Goal: Task Accomplishment & Management: Manage account settings

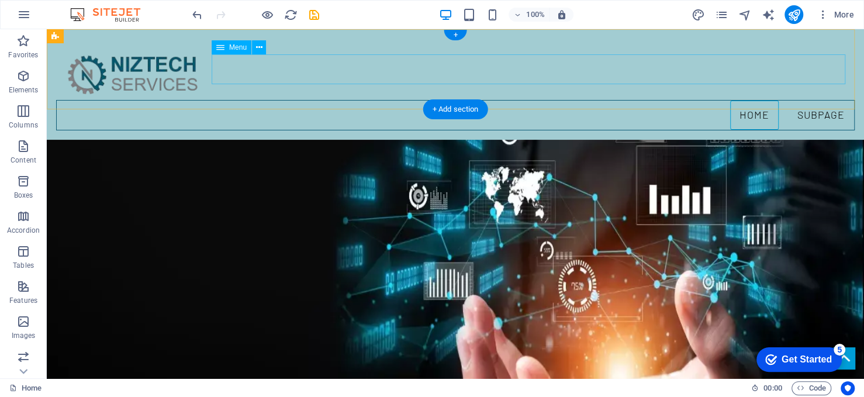
click at [829, 100] on nav "Home Subpage" at bounding box center [455, 115] width 799 height 30
drag, startPoint x: 829, startPoint y: 67, endPoint x: 623, endPoint y: 66, distance: 206.4
click at [828, 100] on nav "Home Subpage" at bounding box center [455, 115] width 799 height 30
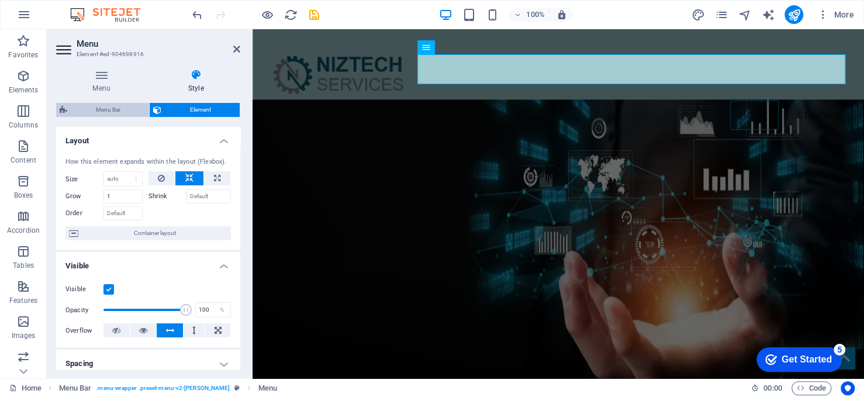
click at [109, 106] on span "Menu Bar" at bounding box center [108, 110] width 75 height 14
select select "rem"
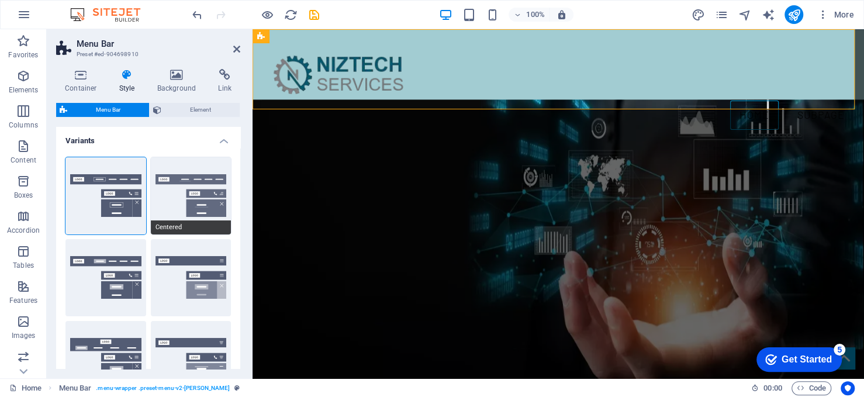
click at [179, 197] on button "Centered" at bounding box center [191, 195] width 81 height 77
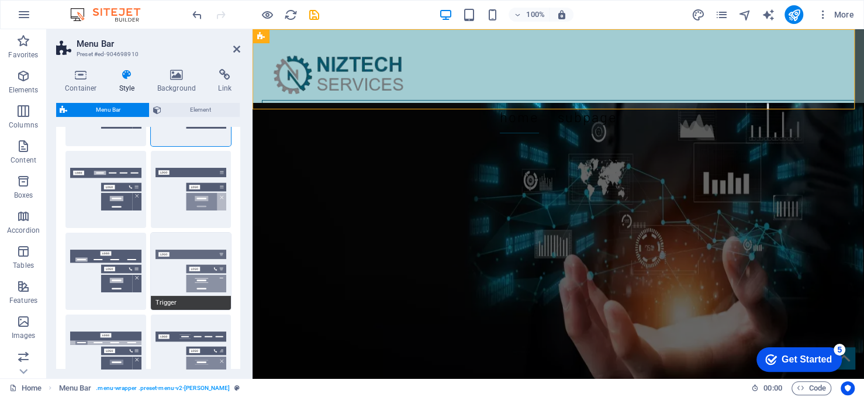
scroll to position [117, 0]
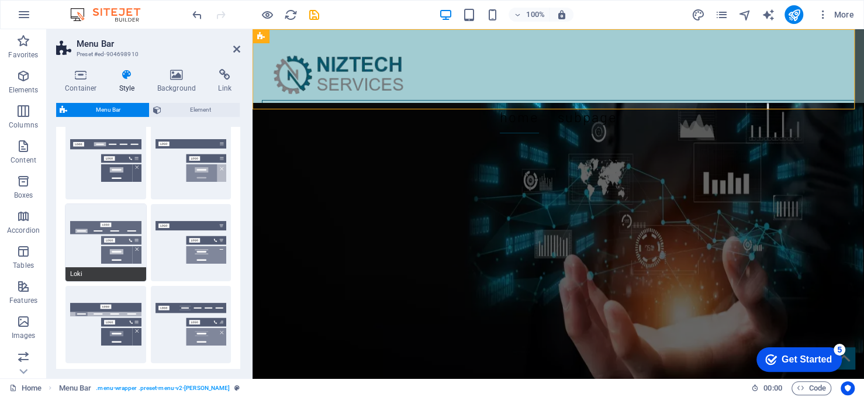
click at [98, 254] on button "Loki" at bounding box center [105, 242] width 81 height 77
select select "DISABLED_OPTION_VALUE"
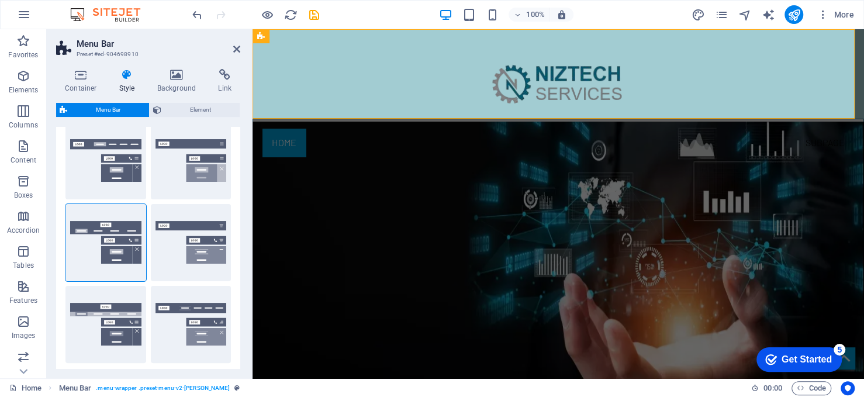
scroll to position [0, 0]
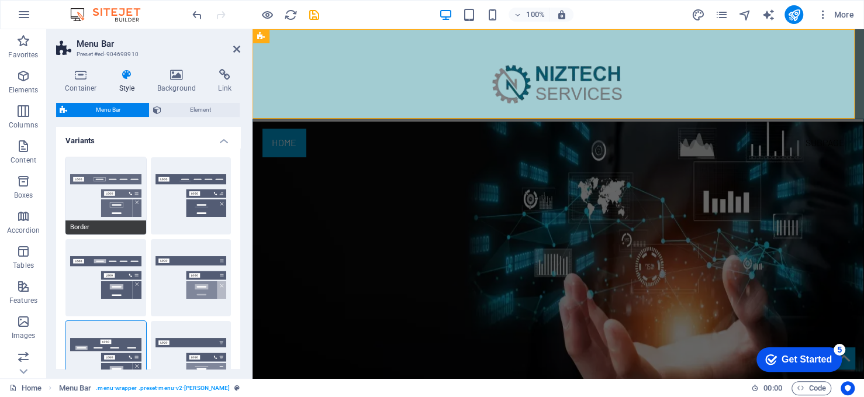
click at [107, 184] on button "Border" at bounding box center [105, 195] width 81 height 77
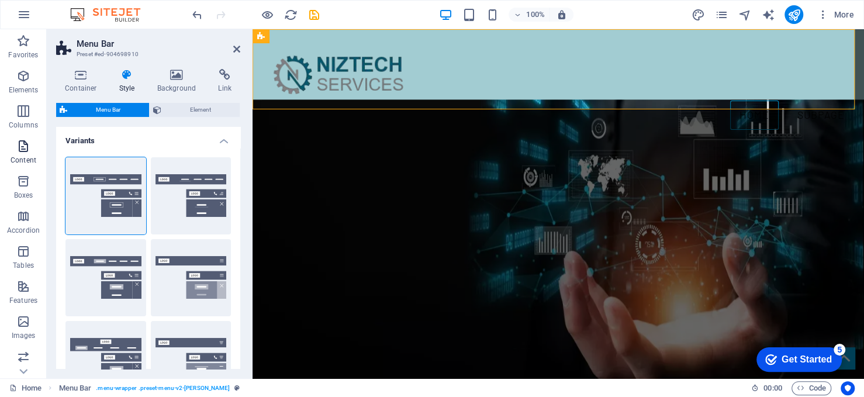
click at [25, 146] on icon "button" at bounding box center [23, 146] width 14 height 14
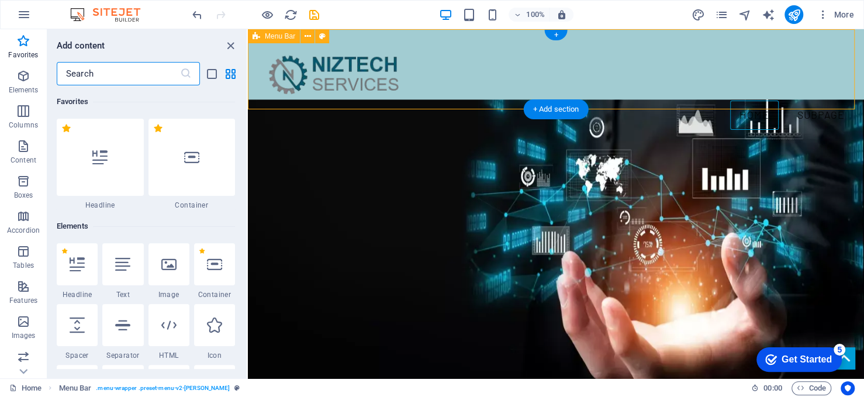
click at [450, 100] on nav "Home Subpage" at bounding box center [556, 115] width 598 height 30
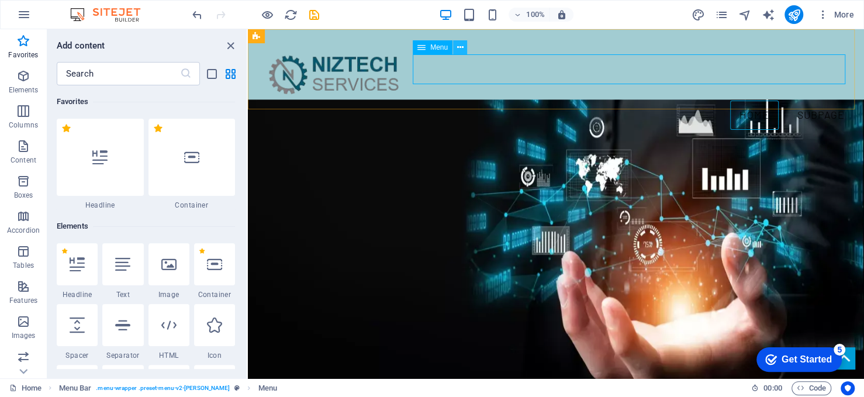
click at [458, 47] on icon at bounding box center [460, 48] width 6 height 12
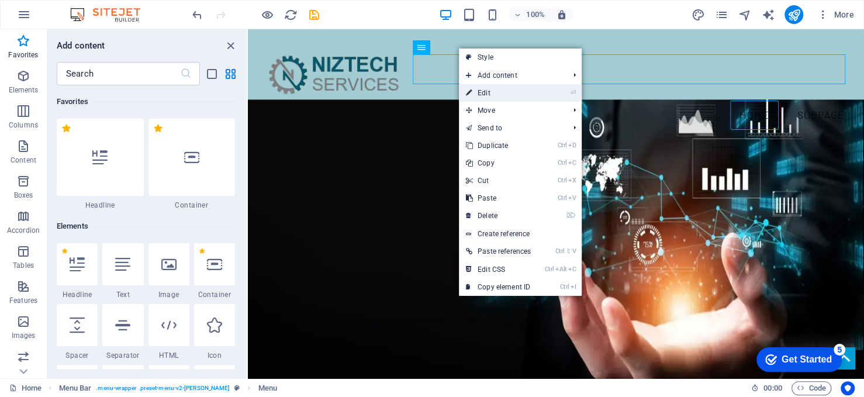
click at [508, 96] on link "⏎ Edit" at bounding box center [498, 93] width 79 height 18
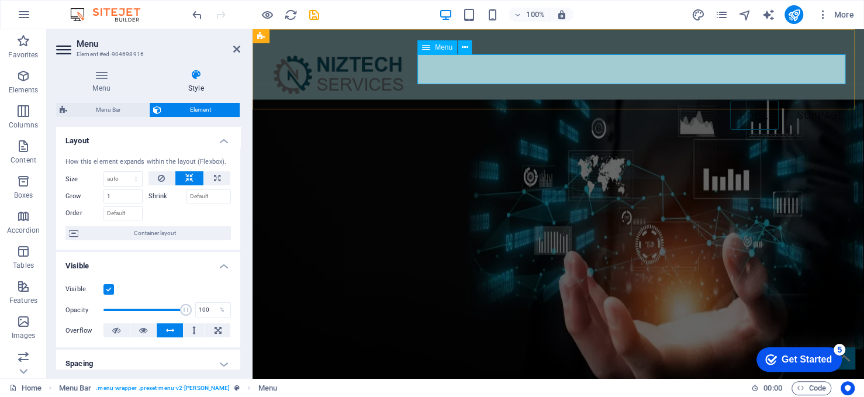
click at [808, 100] on nav "Home Subpage" at bounding box center [558, 115] width 593 height 30
click at [109, 289] on label at bounding box center [108, 289] width 11 height 11
click at [0, 0] on input "Visible" at bounding box center [0, 0] width 0 height 0
click at [109, 289] on label at bounding box center [108, 289] width 11 height 11
click at [0, 0] on input "Visible" at bounding box center [0, 0] width 0 height 0
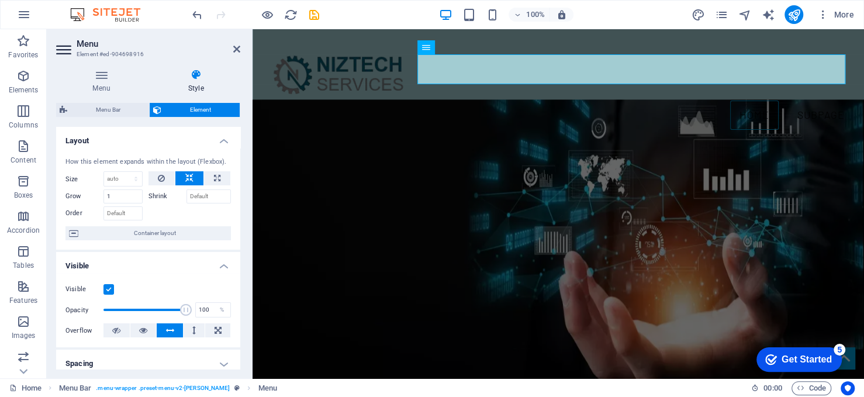
click at [109, 289] on label at bounding box center [108, 289] width 11 height 11
click at [0, 0] on input "Visible" at bounding box center [0, 0] width 0 height 0
click at [109, 289] on label at bounding box center [108, 289] width 11 height 11
click at [0, 0] on input "Visible" at bounding box center [0, 0] width 0 height 0
click at [110, 286] on label at bounding box center [108, 289] width 11 height 11
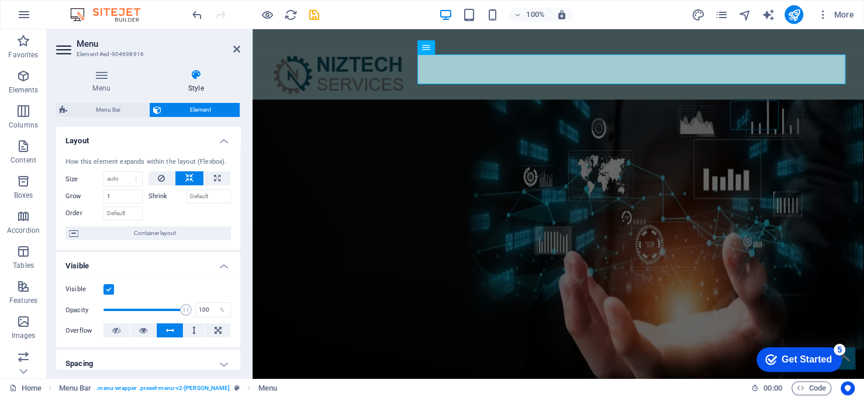
click at [0, 0] on input "Visible" at bounding box center [0, 0] width 0 height 0
click at [105, 83] on h4 "Menu" at bounding box center [103, 81] width 95 height 25
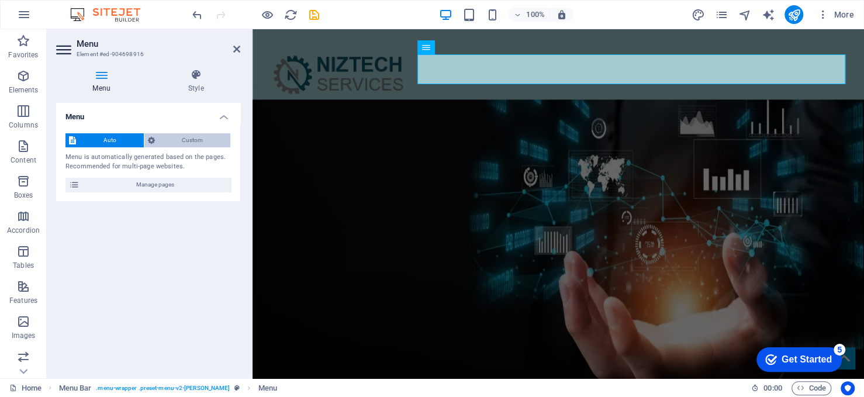
click at [204, 136] on span "Custom" at bounding box center [192, 140] width 69 height 14
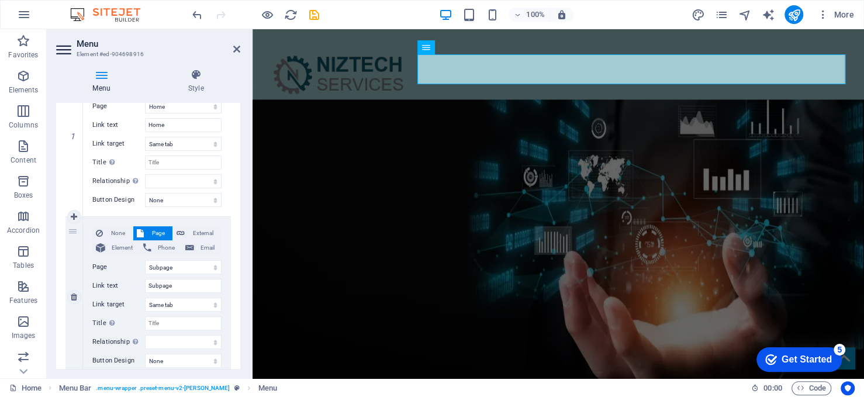
scroll to position [198, 0]
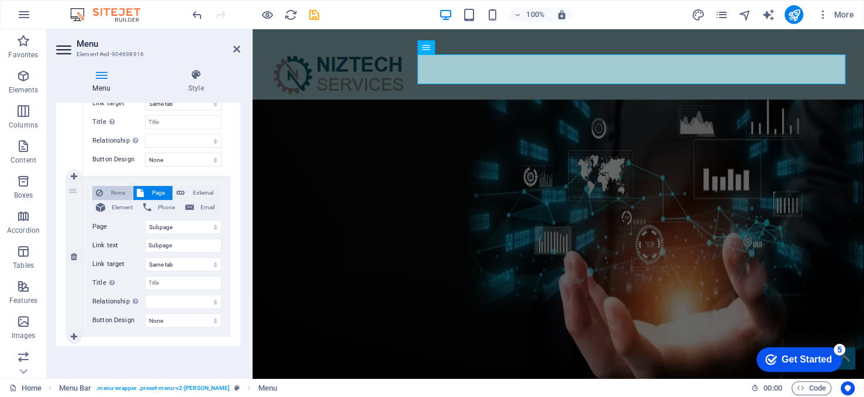
click at [115, 192] on span "None" at bounding box center [117, 193] width 23 height 14
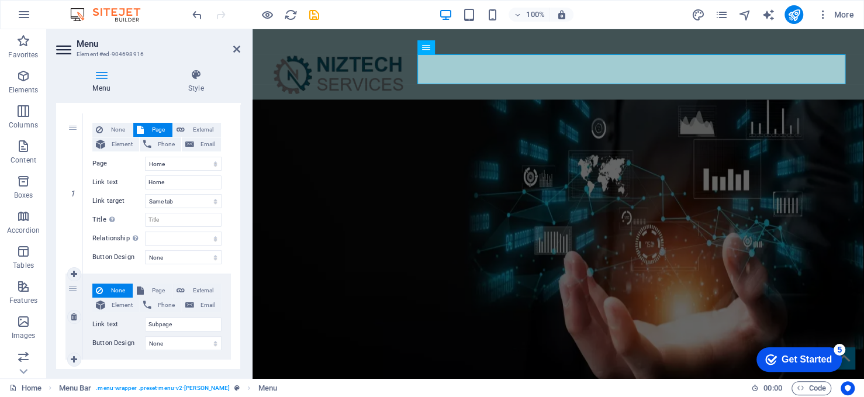
scroll to position [100, 0]
click at [152, 291] on span "Page" at bounding box center [158, 291] width 22 height 14
select select
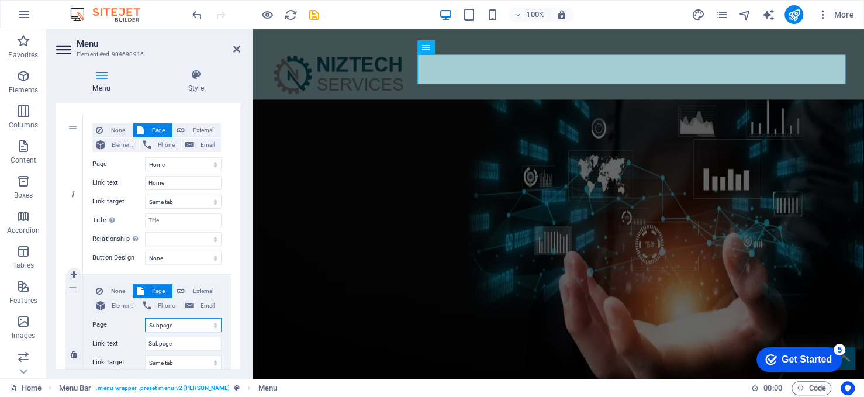
click at [181, 322] on select "Home Subpage Legal Notice Privacy" at bounding box center [183, 325] width 77 height 14
click at [145, 318] on select "Home Subpage Legal Notice Privacy" at bounding box center [183, 325] width 77 height 14
click at [192, 291] on span "External" at bounding box center [202, 291] width 29 height 14
select select
select select "blank"
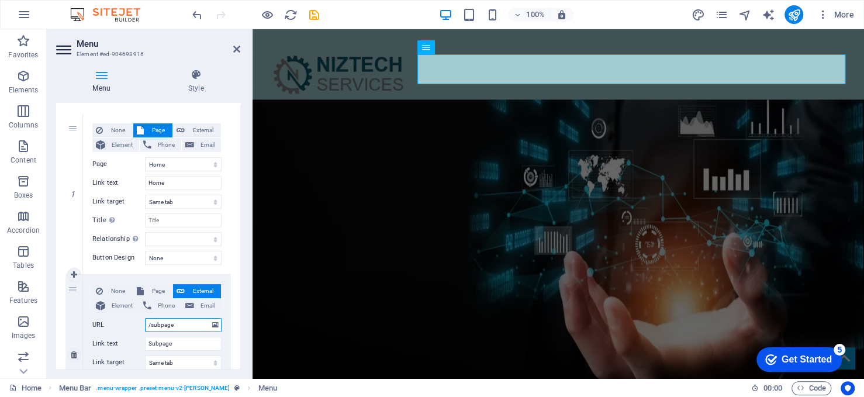
select select
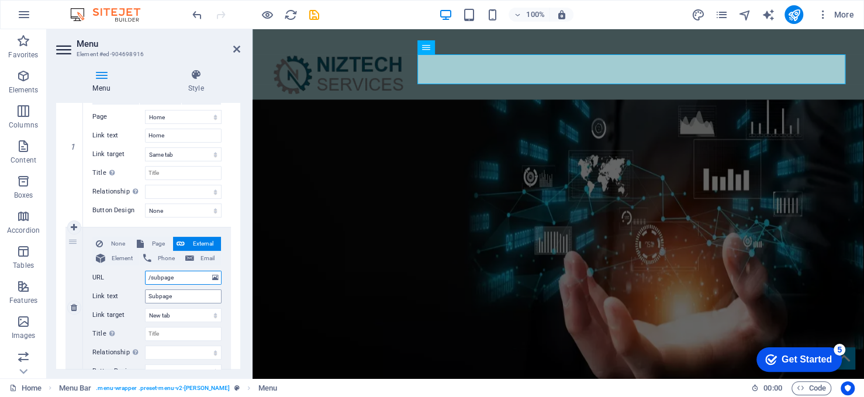
scroll to position [198, 0]
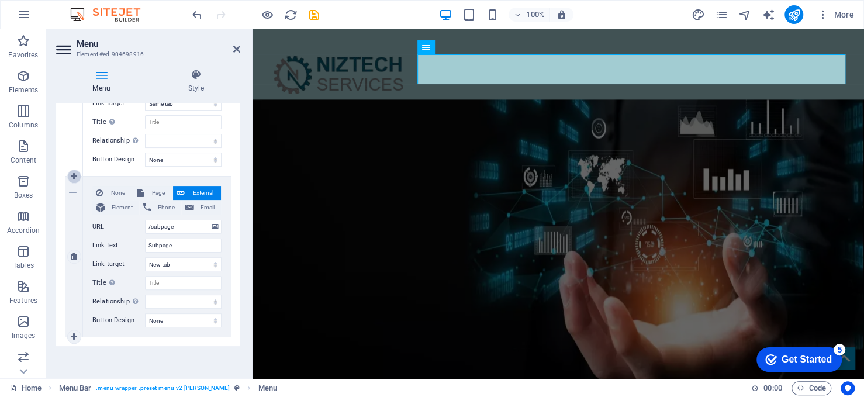
click at [71, 176] on icon at bounding box center [74, 176] width 6 height 8
select select
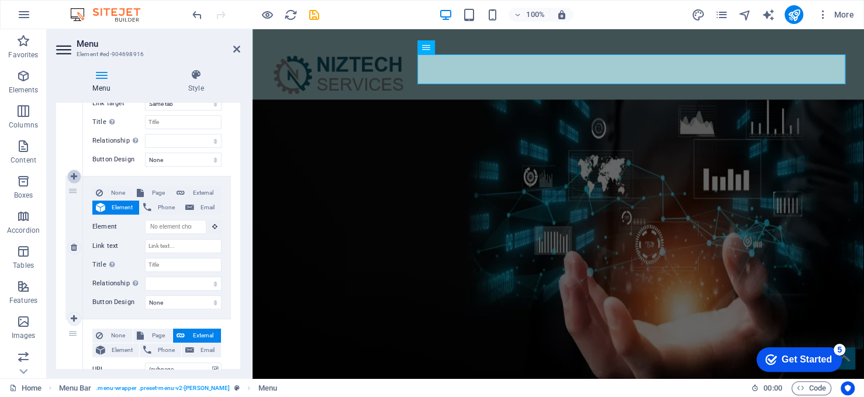
click at [71, 176] on icon at bounding box center [74, 176] width 6 height 8
select select
click at [71, 176] on icon at bounding box center [74, 176] width 6 height 8
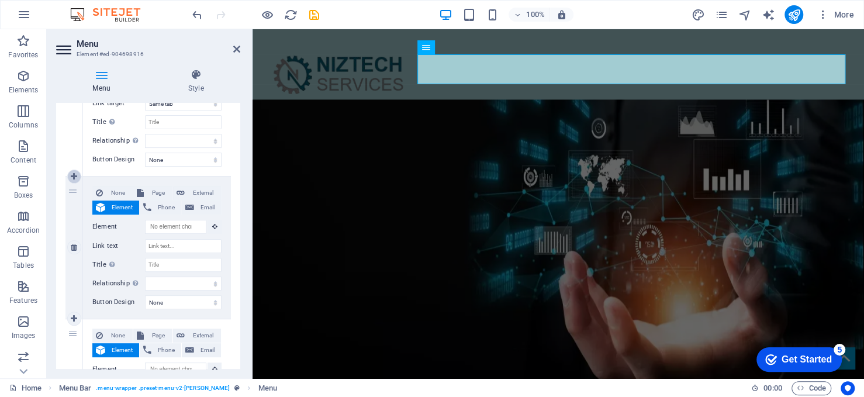
select select
click at [71, 176] on icon at bounding box center [74, 176] width 6 height 8
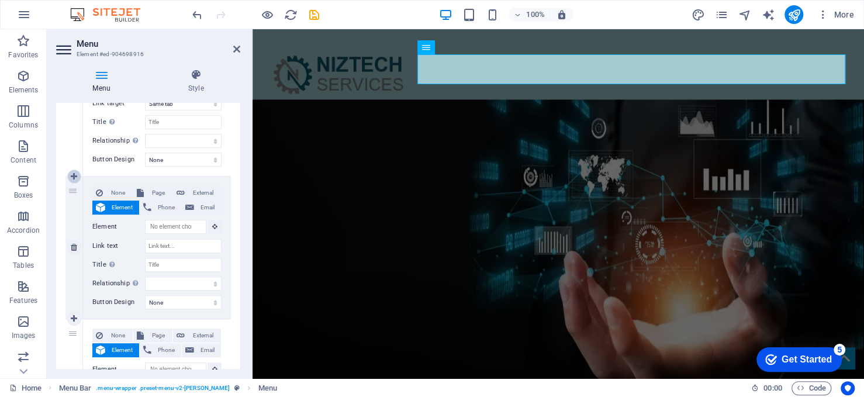
select select
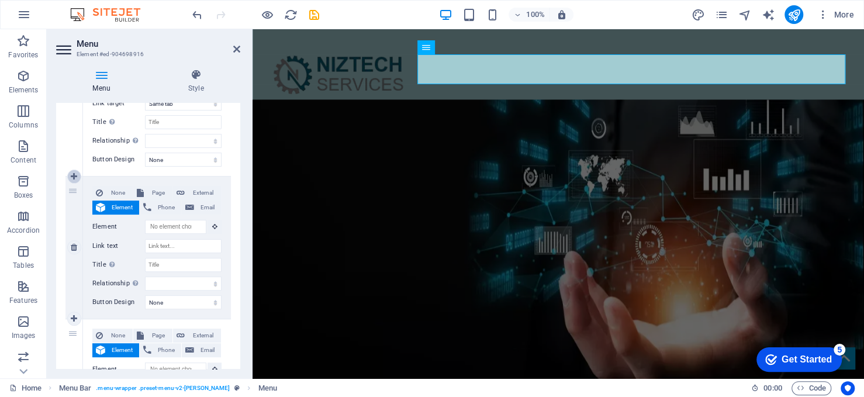
click at [71, 176] on icon at bounding box center [74, 176] width 6 height 8
select select
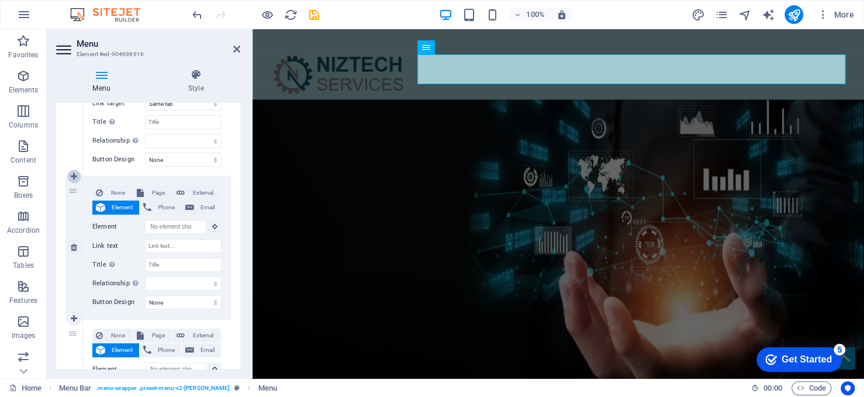
select select
click at [71, 176] on icon at bounding box center [74, 176] width 6 height 8
select select
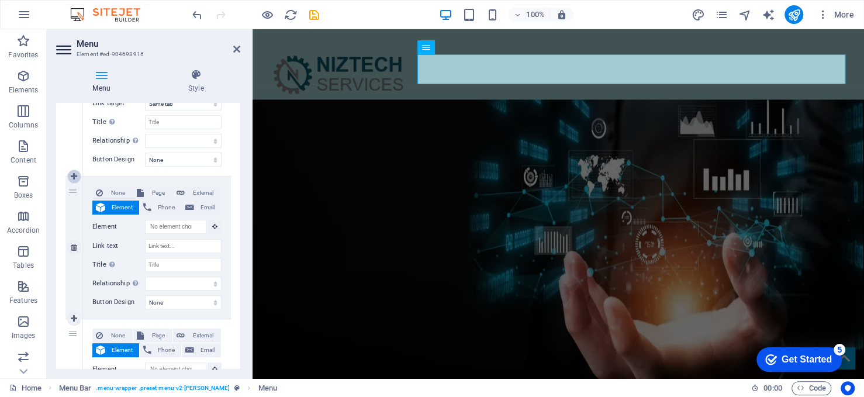
select select
click at [71, 176] on icon at bounding box center [74, 176] width 6 height 8
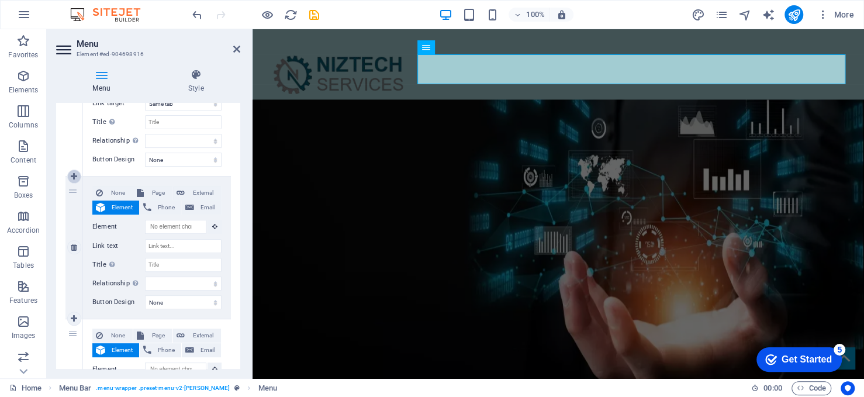
select select
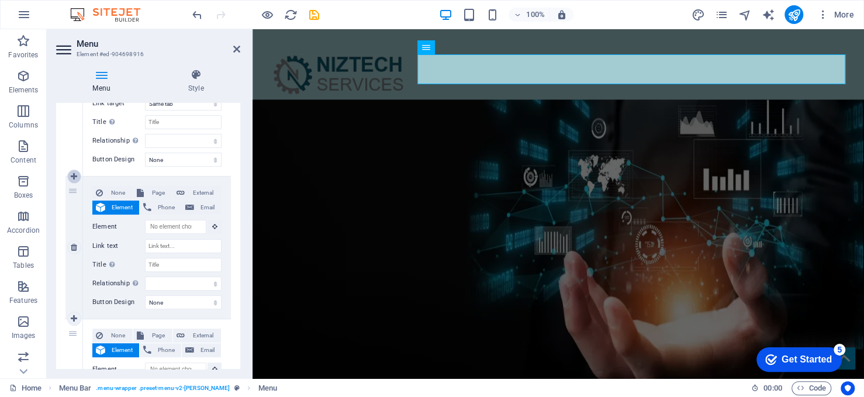
select select
click at [71, 177] on icon at bounding box center [74, 176] width 6 height 8
select select
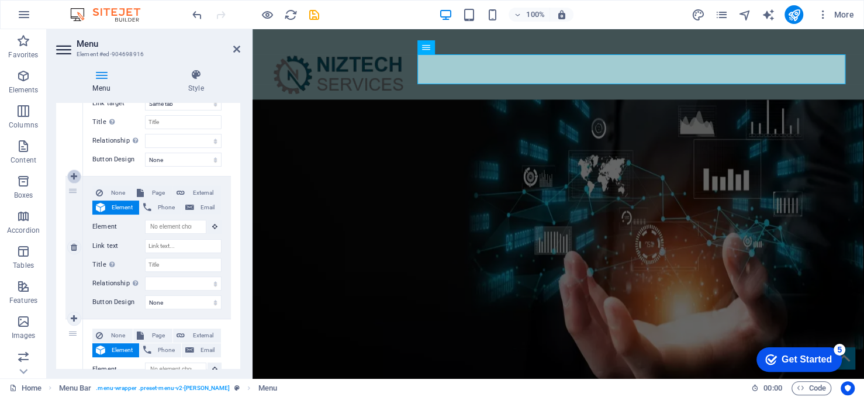
select select
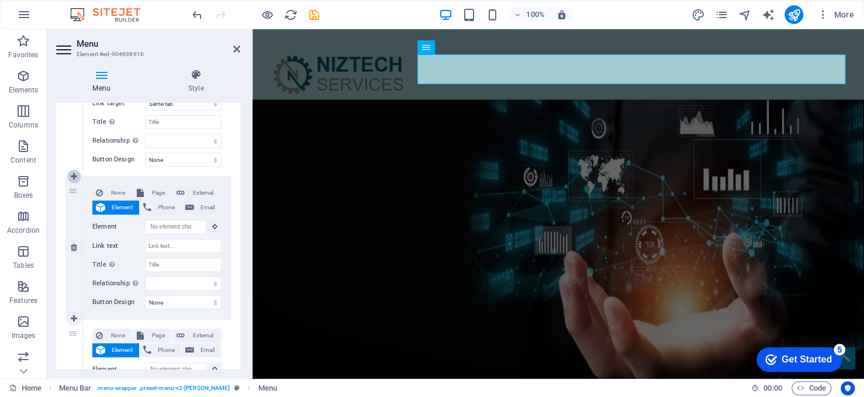
select select
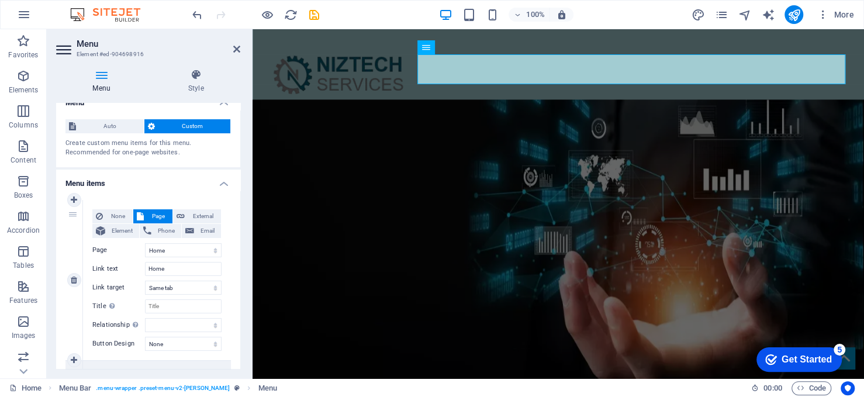
scroll to position [0, 0]
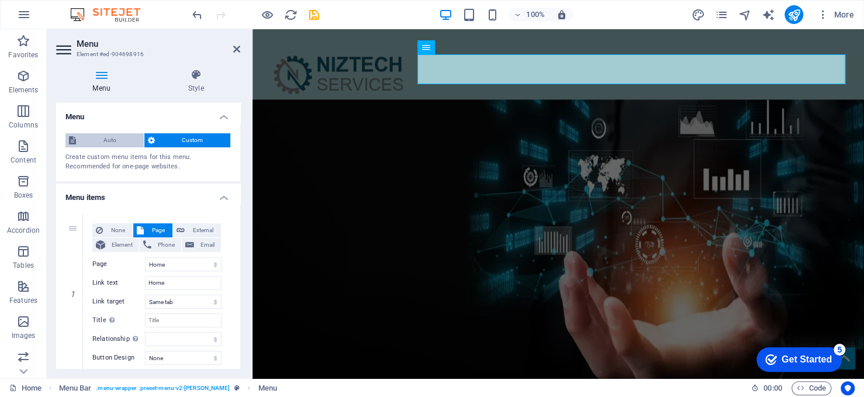
click at [126, 135] on span "Auto" at bounding box center [110, 140] width 61 height 14
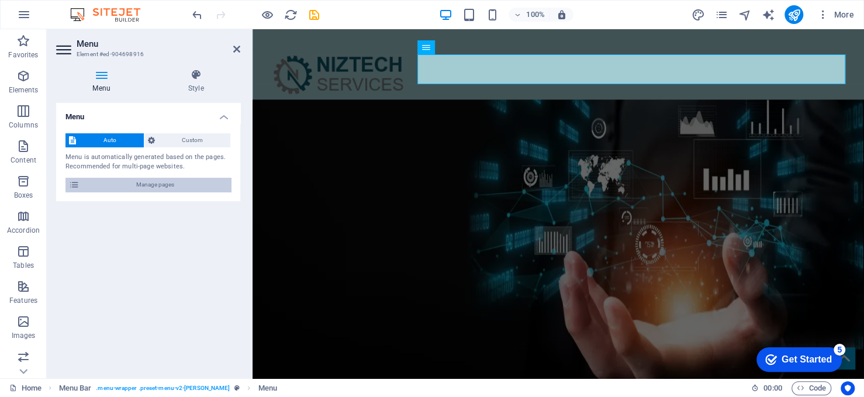
click at [136, 187] on span "Manage pages" at bounding box center [155, 185] width 144 height 14
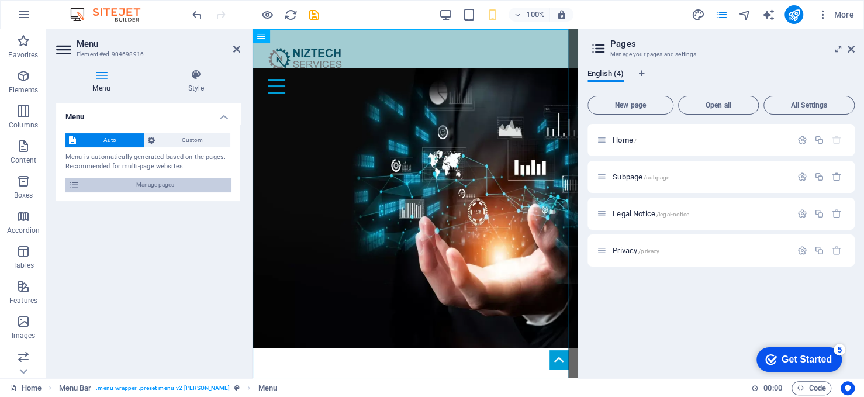
click at [78, 183] on icon at bounding box center [74, 185] width 11 height 14
click at [630, 107] on span "New page" at bounding box center [630, 105] width 75 height 7
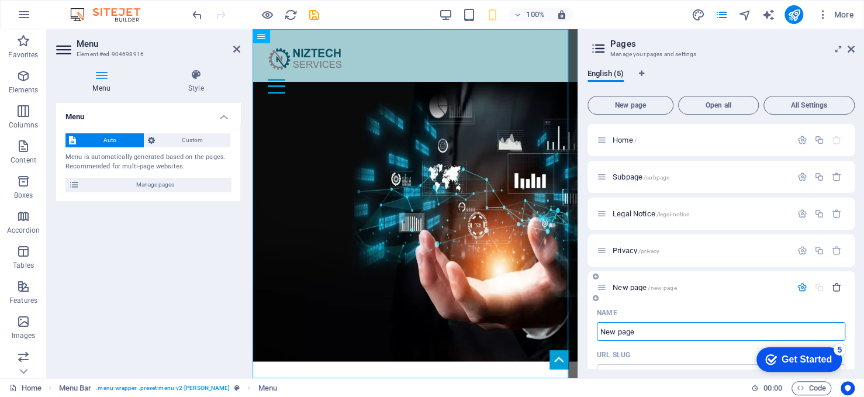
click at [837, 284] on icon "button" at bounding box center [837, 287] width 10 height 10
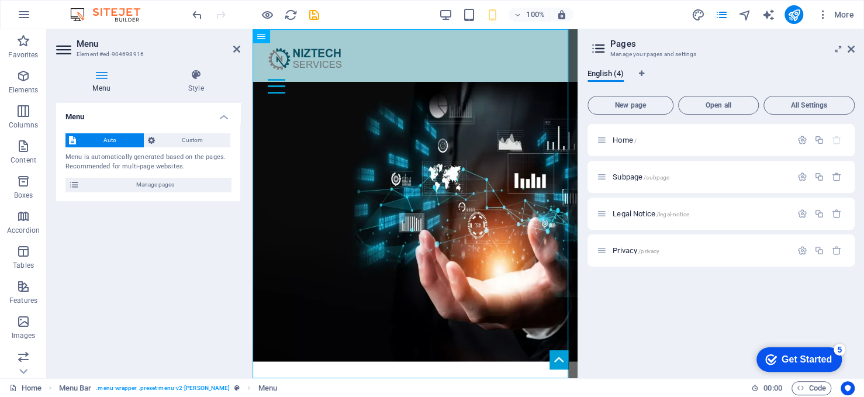
click at [596, 50] on icon at bounding box center [599, 48] width 18 height 16
click at [720, 102] on span "Open all" at bounding box center [718, 105] width 70 height 7
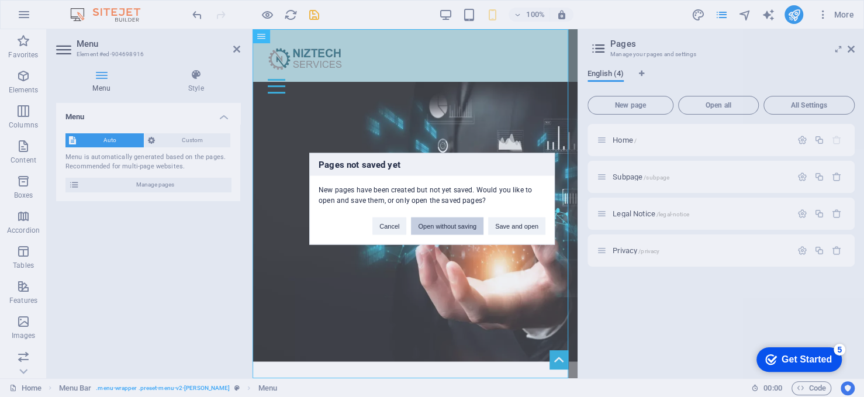
click at [444, 229] on button "Open without saving" at bounding box center [447, 226] width 72 height 18
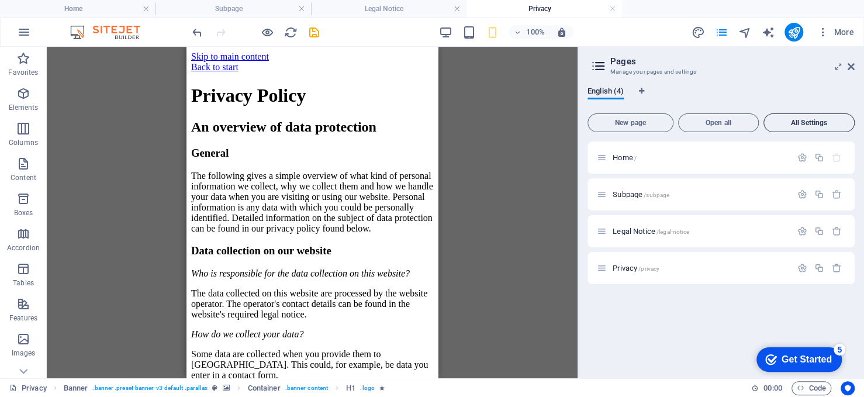
click at [786, 118] on button "All Settings" at bounding box center [809, 122] width 91 height 19
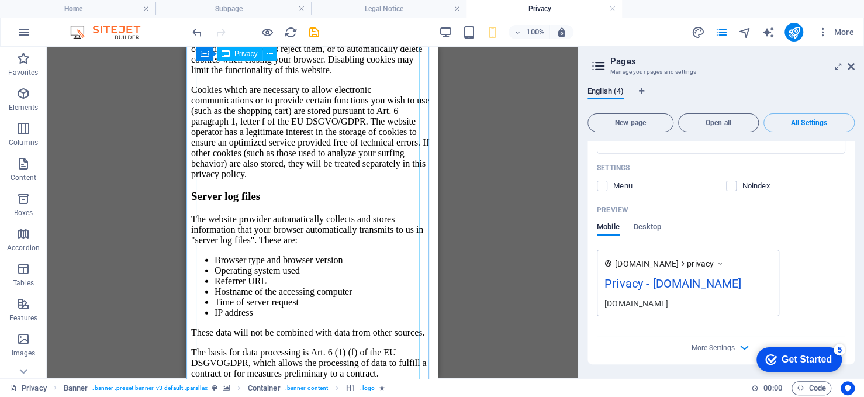
scroll to position [1988, 0]
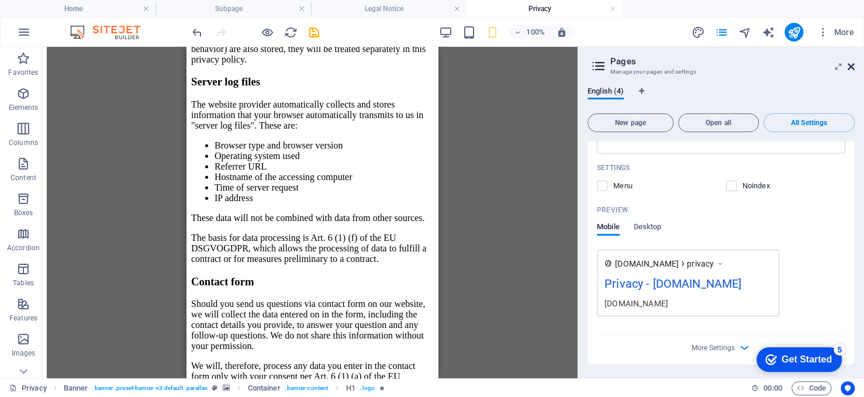
click at [848, 67] on icon at bounding box center [851, 66] width 7 height 9
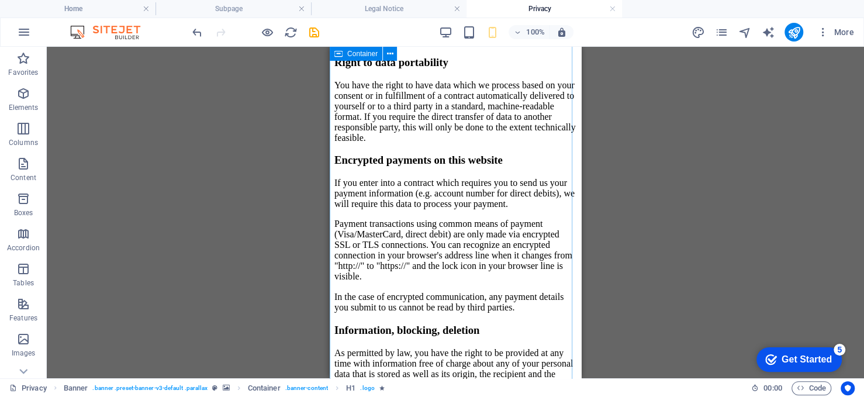
scroll to position [702, 0]
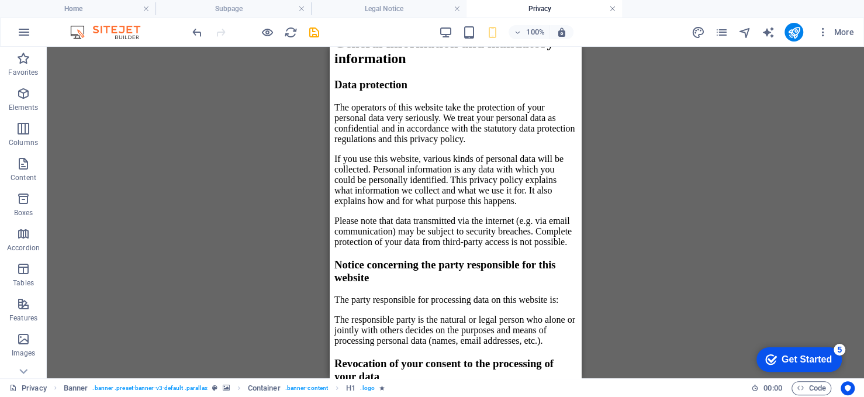
click at [610, 8] on link at bounding box center [612, 9] width 7 height 11
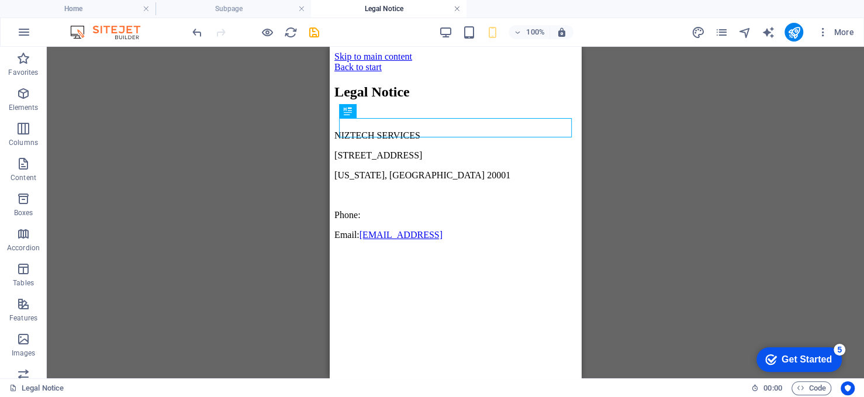
click at [458, 5] on link at bounding box center [457, 9] width 7 height 11
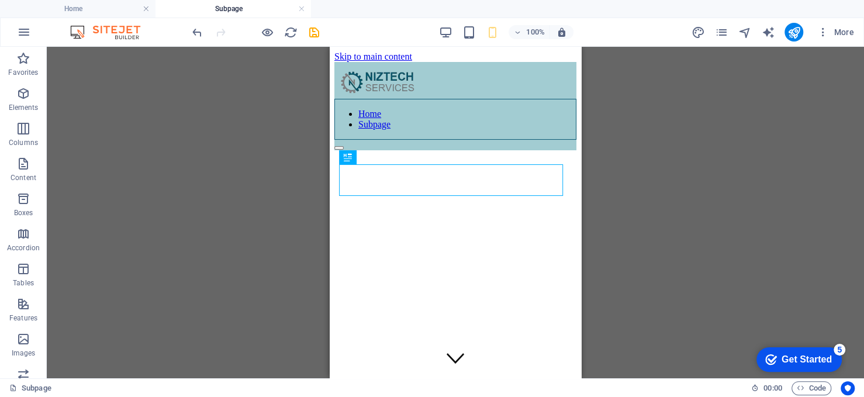
click at [260, 10] on h4 "Subpage" at bounding box center [234, 8] width 156 height 13
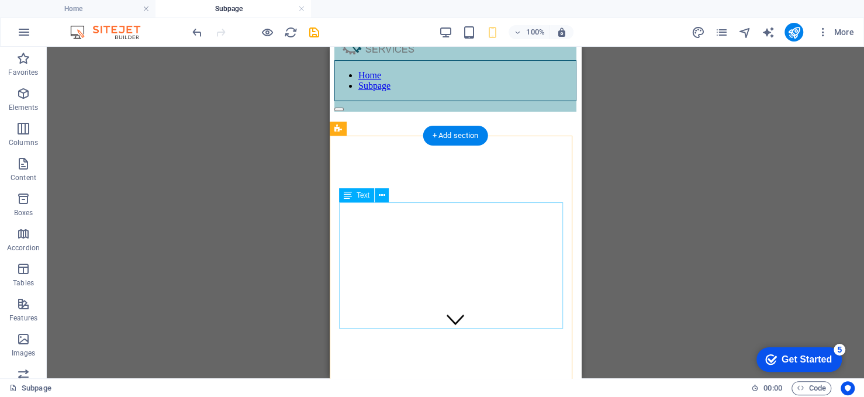
scroll to position [0, 0]
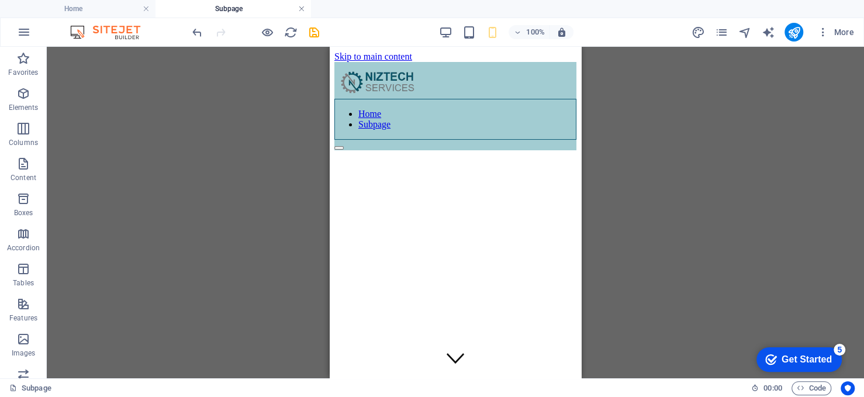
click at [302, 6] on link at bounding box center [301, 9] width 7 height 11
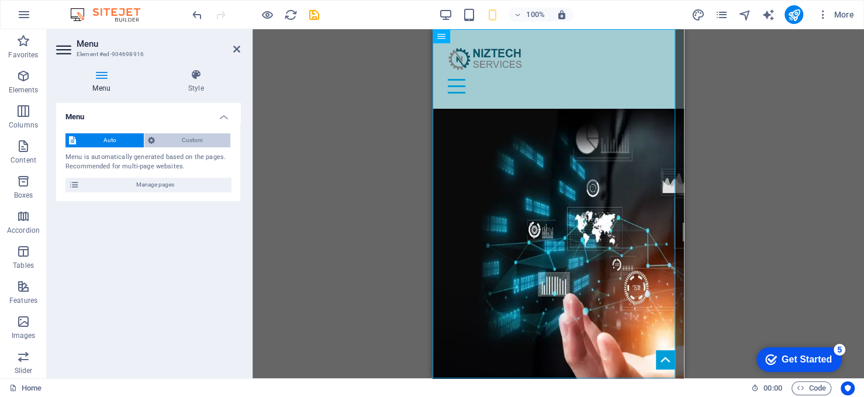
click at [174, 141] on span "Custom" at bounding box center [192, 140] width 69 height 14
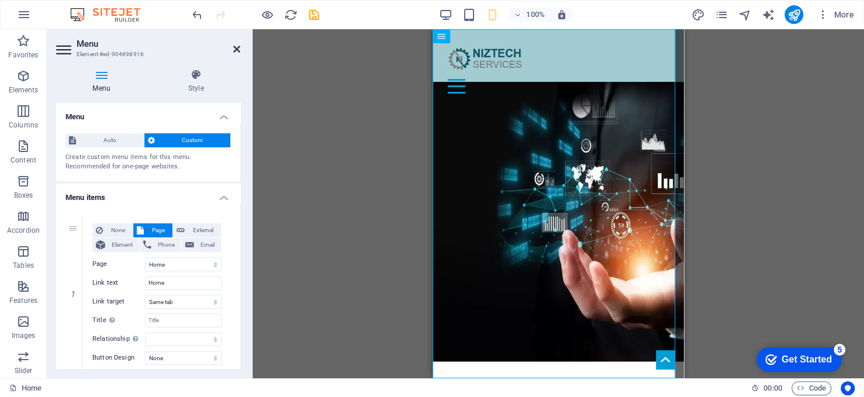
click at [236, 48] on icon at bounding box center [236, 48] width 7 height 9
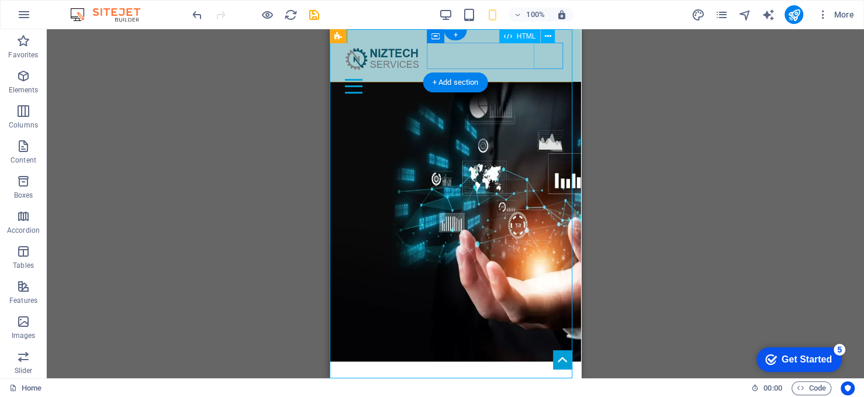
click at [551, 73] on div at bounding box center [455, 86] width 233 height 26
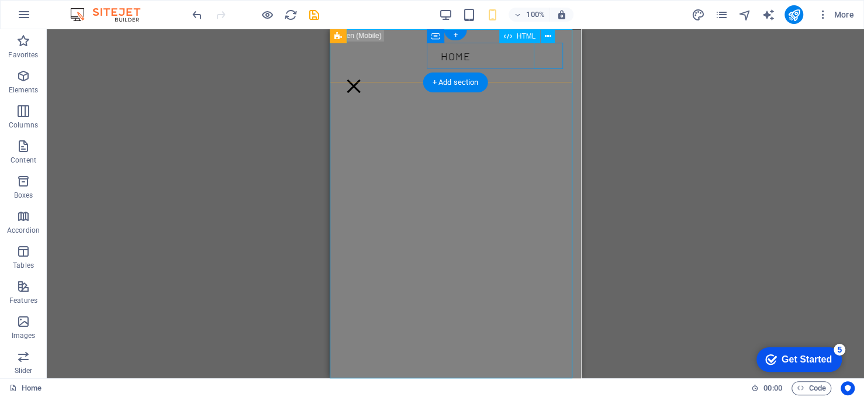
click at [368, 73] on div at bounding box center [353, 86] width 29 height 26
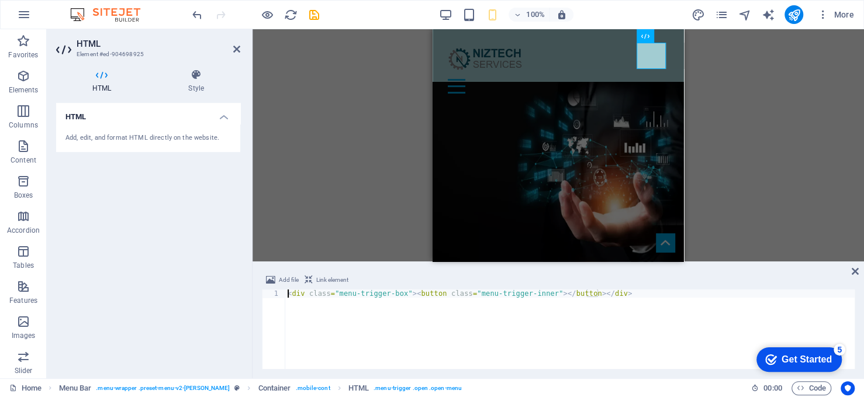
click at [781, 82] on div "H2 Text Banner Container Banner Spacer Text Container H3 Callout Container Cont…" at bounding box center [559, 145] width 612 height 232
click at [87, 86] on h4 "HTML" at bounding box center [104, 81] width 96 height 25
click at [232, 50] on header "HTML Element #ed-904698925" at bounding box center [148, 44] width 184 height 30
click at [236, 47] on icon at bounding box center [236, 48] width 7 height 9
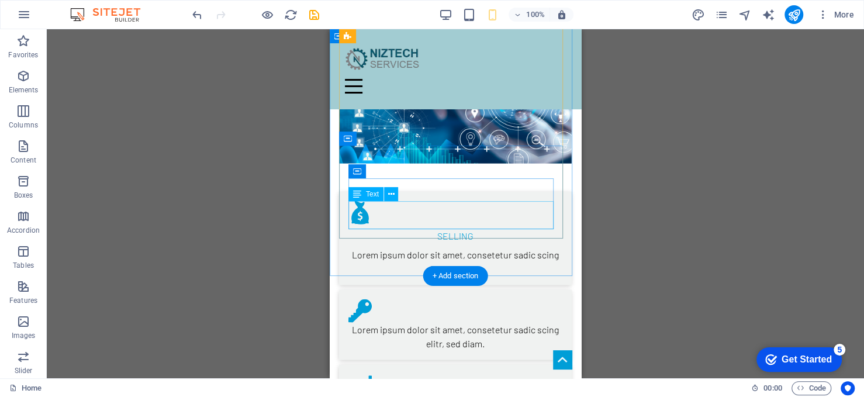
scroll to position [1228, 0]
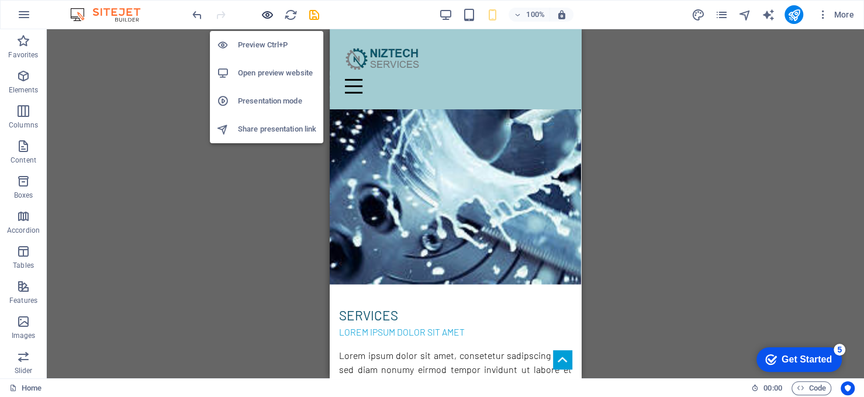
click at [271, 18] on icon "button" at bounding box center [267, 14] width 13 height 13
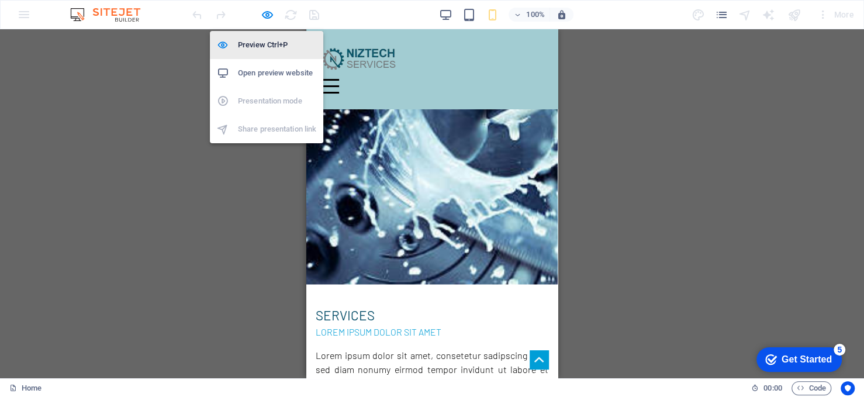
click at [269, 48] on h6 "Preview Ctrl+P" at bounding box center [277, 45] width 78 height 14
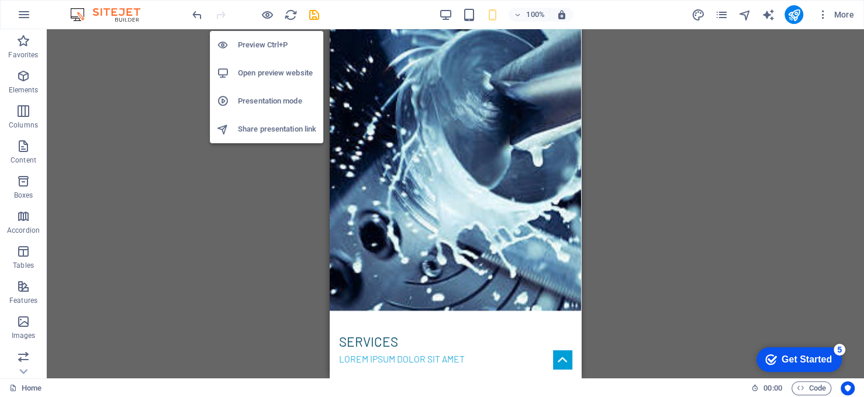
click at [269, 48] on h6 "Preview Ctrl+P" at bounding box center [277, 45] width 78 height 14
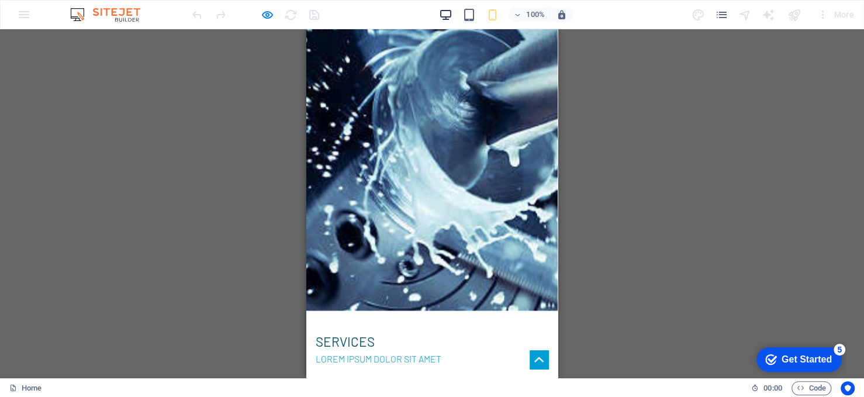
click at [443, 13] on icon "button" at bounding box center [444, 14] width 13 height 13
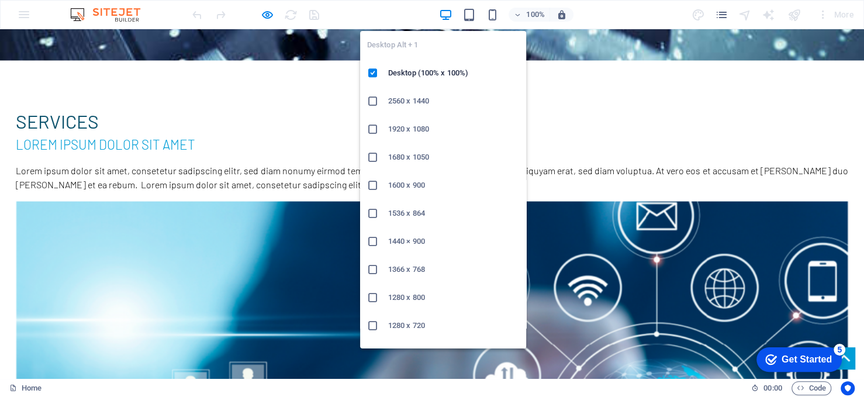
scroll to position [1255, 0]
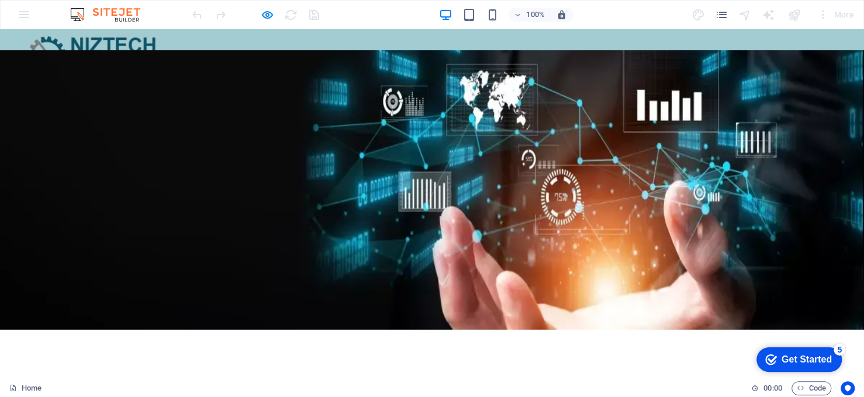
scroll to position [0, 0]
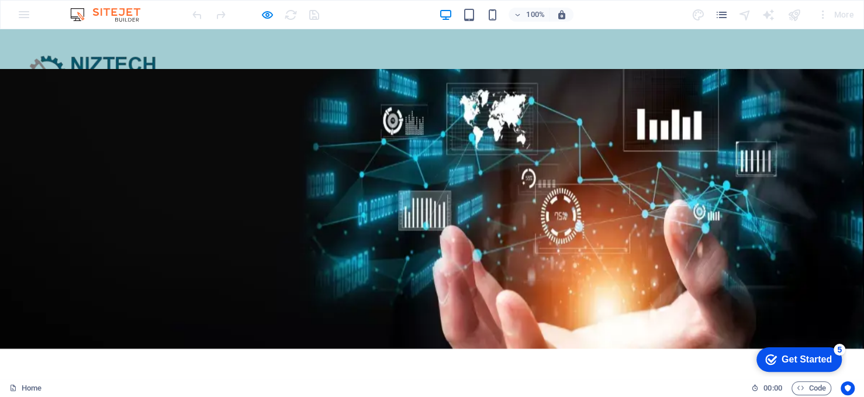
click at [171, 68] on img at bounding box center [94, 69] width 156 height 61
click at [594, 85] on header "Home Subpage" at bounding box center [431, 69] width 851 height 80
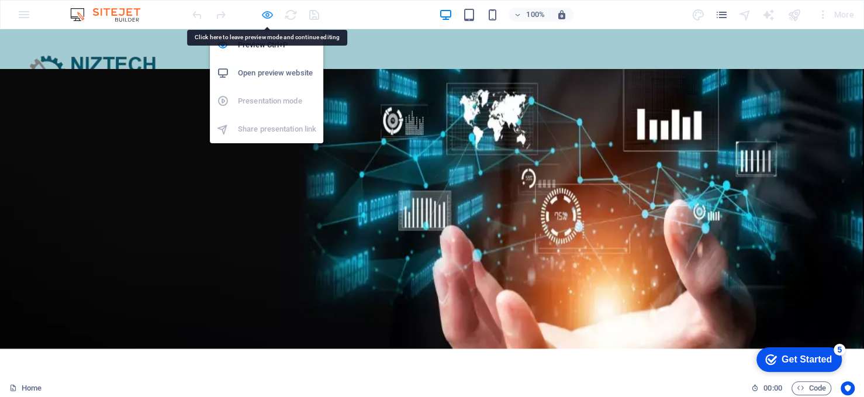
click at [271, 13] on icon "button" at bounding box center [267, 14] width 13 height 13
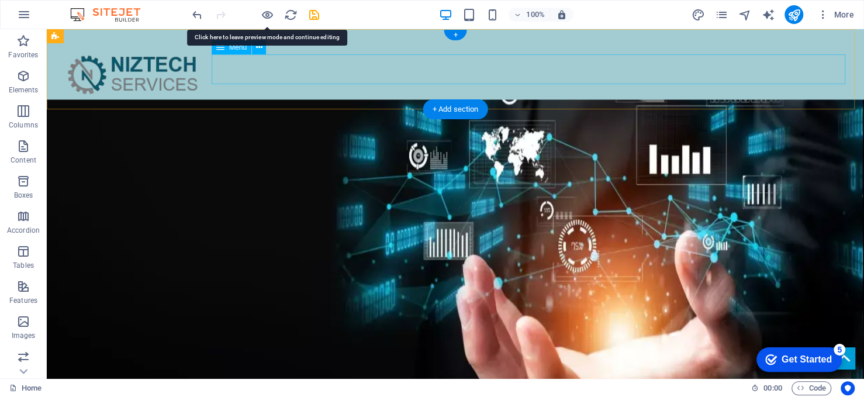
click at [520, 100] on nav "Home Subpage" at bounding box center [455, 115] width 799 height 30
click at [382, 100] on nav "Home Subpage" at bounding box center [455, 115] width 799 height 30
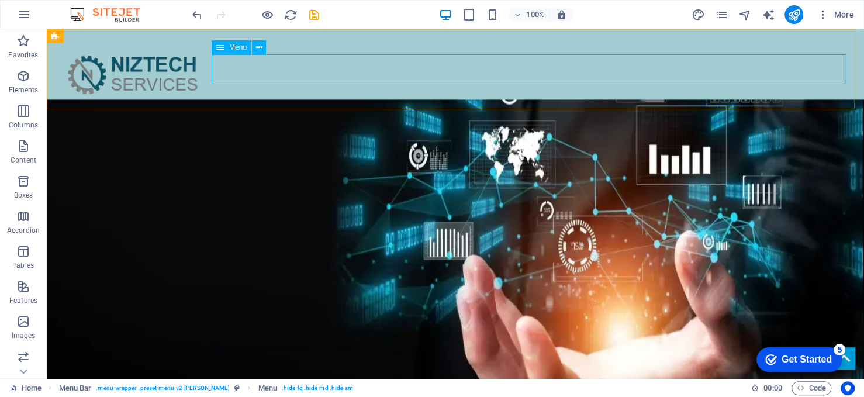
click at [236, 46] on span "Menu" at bounding box center [238, 47] width 18 height 7
click at [257, 50] on icon at bounding box center [259, 48] width 6 height 12
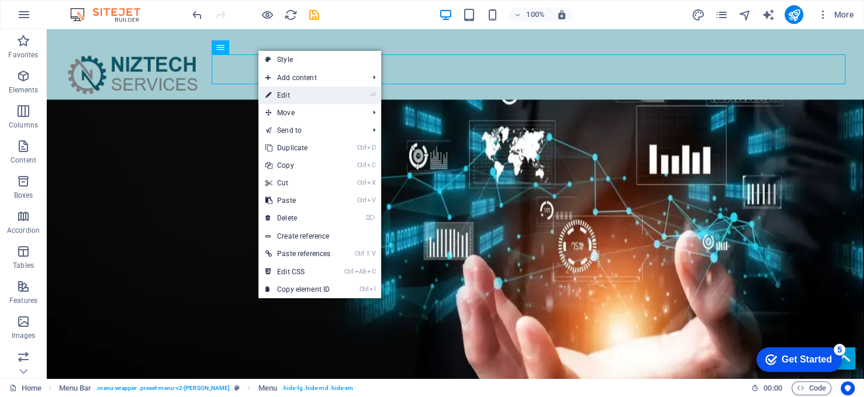
drag, startPoint x: 278, startPoint y: 98, endPoint x: 44, endPoint y: 64, distance: 236.4
click at [278, 98] on link "⏎ Edit" at bounding box center [297, 96] width 79 height 18
select select
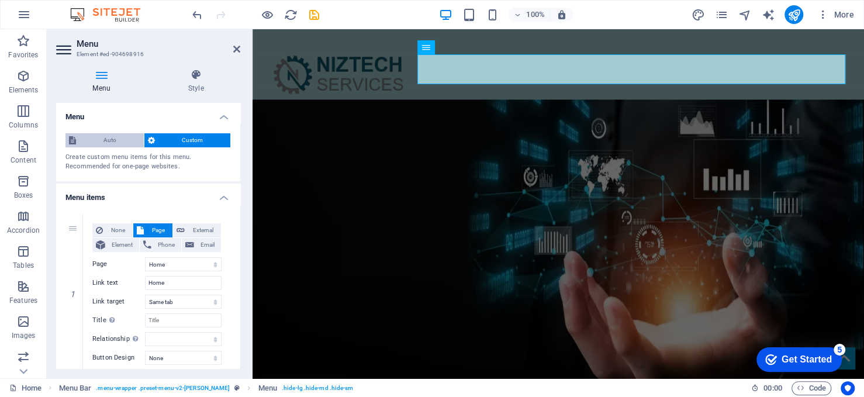
click at [108, 137] on span "Auto" at bounding box center [110, 140] width 61 height 14
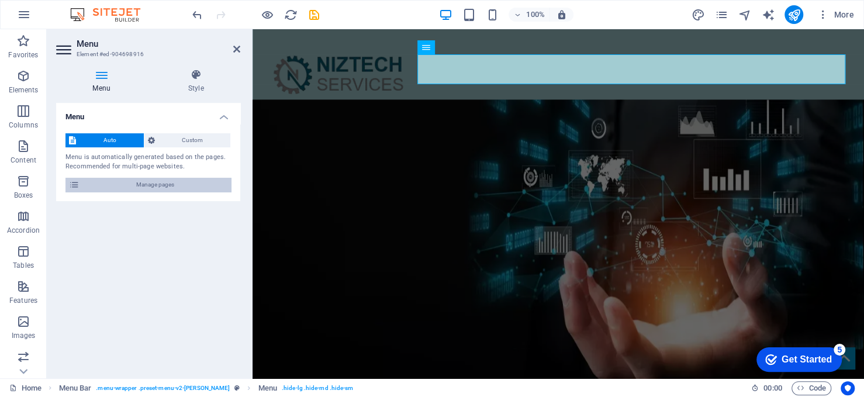
click at [152, 187] on span "Manage pages" at bounding box center [155, 185] width 144 height 14
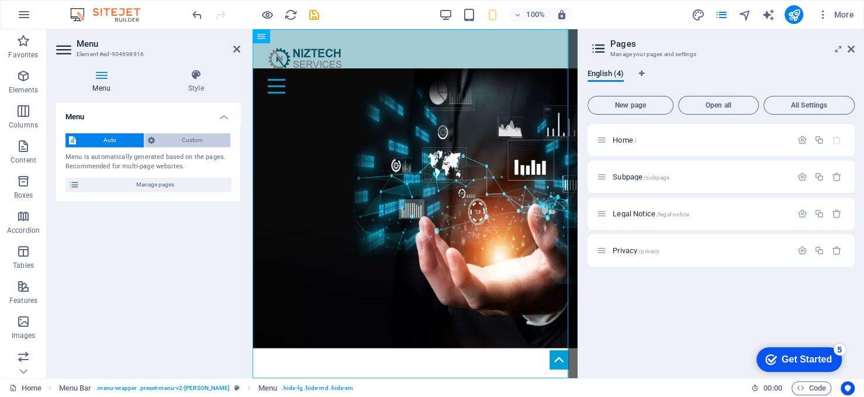
click at [175, 141] on span "Custom" at bounding box center [192, 140] width 69 height 14
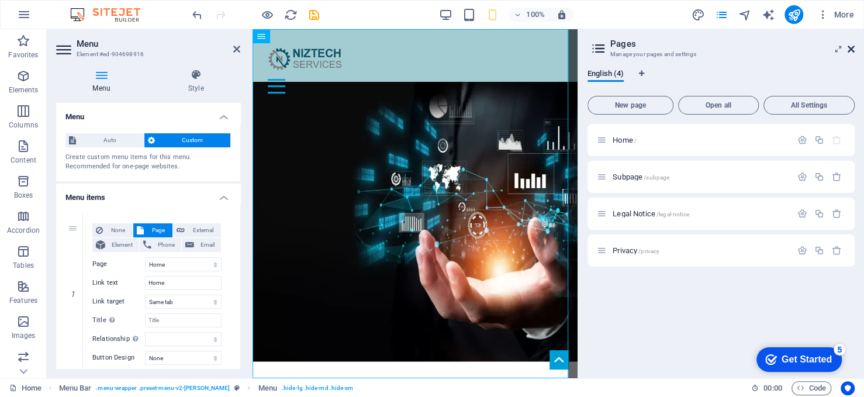
click at [851, 52] on icon at bounding box center [851, 48] width 7 height 9
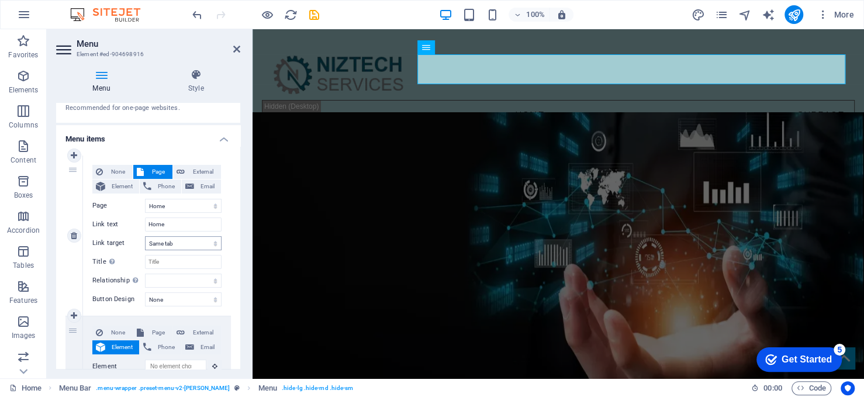
scroll to position [117, 0]
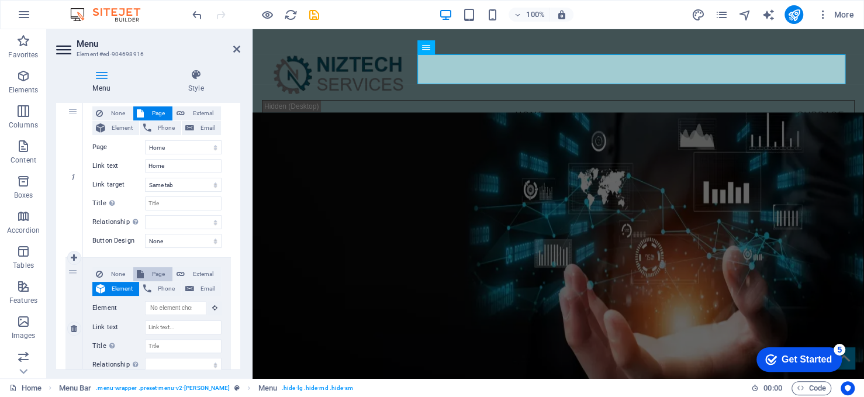
click at [161, 274] on span "Page" at bounding box center [158, 274] width 22 height 14
select select
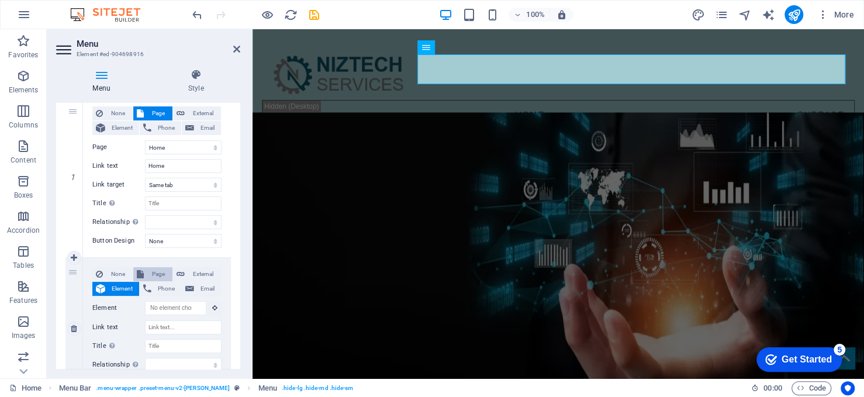
select select
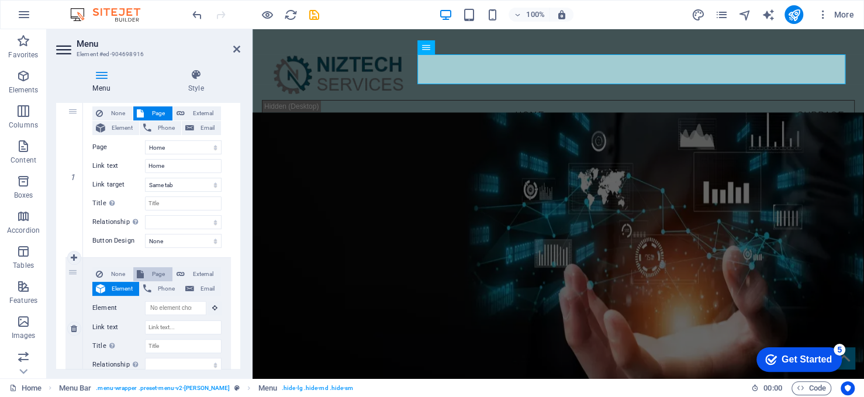
select select
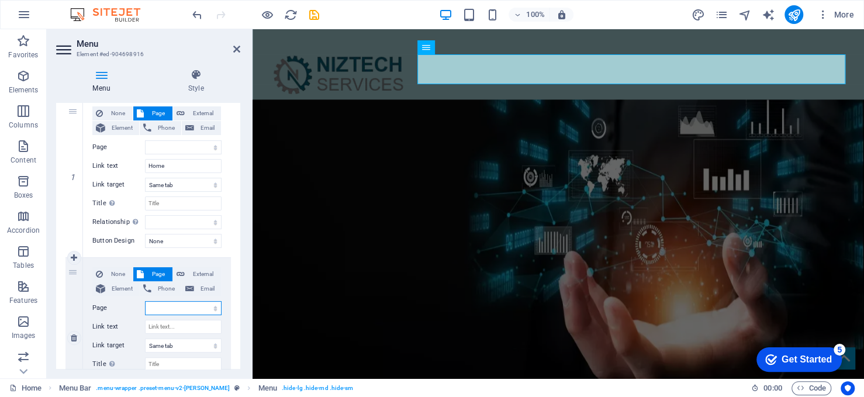
click at [161, 306] on select "Home Subpage Legal Notice Privacy" at bounding box center [183, 308] width 77 height 14
click at [170, 306] on select "Home Subpage Legal Notice Privacy" at bounding box center [183, 308] width 77 height 14
click at [118, 272] on span "None" at bounding box center [117, 274] width 23 height 14
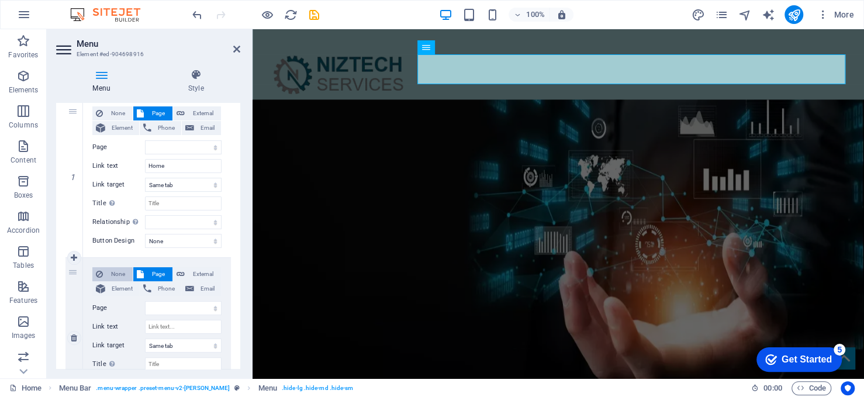
select select
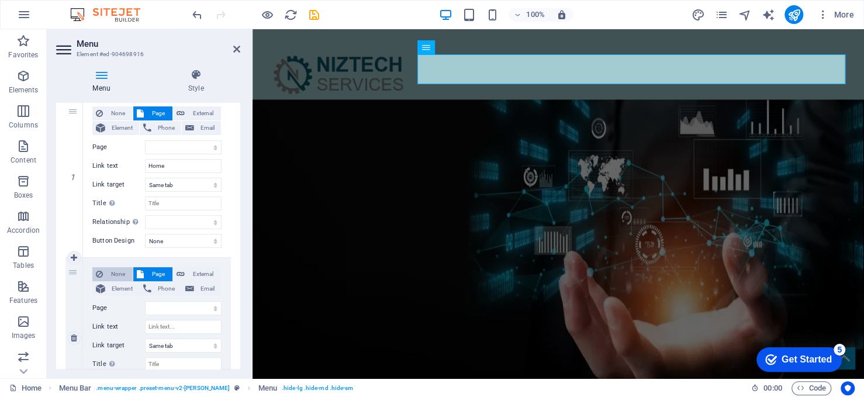
select select
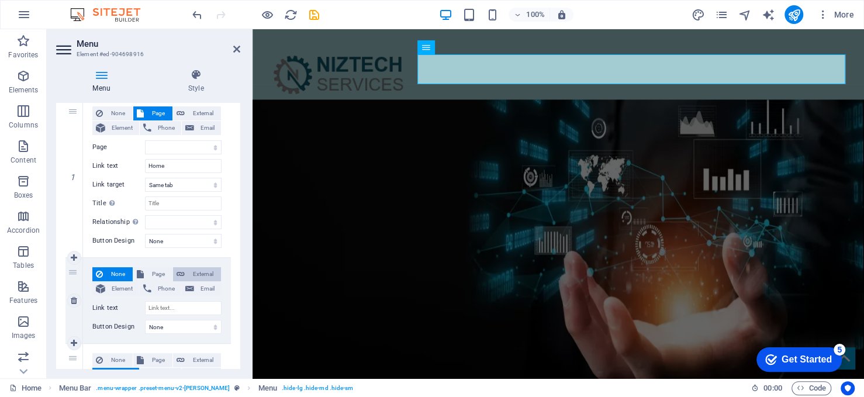
click at [192, 274] on span "External" at bounding box center [202, 274] width 29 height 14
select select
select select "blank"
select select
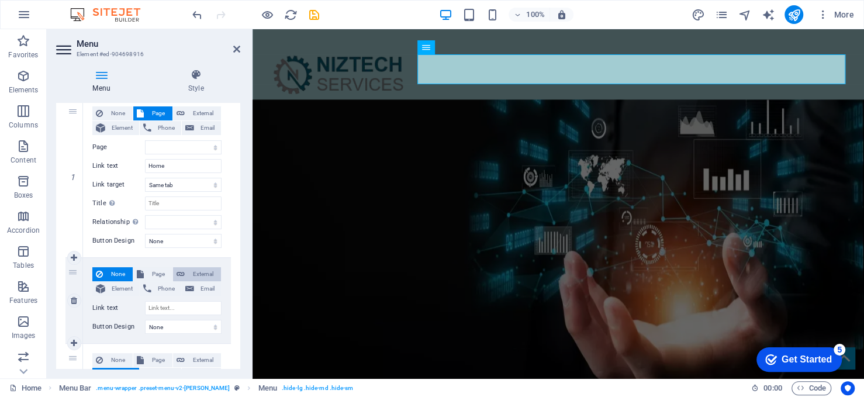
select select
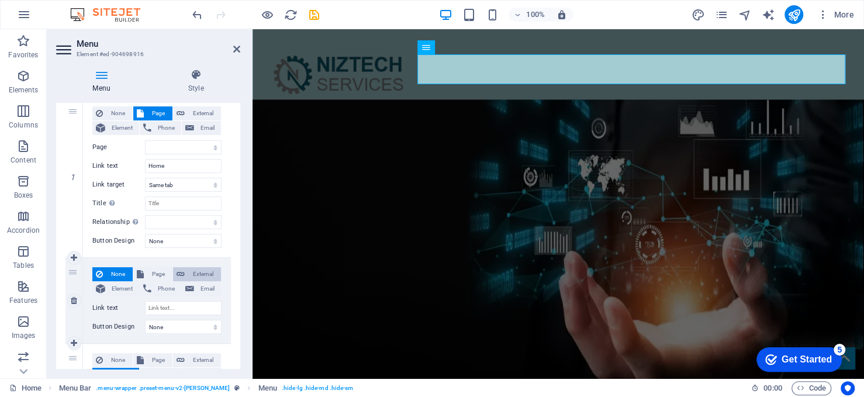
select select
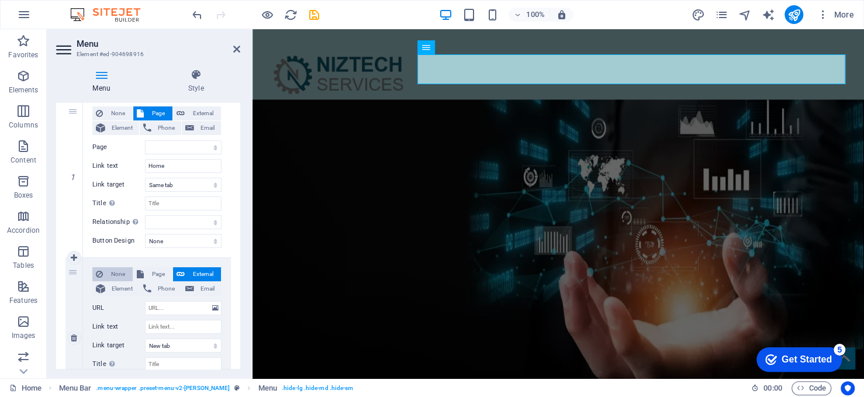
click at [120, 268] on span "None" at bounding box center [117, 274] width 23 height 14
select select
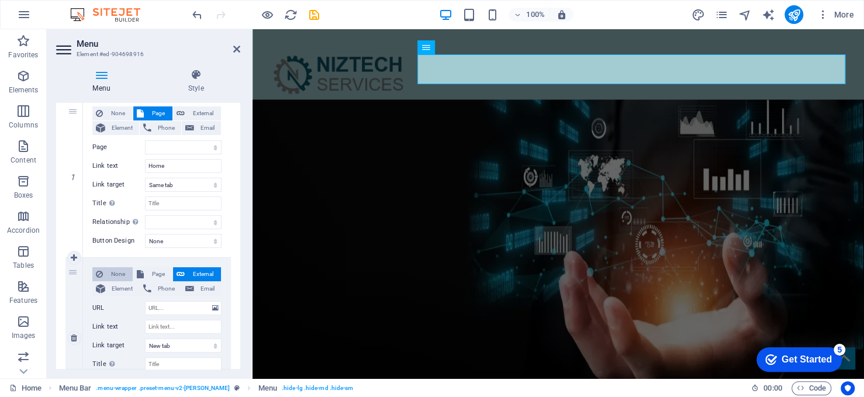
select select
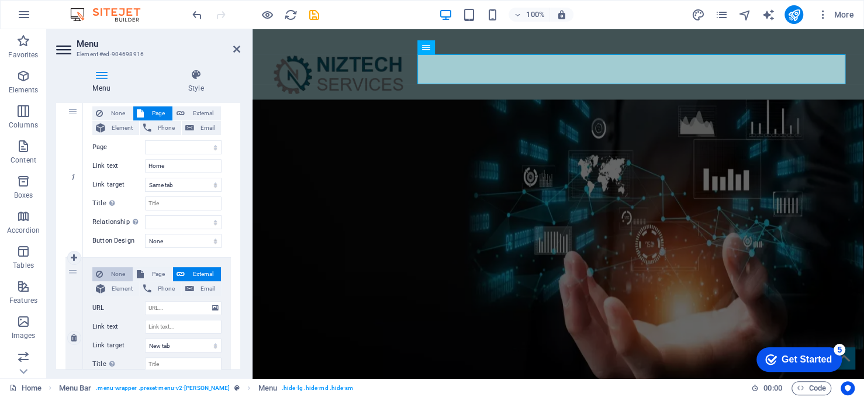
select select
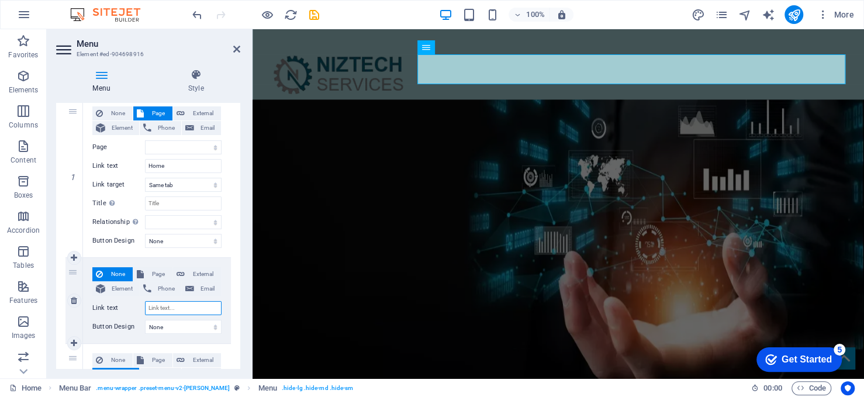
click at [160, 306] on input "Link text" at bounding box center [183, 308] width 77 height 14
type input "about"
select select
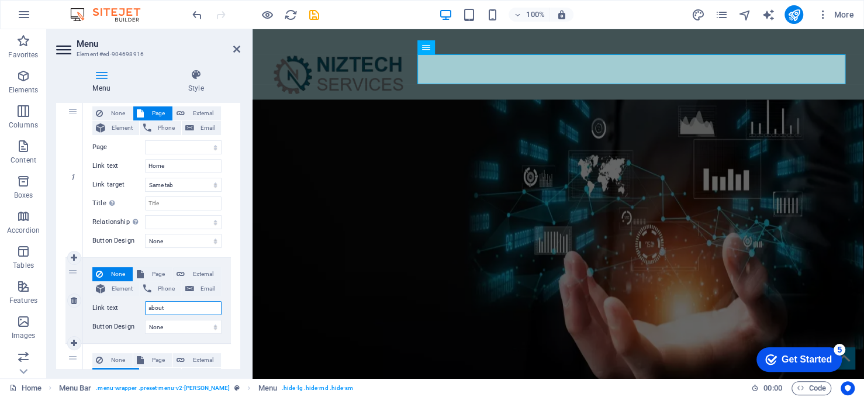
select select
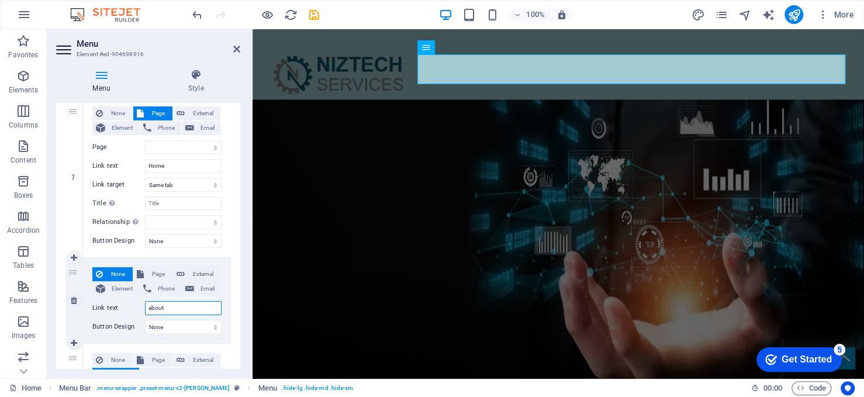
select select
type input "a"
type input "ABOUT US"
select select
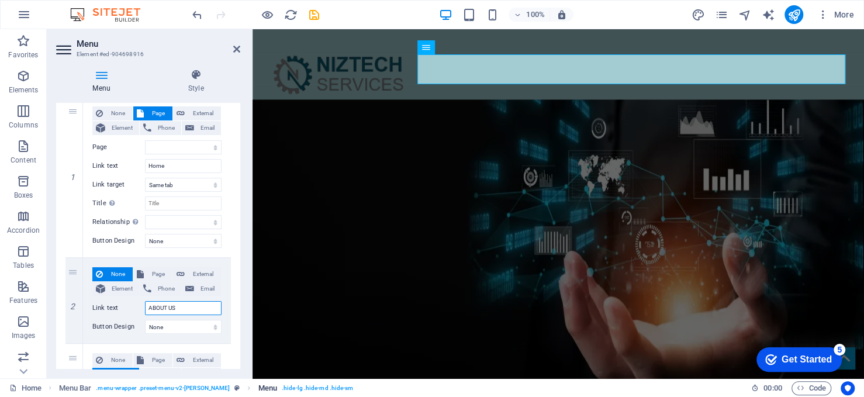
select select
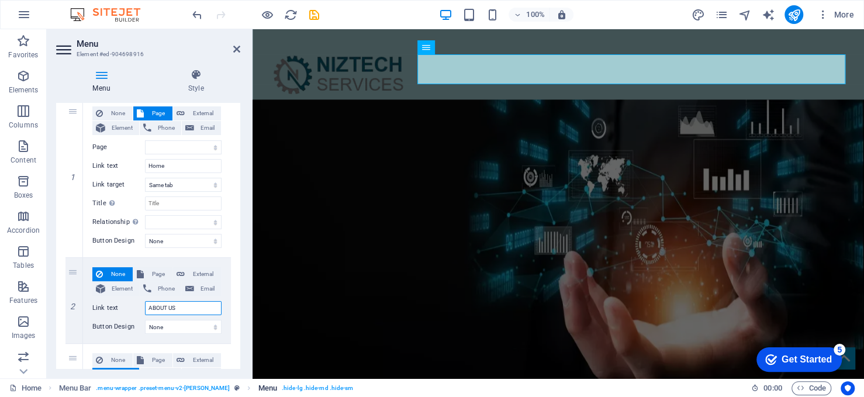
select select
type input "ABOUT US"
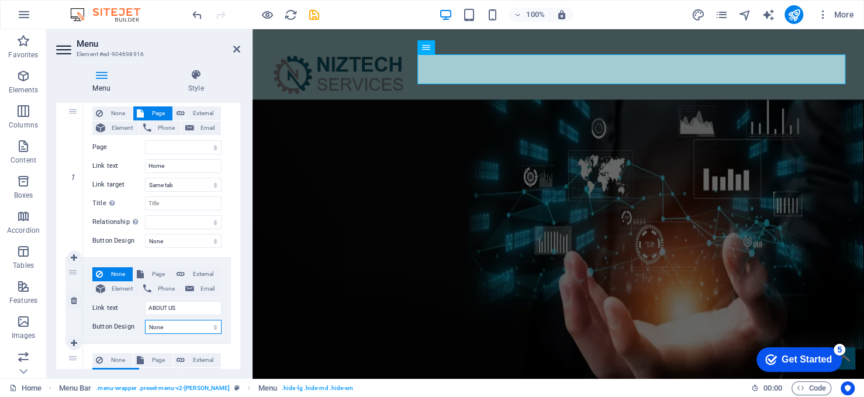
click at [174, 328] on select "None Default Primary Secondary" at bounding box center [183, 327] width 77 height 14
click at [173, 328] on select "None Default Primary Secondary" at bounding box center [183, 327] width 77 height 14
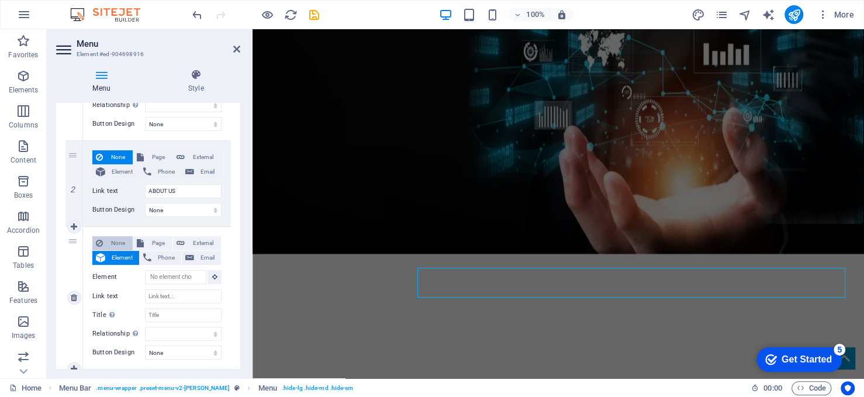
scroll to position [234, 0]
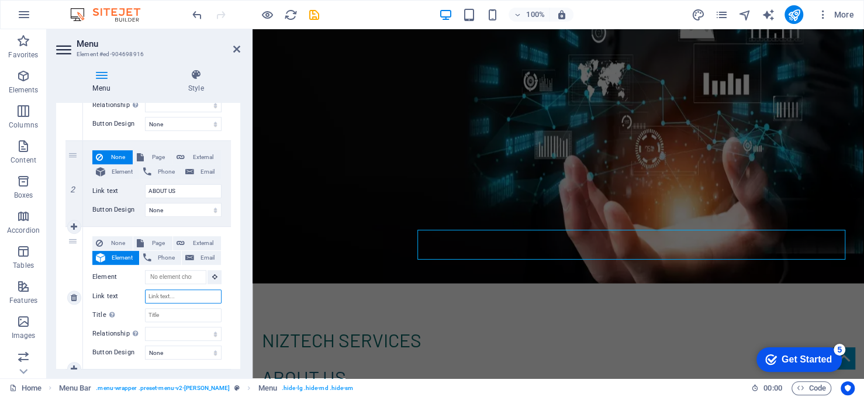
click at [164, 296] on input "Link text" at bounding box center [183, 296] width 77 height 14
type input "SER"
select select
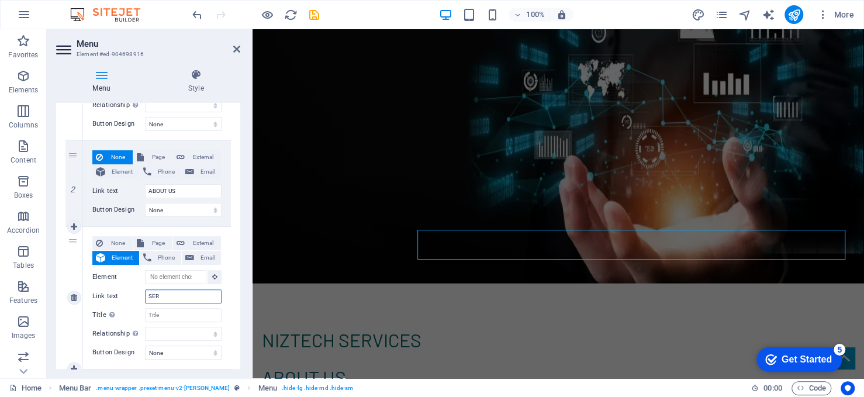
select select
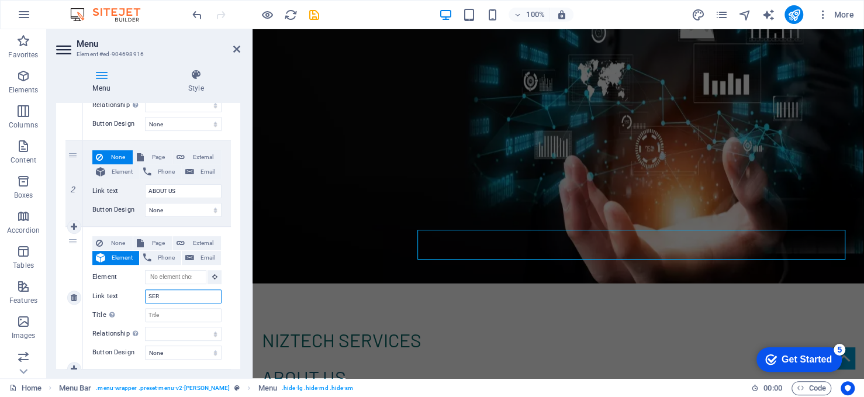
select select
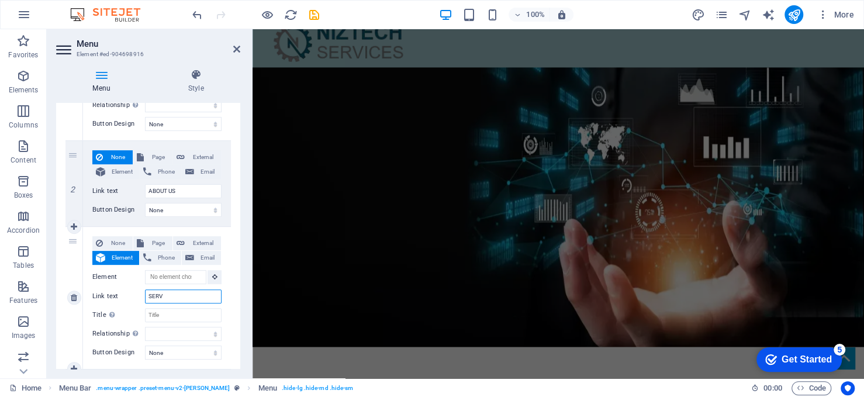
scroll to position [0, 0]
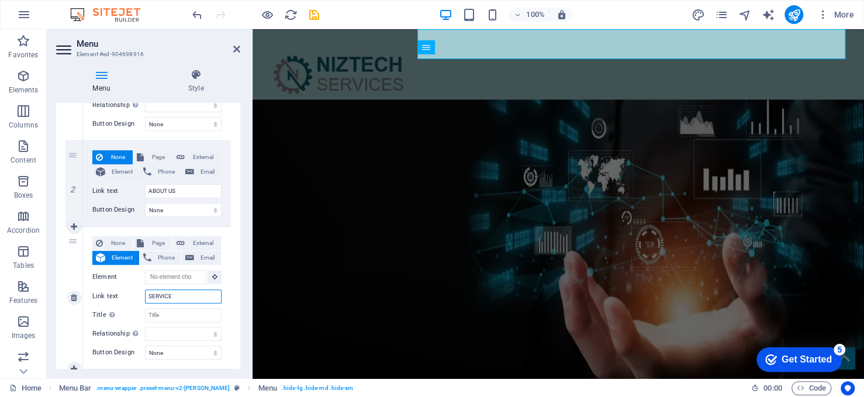
type input "SERVICES"
select select
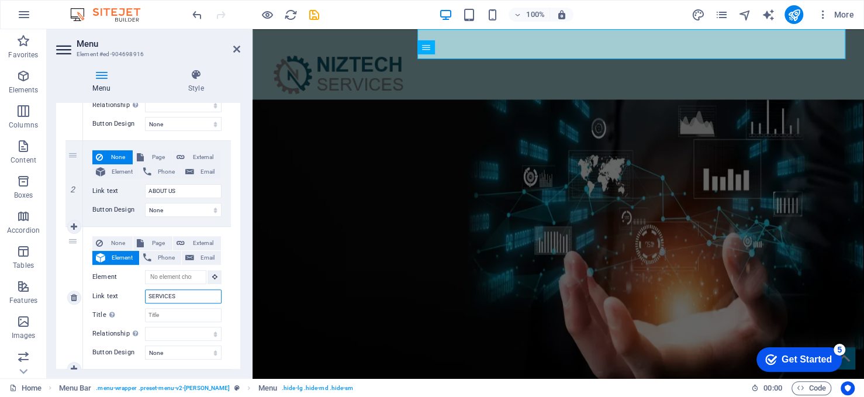
select select
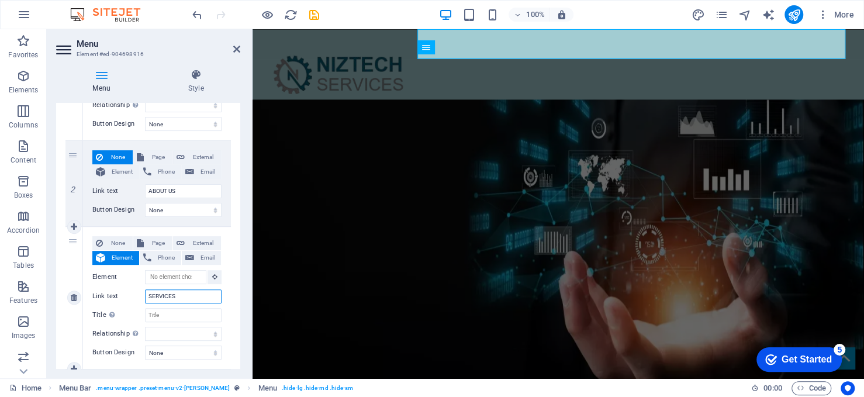
select select
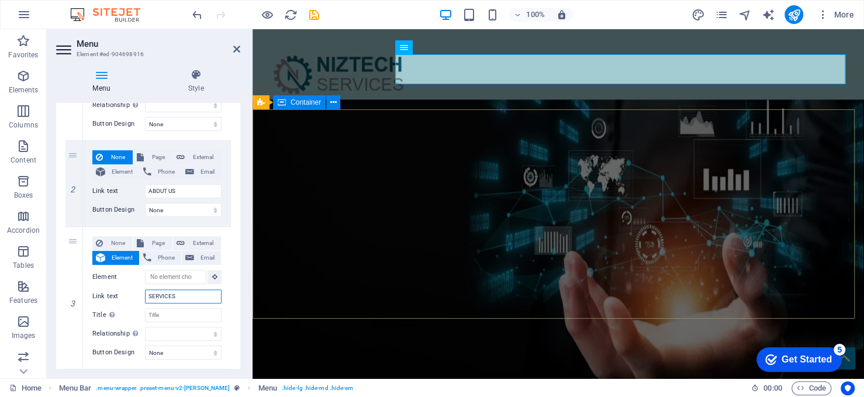
type input "SERVICES"
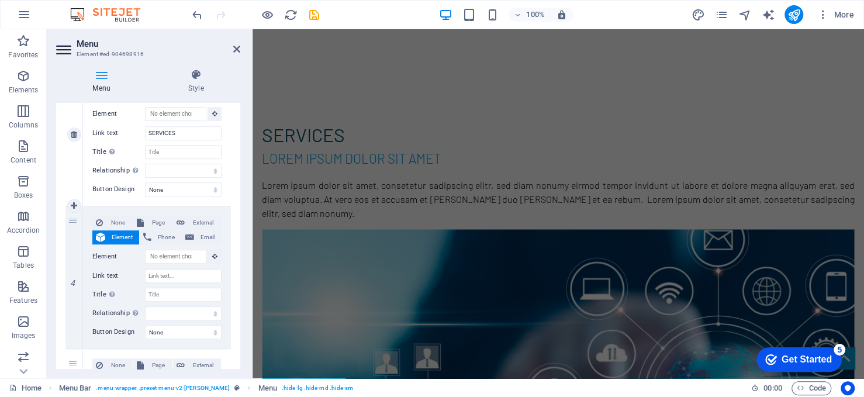
scroll to position [409, 0]
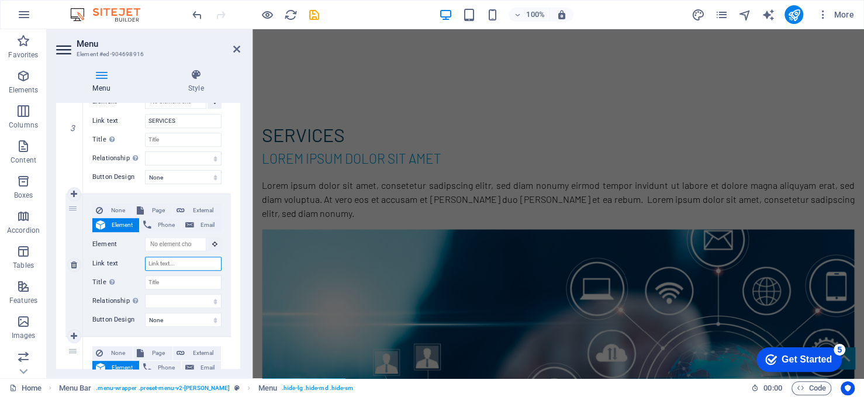
click at [170, 264] on input "Link text" at bounding box center [183, 264] width 77 height 14
type input "INDUSTRIES"
select select
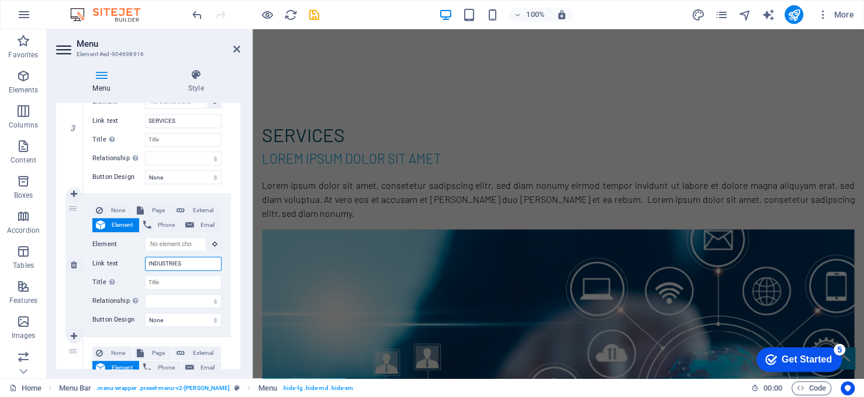
select select
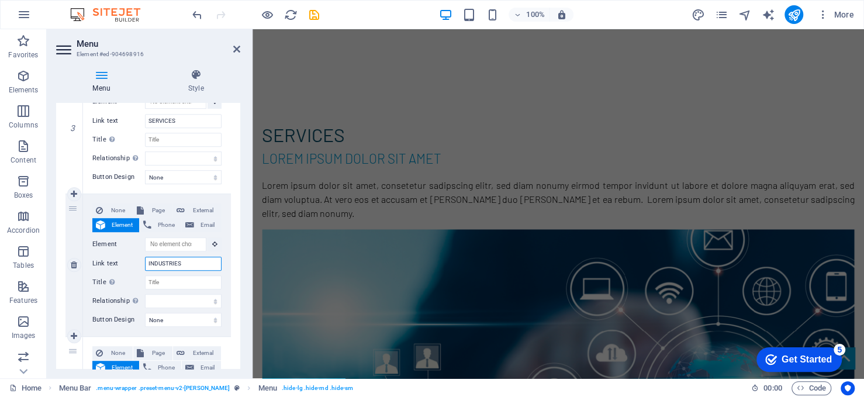
select select
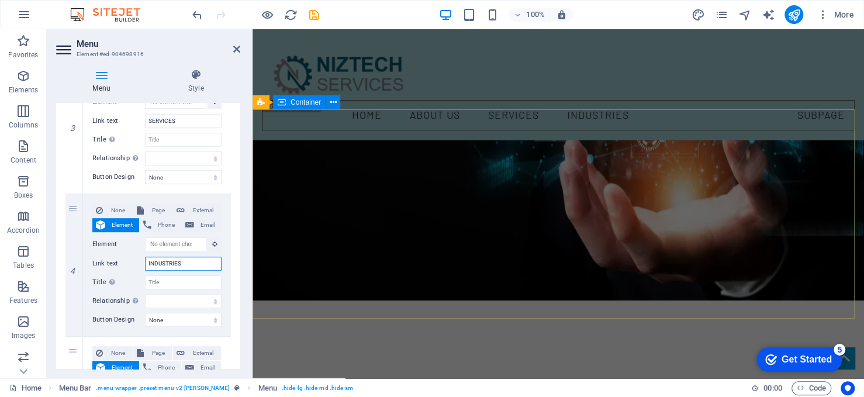
scroll to position [0, 0]
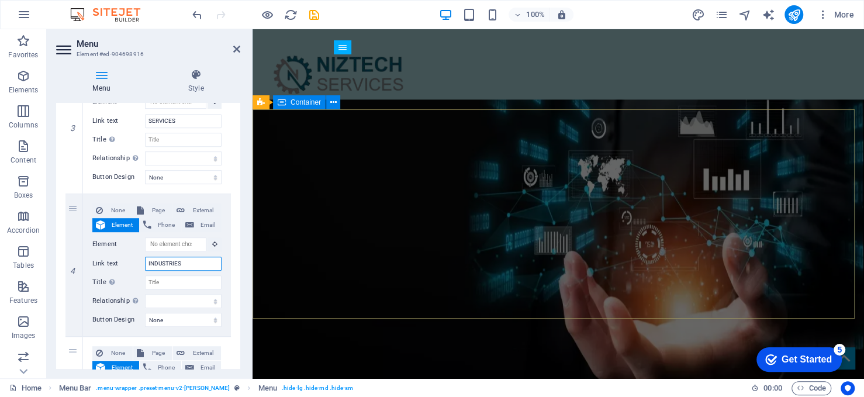
type input "INDUSTRIES"
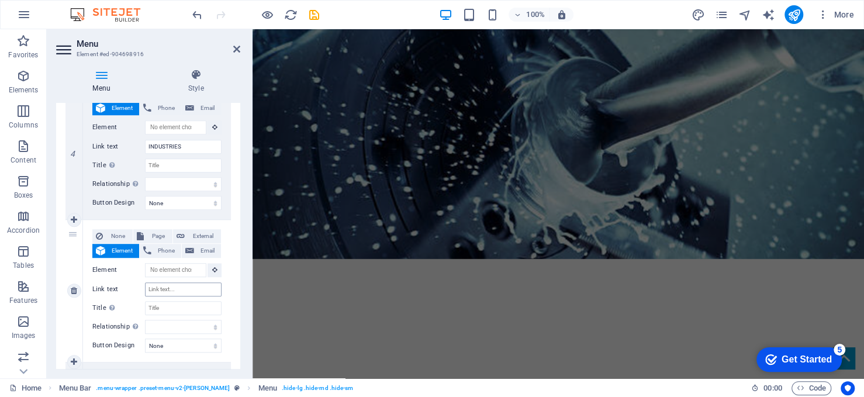
scroll to position [2280, 0]
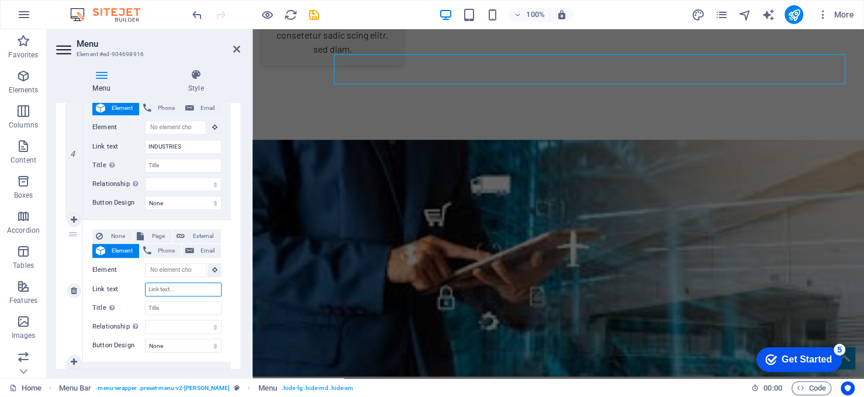
click at [165, 289] on input "Link text" at bounding box center [183, 289] width 77 height 14
type input "C"
select select
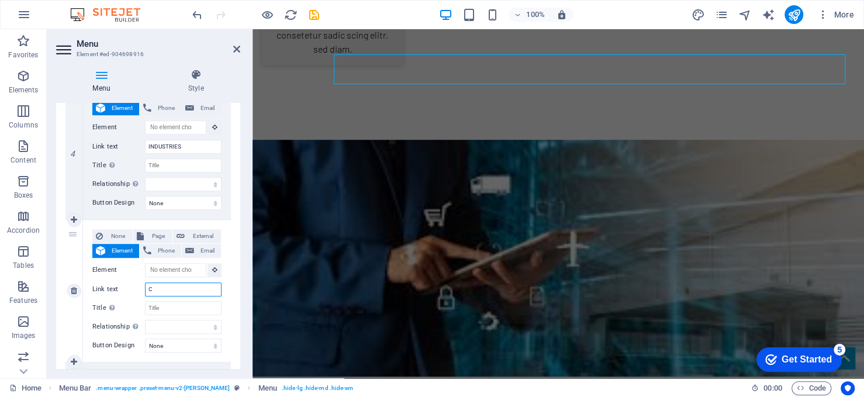
select select
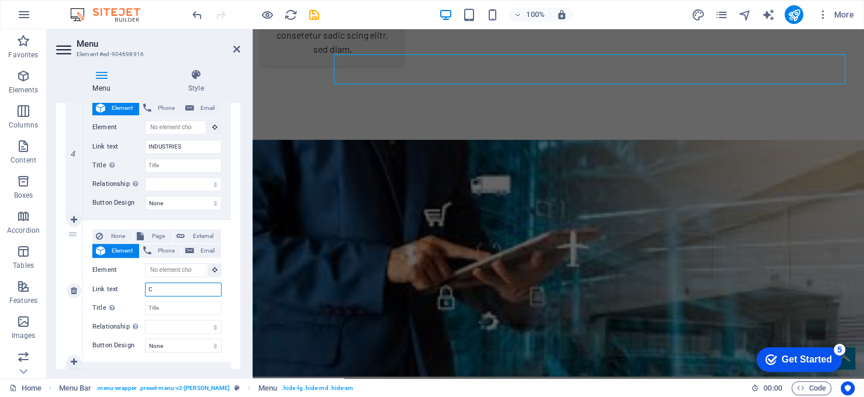
select select
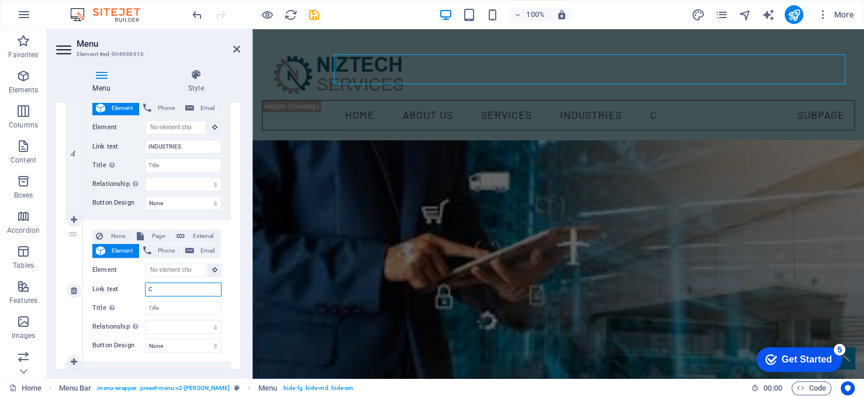
scroll to position [0, 0]
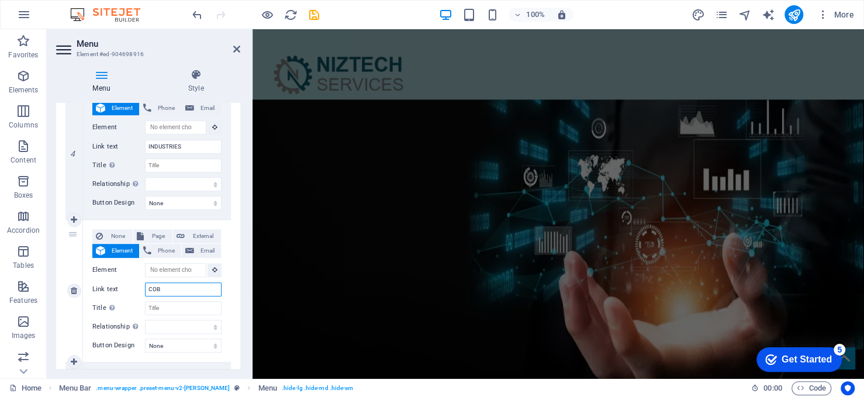
type input "COBN"
select select
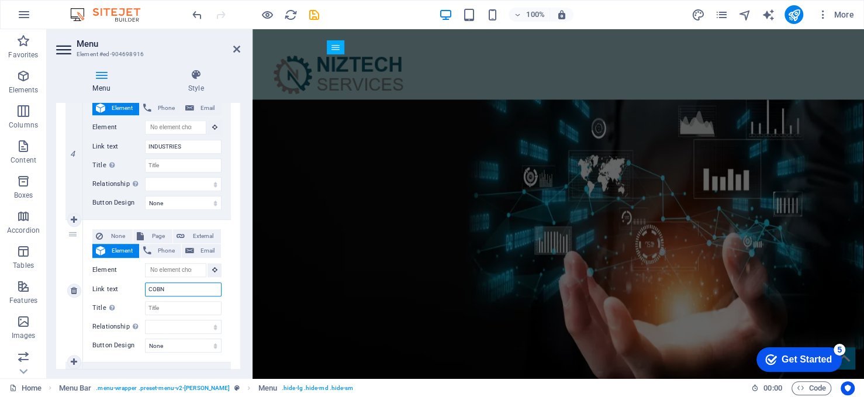
select select
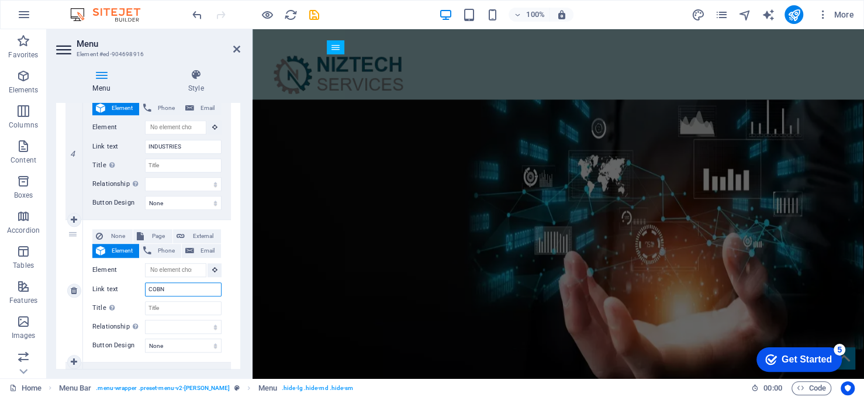
select select
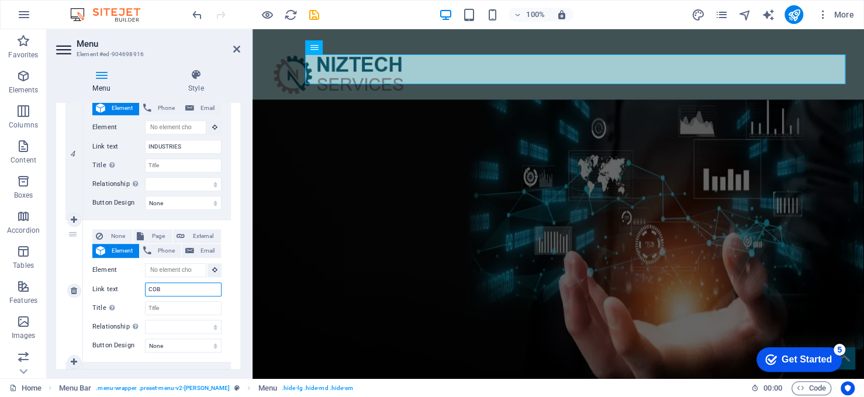
type input "CO"
select select
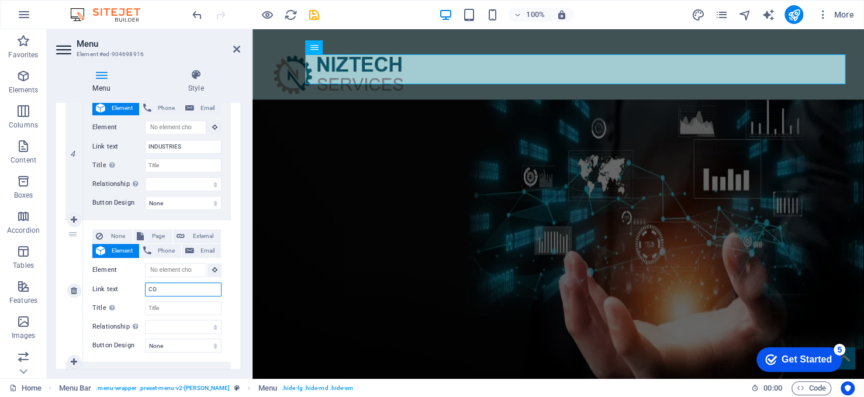
type input "CON"
select select
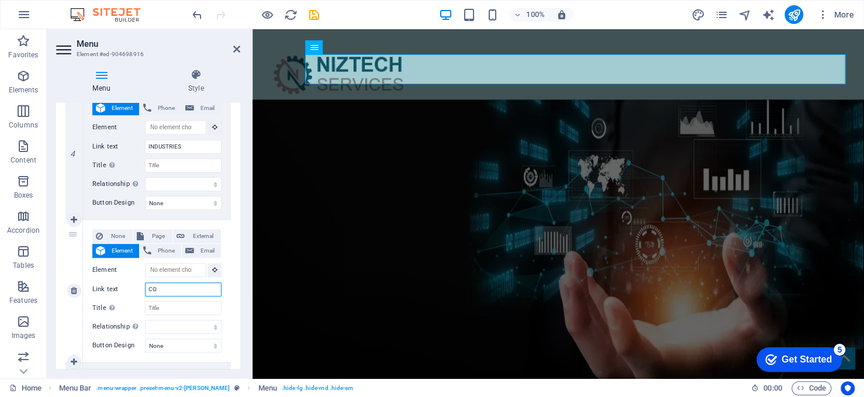
select select
type input "CONTACT"
select select
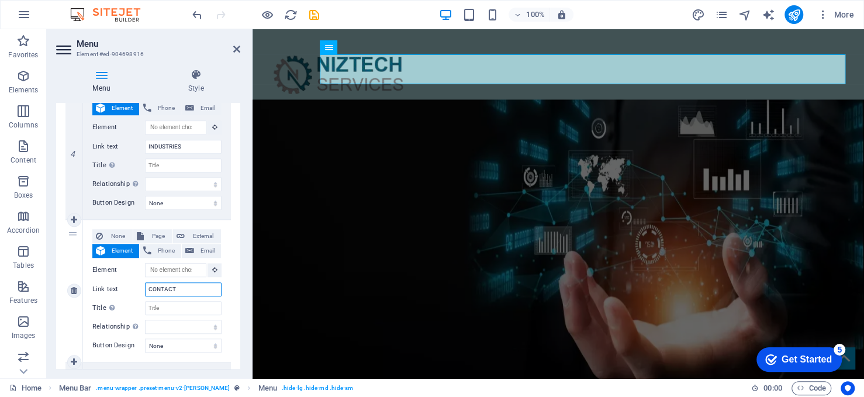
select select
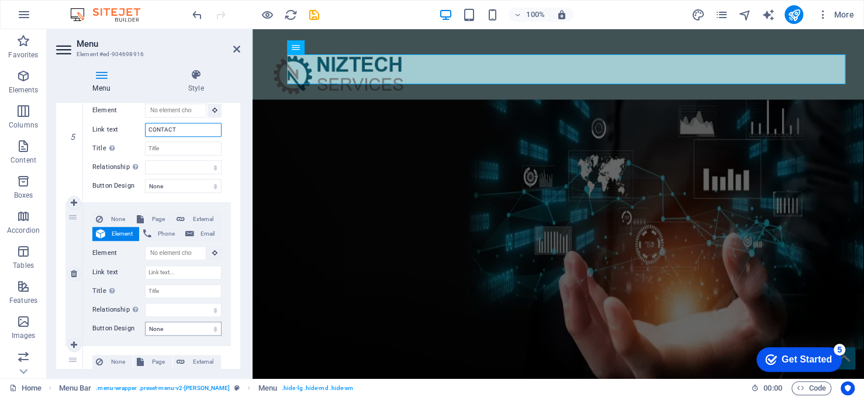
scroll to position [702, 0]
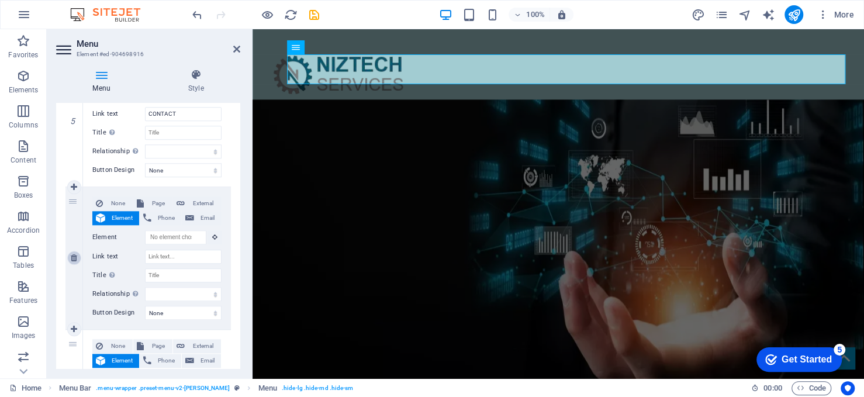
click at [75, 255] on icon at bounding box center [74, 258] width 6 height 8
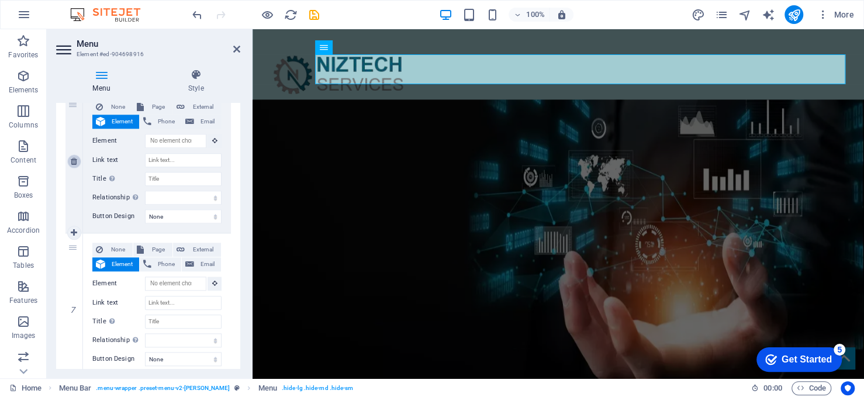
scroll to position [819, 0]
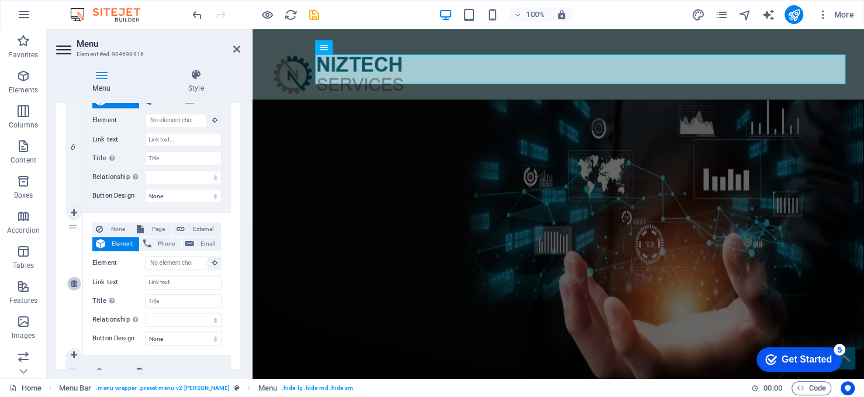
click at [74, 283] on icon at bounding box center [74, 283] width 6 height 8
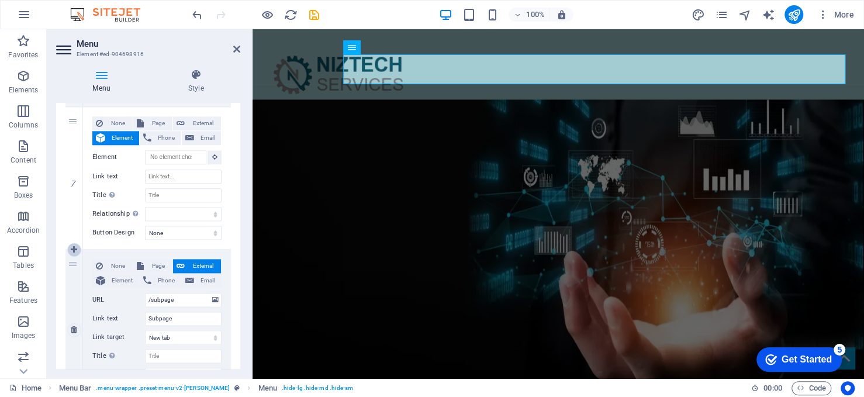
scroll to position [935, 0]
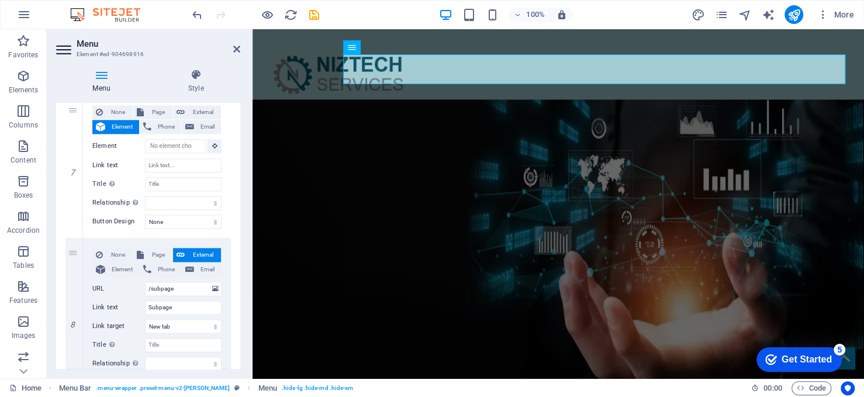
click at [0, 0] on icon at bounding box center [0, 0] width 0 height 0
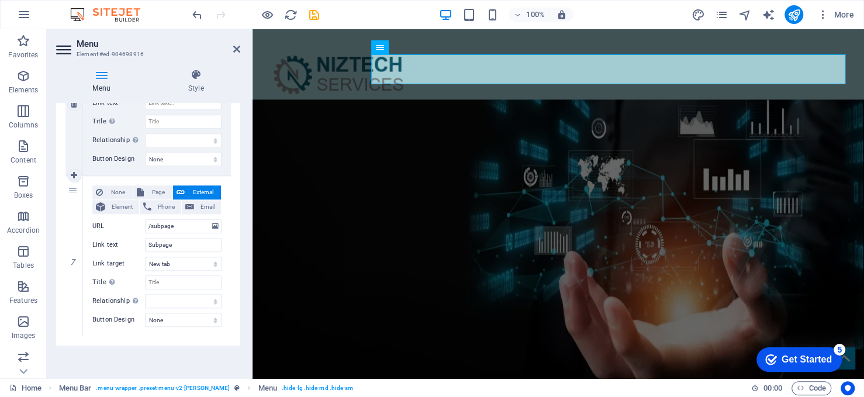
scroll to position [854, 0]
click at [73, 256] on icon at bounding box center [74, 257] width 6 height 8
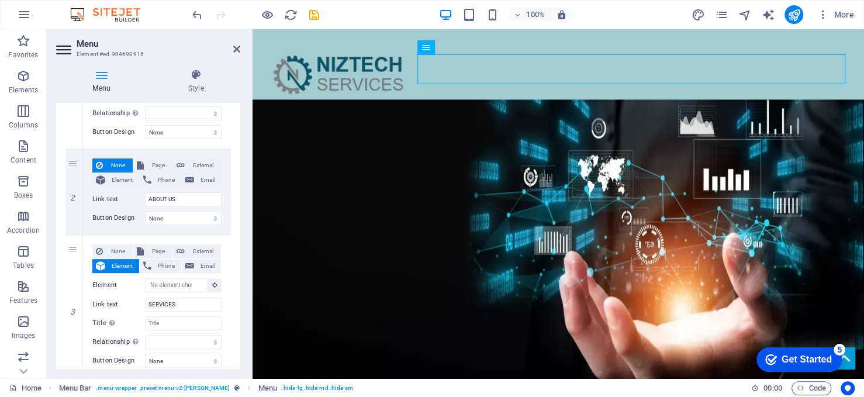
scroll to position [0, 0]
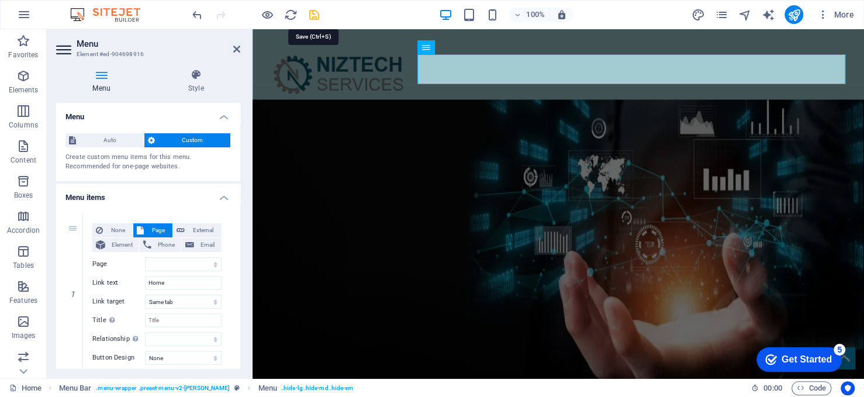
click at [309, 13] on icon "save" at bounding box center [314, 14] width 13 height 13
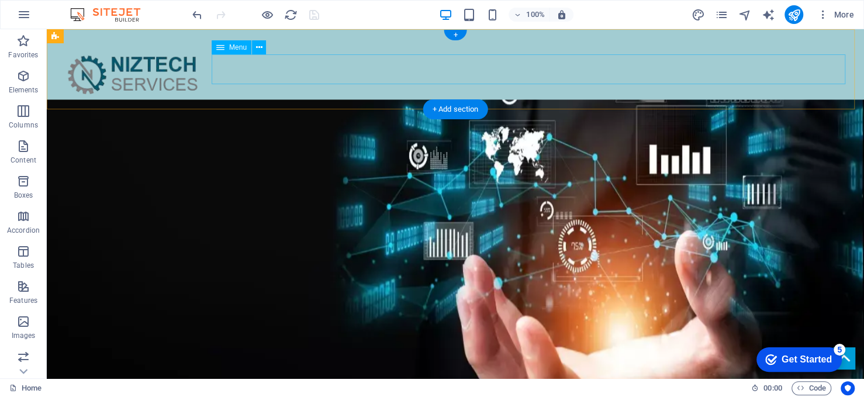
click at [477, 100] on nav "Home ABOUT US SERVICES INDUSTRIES CONTACT" at bounding box center [455, 115] width 799 height 30
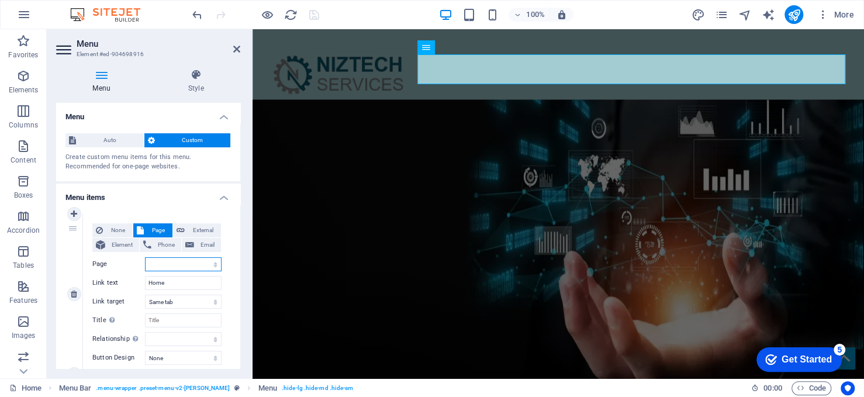
click at [196, 264] on select "Home Subpage Legal Notice Privacy" at bounding box center [183, 264] width 77 height 14
click at [145, 257] on select "Home Subpage Legal Notice Privacy" at bounding box center [183, 264] width 77 height 14
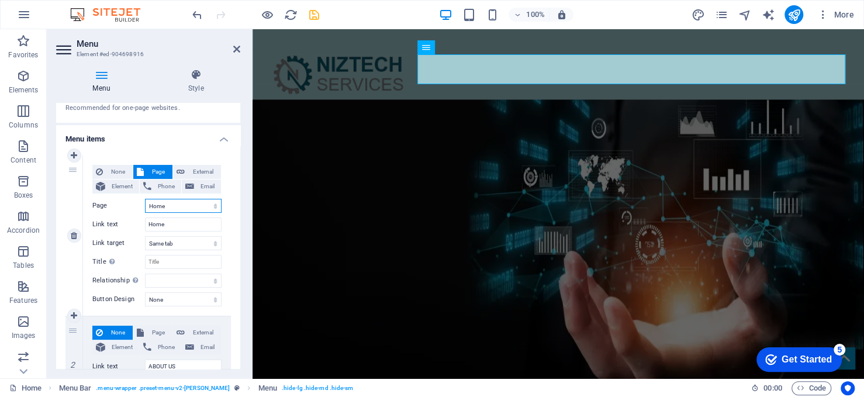
scroll to position [117, 0]
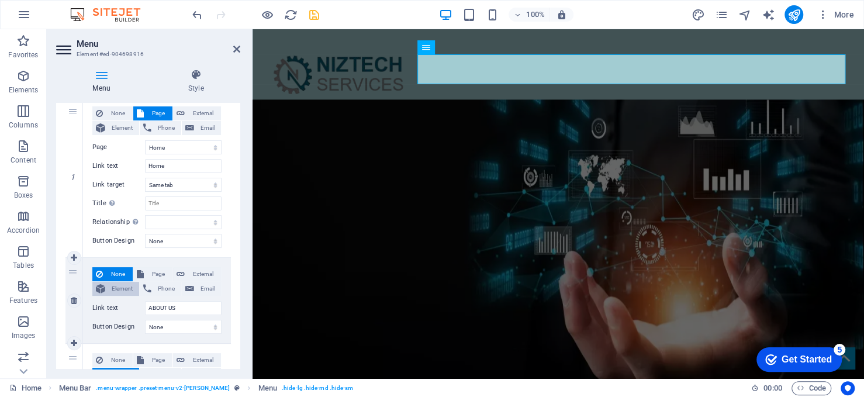
click at [117, 284] on span "Element" at bounding box center [122, 289] width 27 height 14
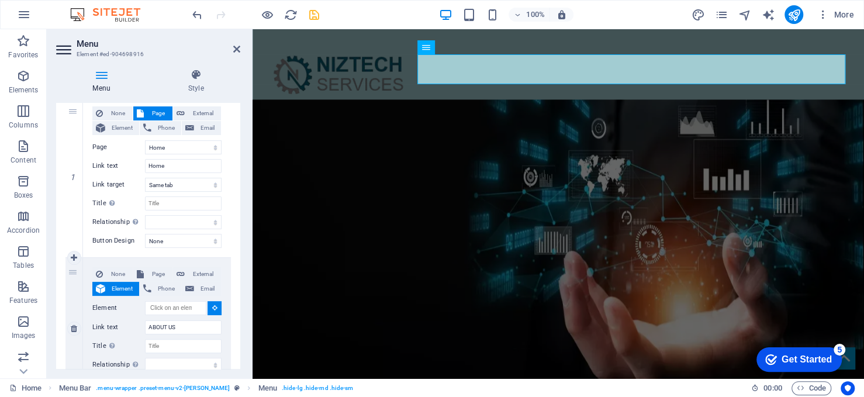
click at [215, 305] on button at bounding box center [215, 308] width 14 height 14
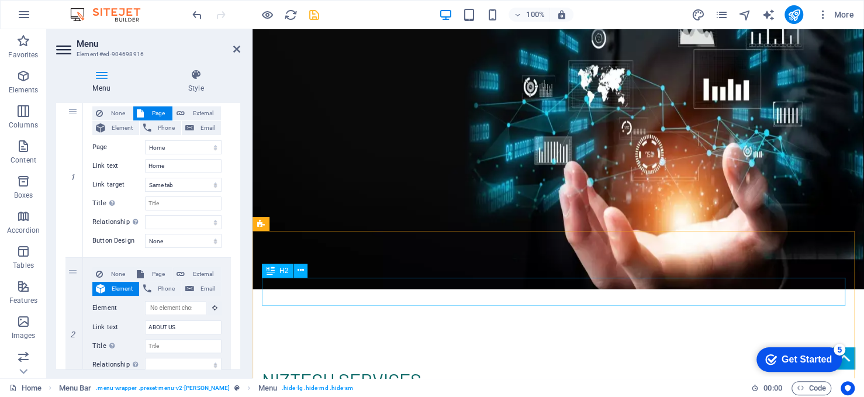
scroll to position [234, 0]
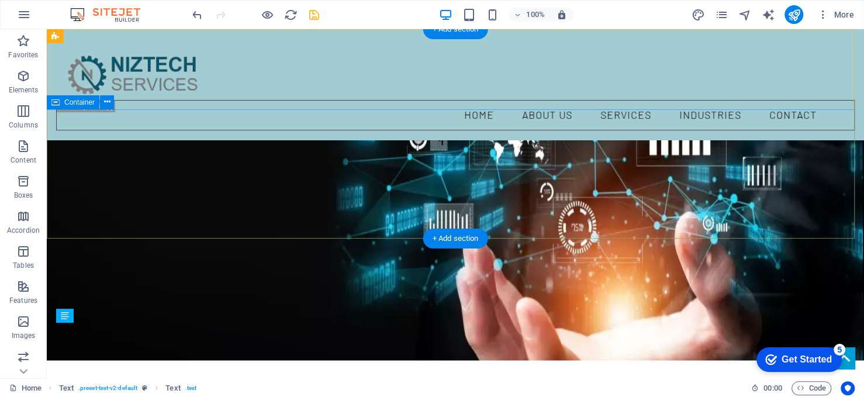
scroll to position [0, 0]
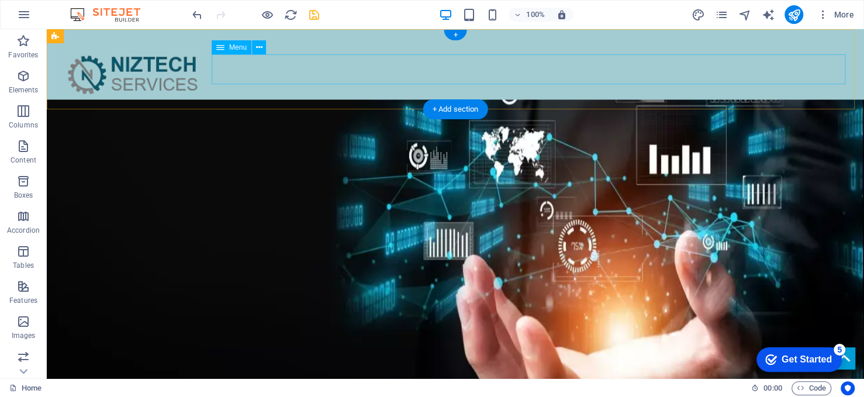
click at [541, 100] on nav "Home ABOUT US SERVICES INDUSTRIES CONTACT" at bounding box center [455, 115] width 799 height 30
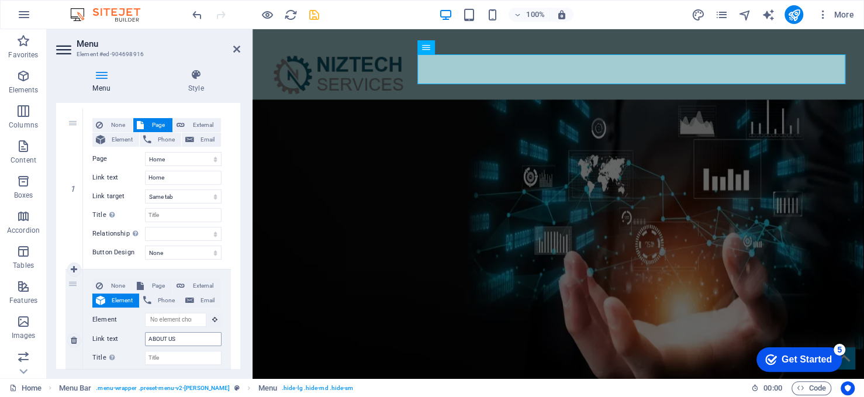
scroll to position [117, 0]
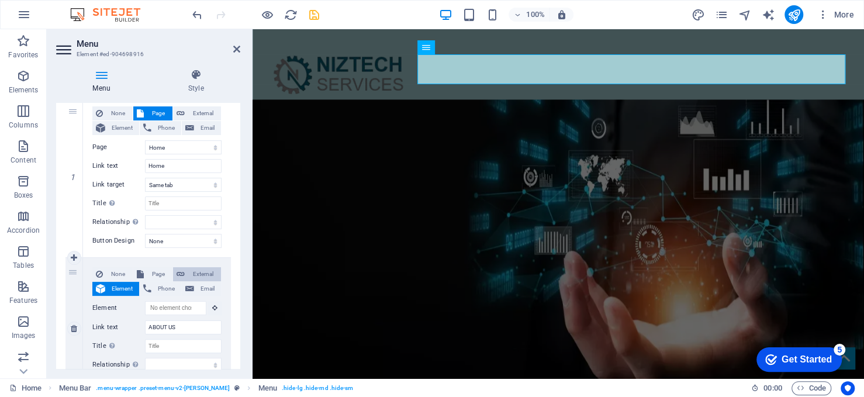
click at [208, 275] on span "External" at bounding box center [202, 274] width 29 height 14
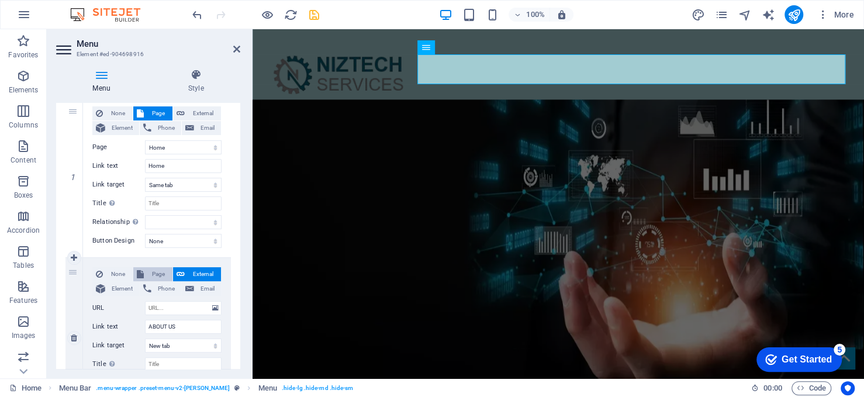
click at [155, 272] on span "Page" at bounding box center [158, 274] width 22 height 14
click at [116, 285] on span "Element" at bounding box center [122, 289] width 27 height 14
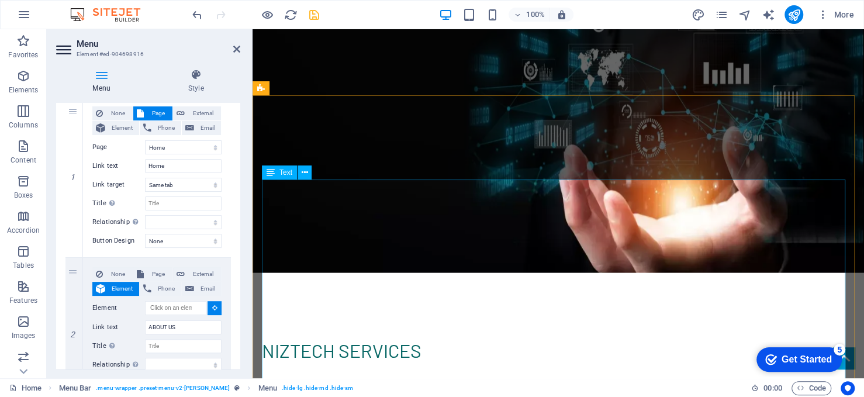
scroll to position [234, 0]
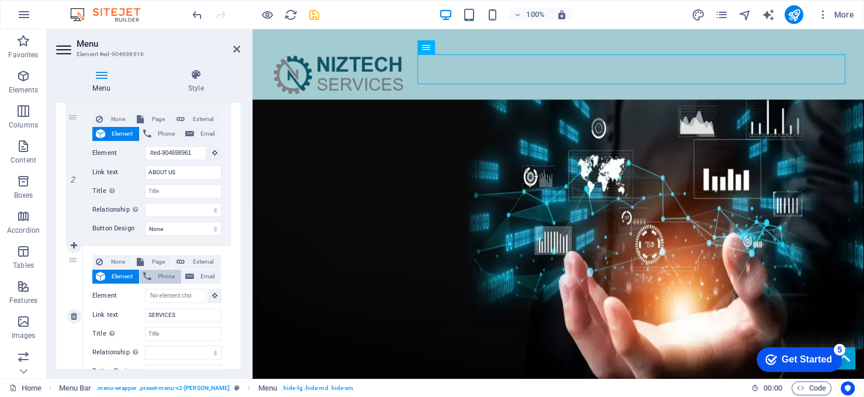
scroll to position [292, 0]
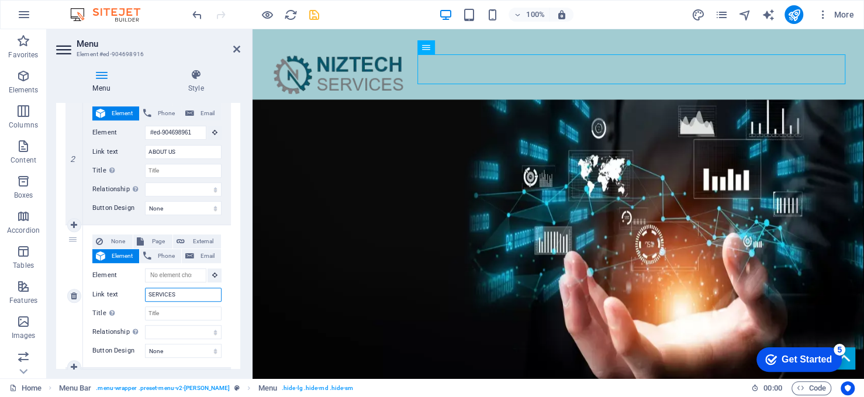
click at [176, 295] on input "SERVICES" at bounding box center [183, 295] width 77 height 14
click at [183, 278] on input "Element" at bounding box center [175, 275] width 61 height 14
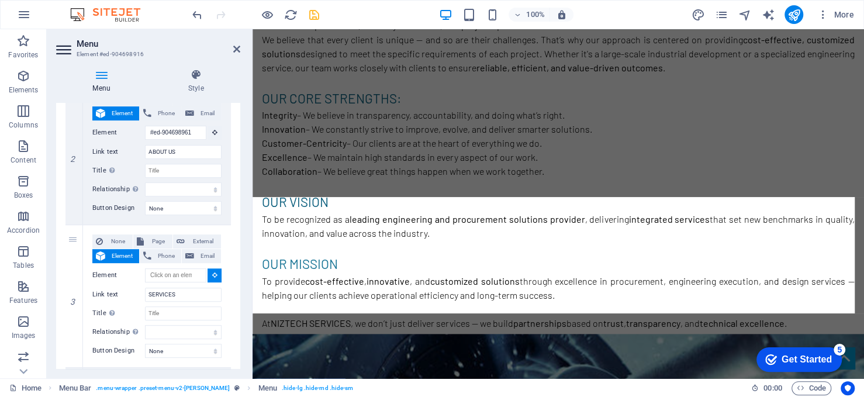
scroll to position [702, 0]
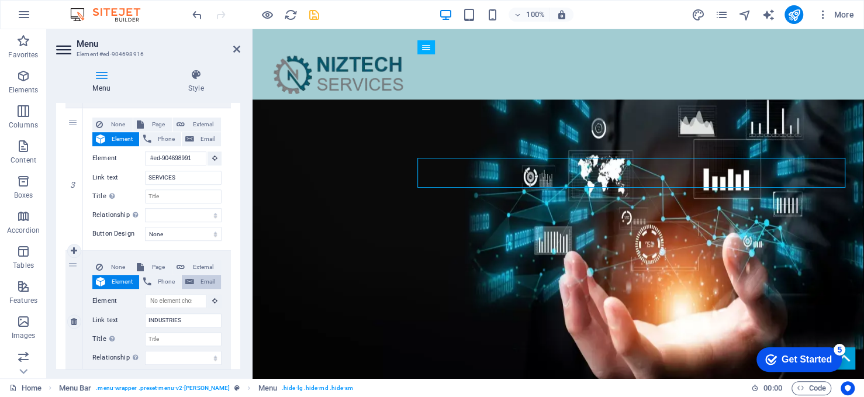
scroll to position [468, 0]
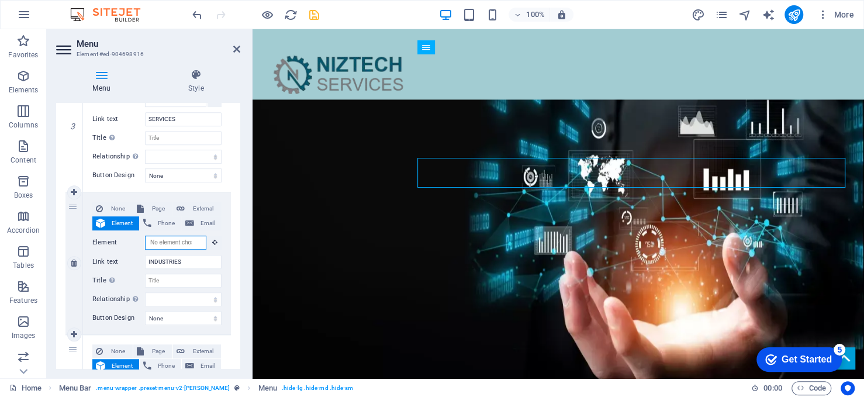
click at [182, 244] on input "Element" at bounding box center [175, 243] width 61 height 14
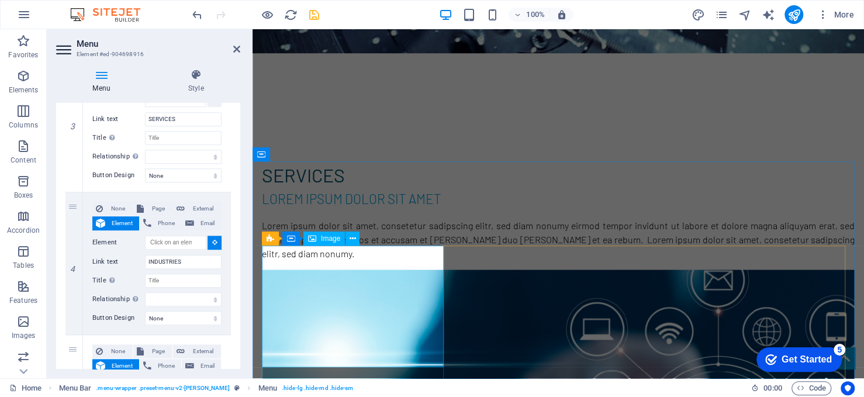
scroll to position [1286, 0]
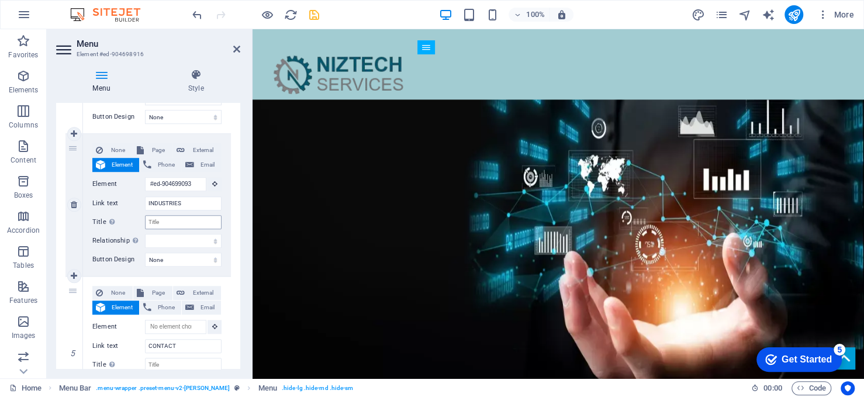
scroll to position [585, 0]
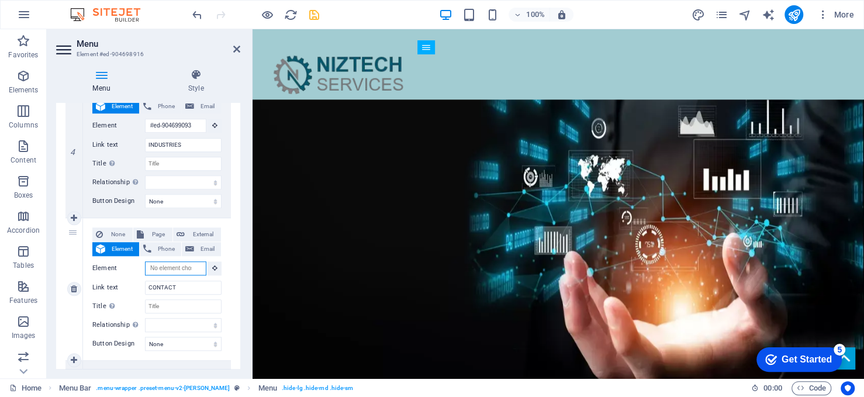
click at [188, 268] on input "Element" at bounding box center [175, 268] width 61 height 14
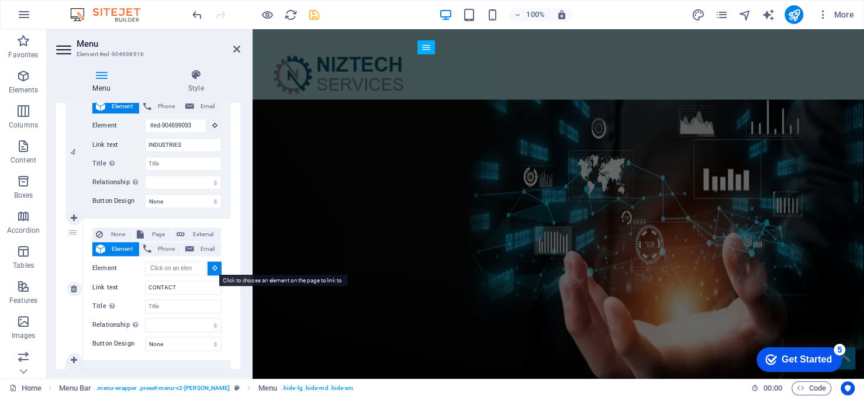
click at [212, 266] on icon at bounding box center [214, 268] width 5 height 6
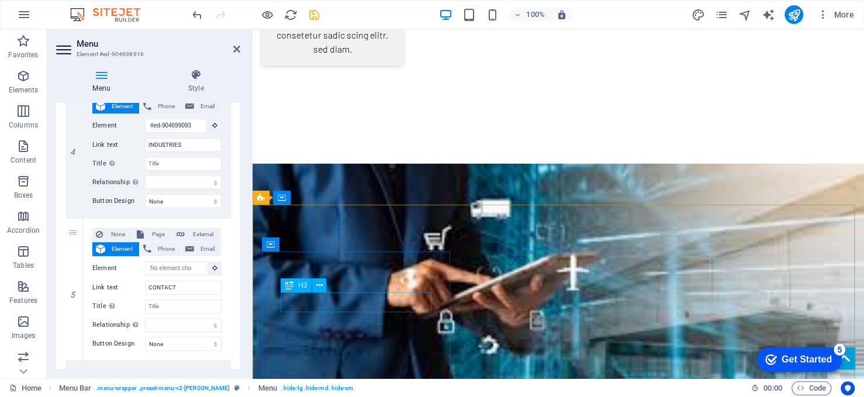
scroll to position [2397, 0]
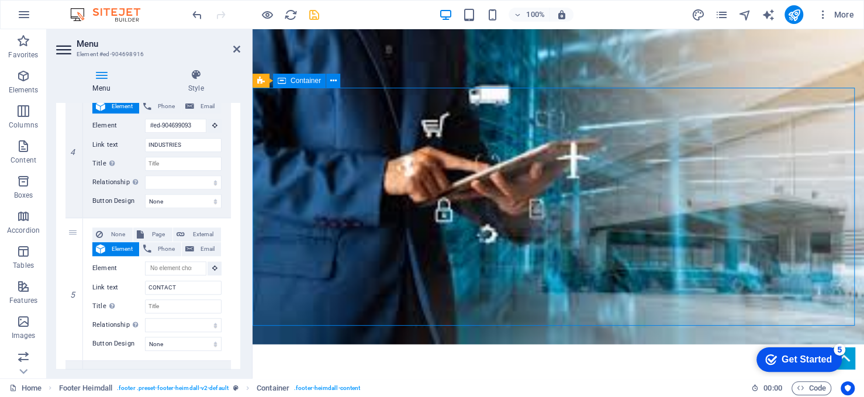
scroll to position [2408, 0]
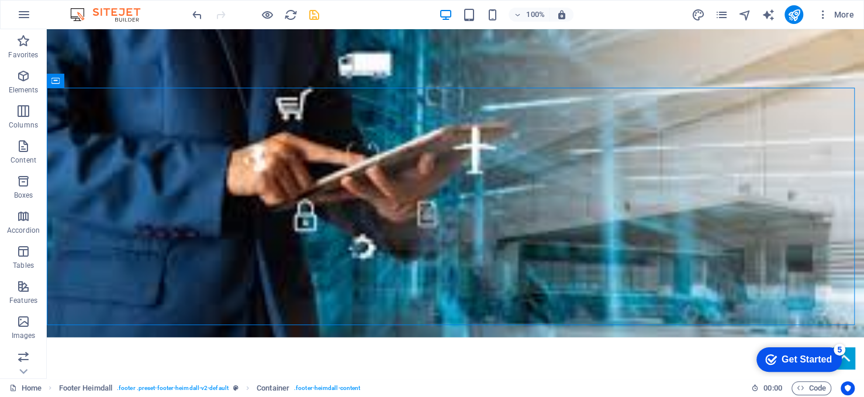
click at [313, 15] on icon "save" at bounding box center [314, 14] width 13 height 13
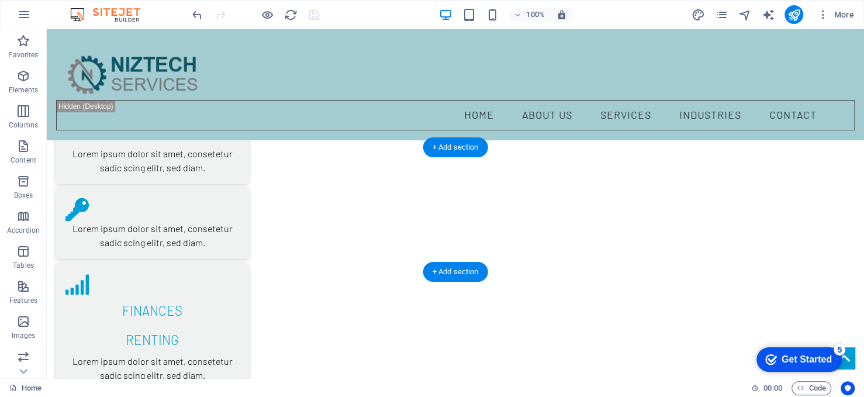
scroll to position [1765, 0]
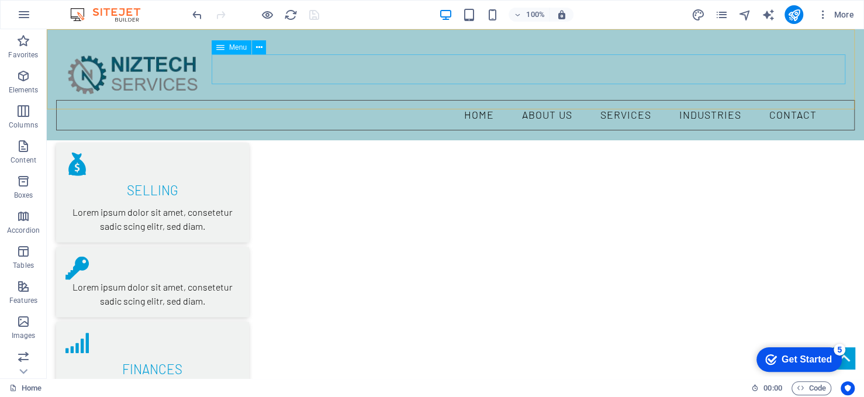
click at [476, 100] on nav "Home ABOUT US SERVICES INDUSTRIES CONTACT" at bounding box center [455, 115] width 799 height 30
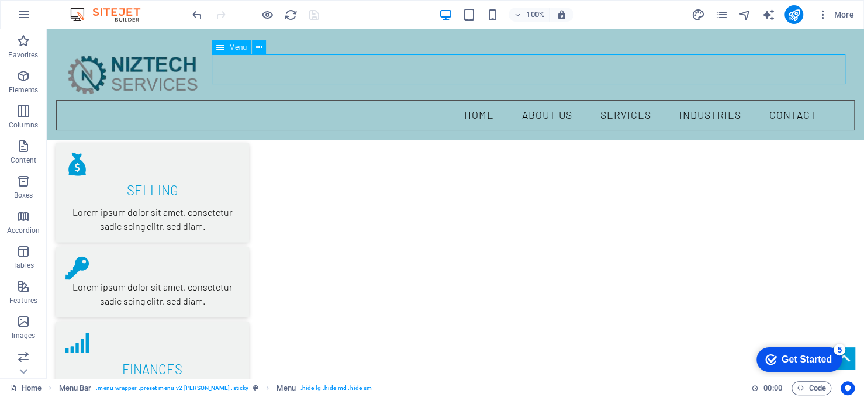
click at [476, 100] on nav "Home ABOUT US SERVICES INDUSTRIES CONTACT" at bounding box center [455, 115] width 799 height 30
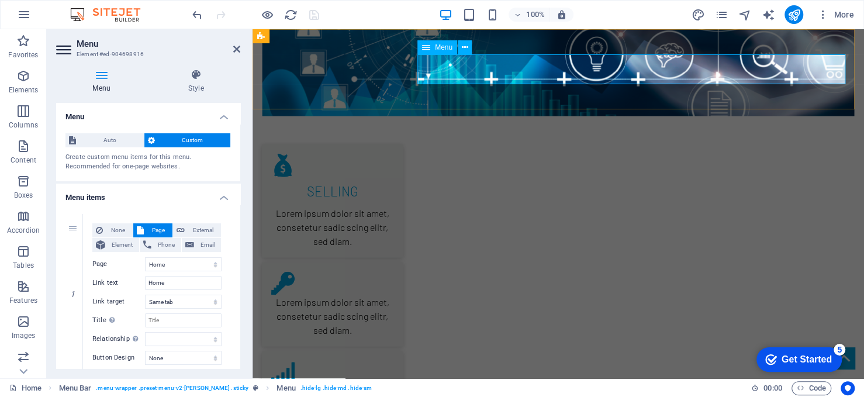
scroll to position [0, 0]
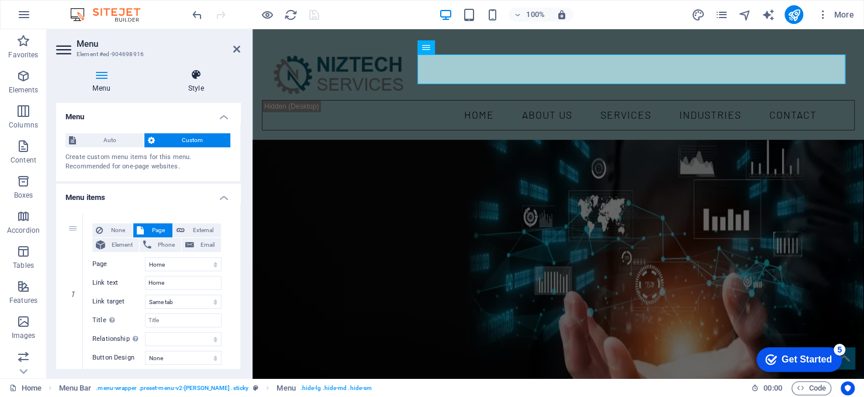
click at [191, 83] on h4 "Style" at bounding box center [195, 81] width 89 height 25
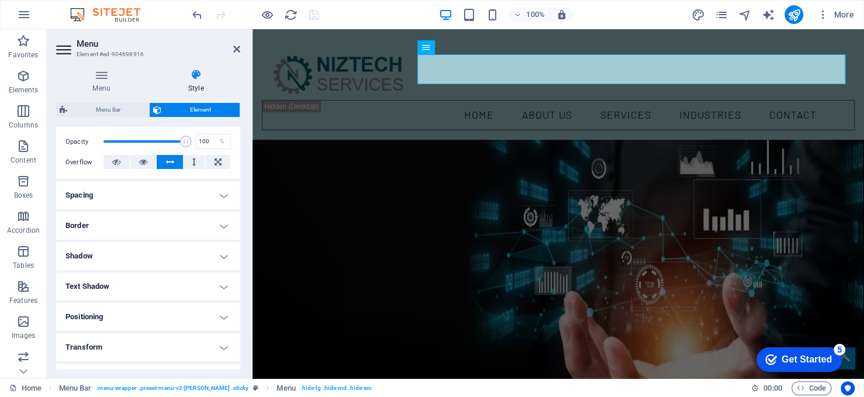
scroll to position [175, 0]
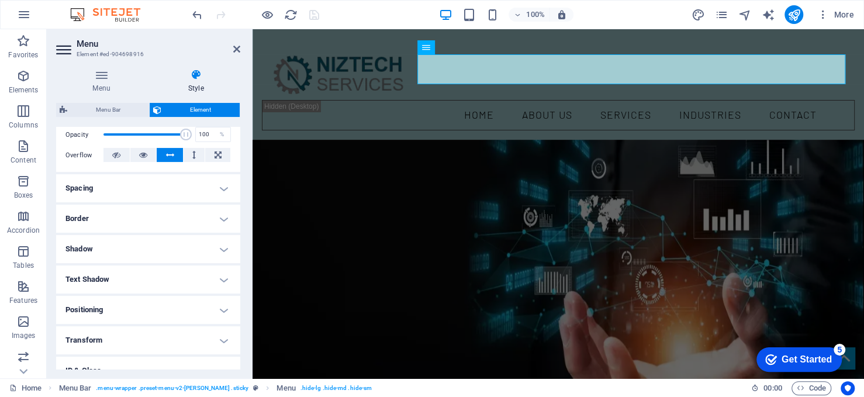
click at [220, 191] on h4 "Spacing" at bounding box center [148, 188] width 184 height 28
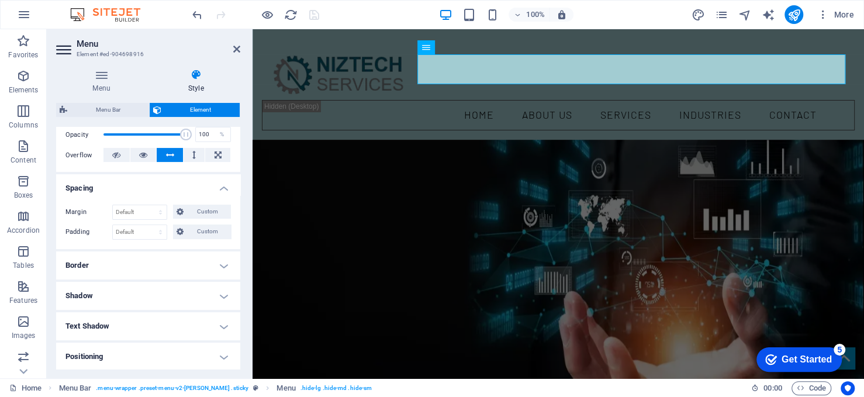
click at [217, 261] on h4 "Border" at bounding box center [148, 265] width 184 height 28
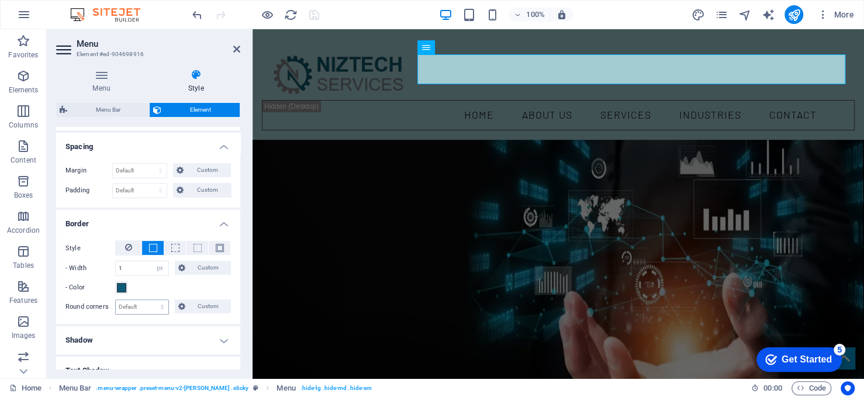
scroll to position [234, 0]
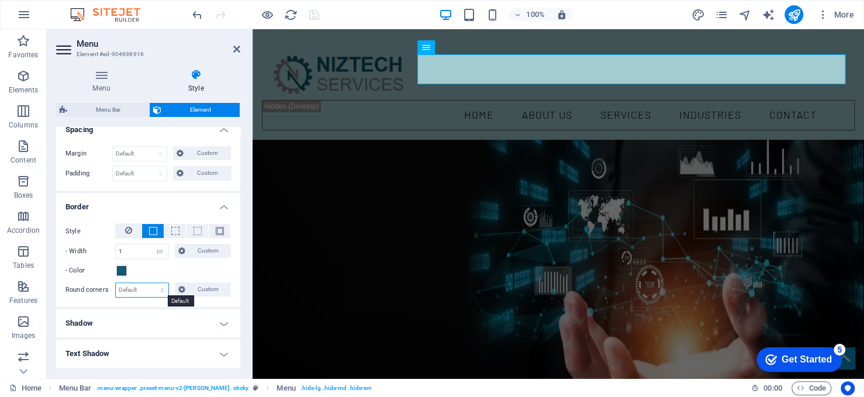
click at [147, 288] on select "Default px rem % vh vw Custom" at bounding box center [142, 290] width 53 height 14
click at [147, 289] on select "Default px rem % vh vw Custom" at bounding box center [142, 290] width 53 height 14
click at [154, 319] on h4 "Shadow" at bounding box center [148, 323] width 184 height 28
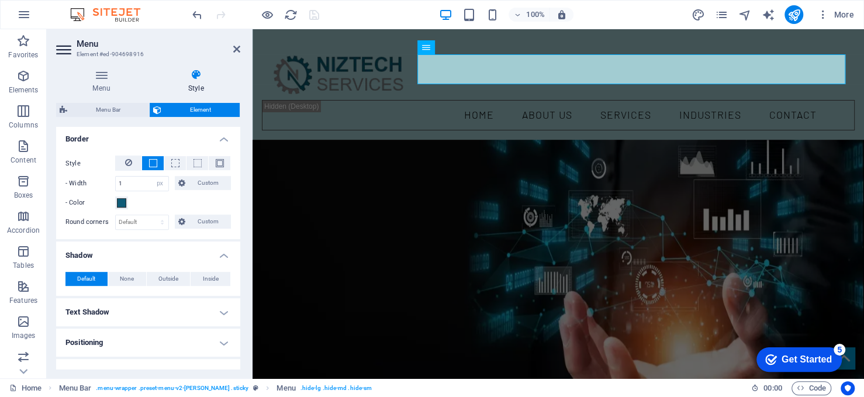
scroll to position [351, 0]
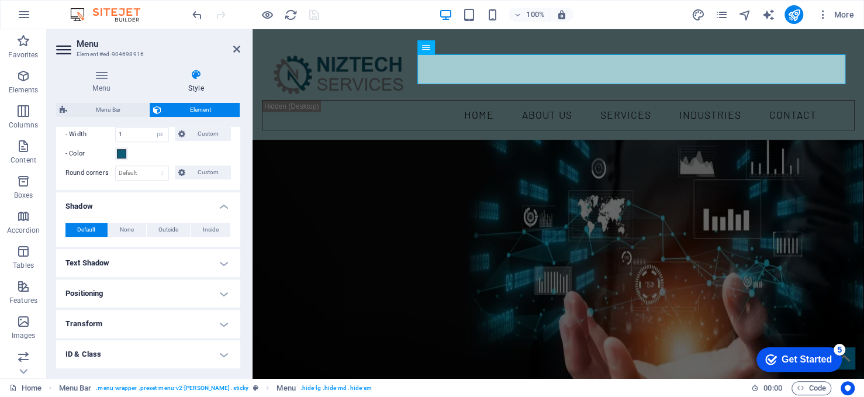
click at [163, 260] on h4 "Text Shadow" at bounding box center [148, 263] width 184 height 28
click at [146, 322] on h4 "Positioning" at bounding box center [148, 320] width 184 height 28
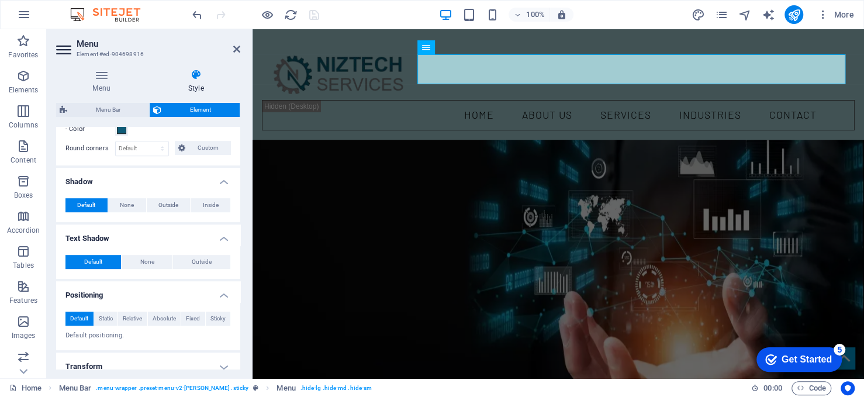
scroll to position [409, 0]
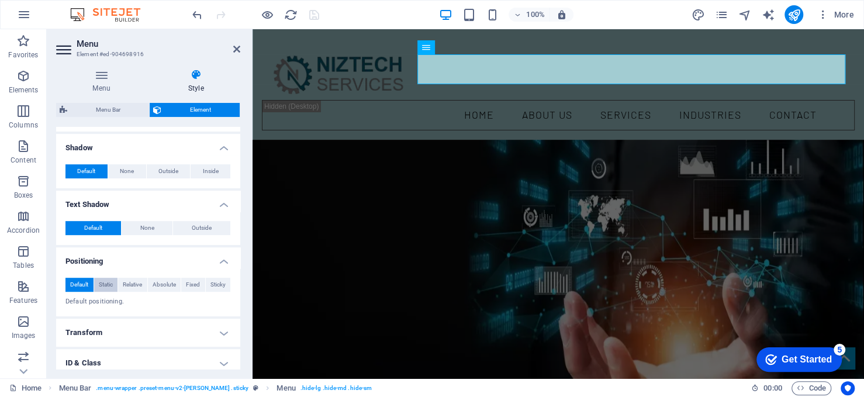
click at [110, 284] on span "Static" at bounding box center [106, 285] width 14 height 14
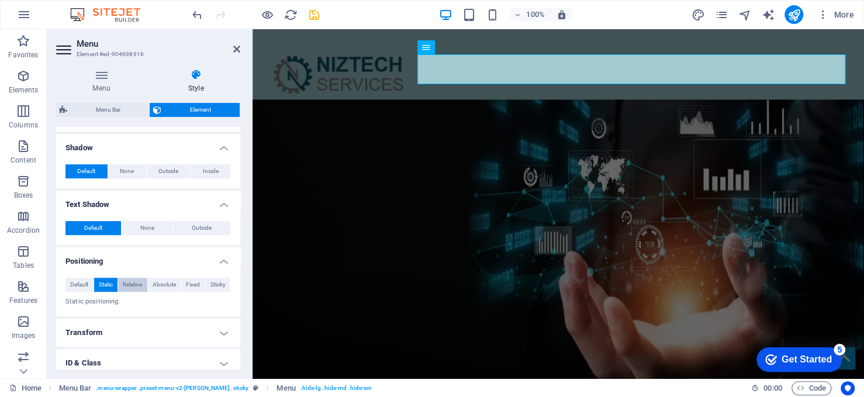
click at [136, 285] on span "Relative" at bounding box center [132, 285] width 19 height 14
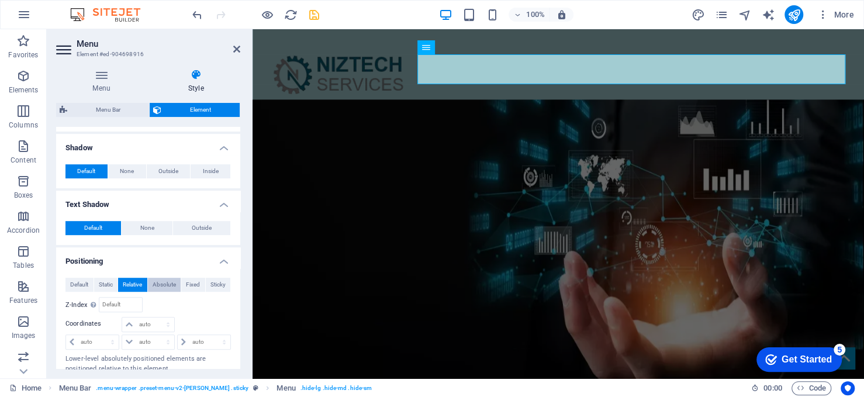
click at [158, 282] on span "Absolute" at bounding box center [164, 285] width 23 height 14
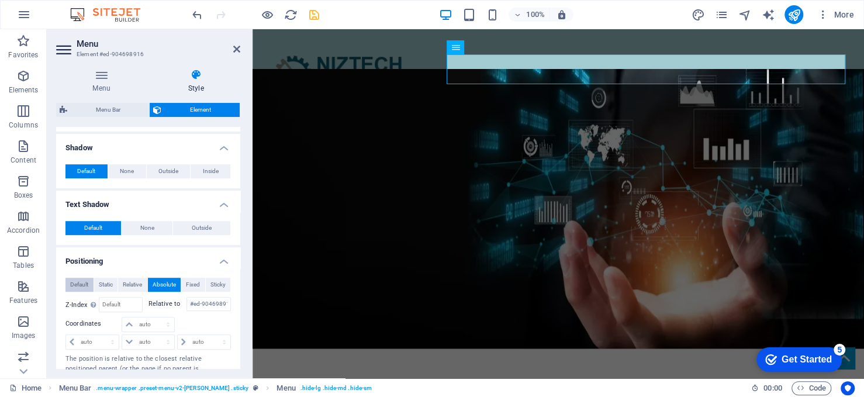
click at [80, 282] on span "Default" at bounding box center [79, 285] width 18 height 14
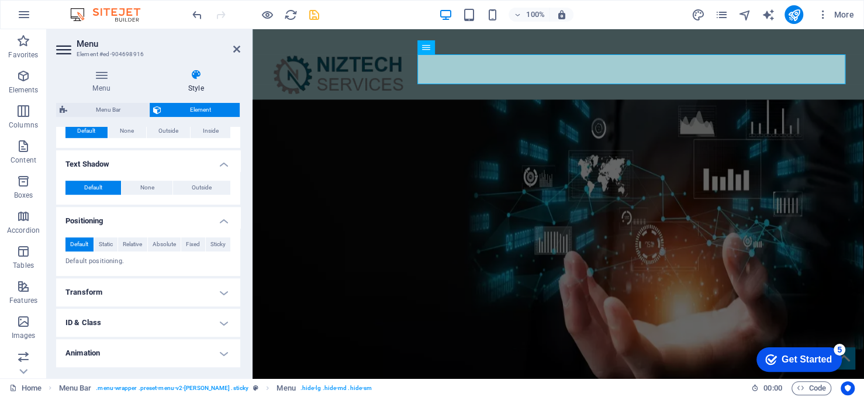
scroll to position [468, 0]
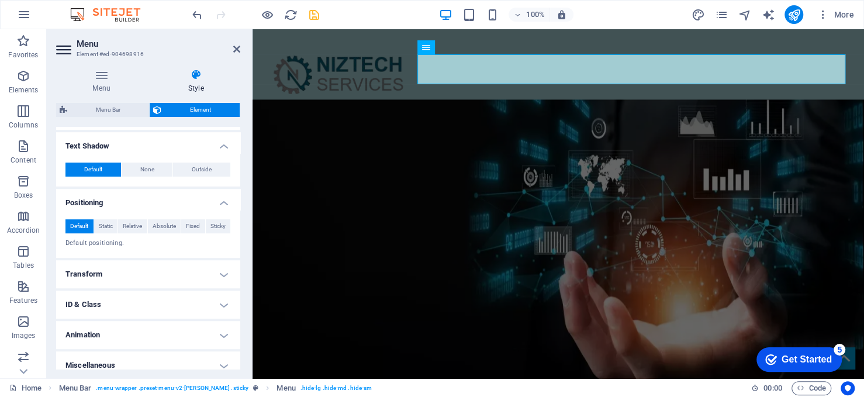
click at [150, 302] on h4 "ID & Class" at bounding box center [148, 305] width 184 height 28
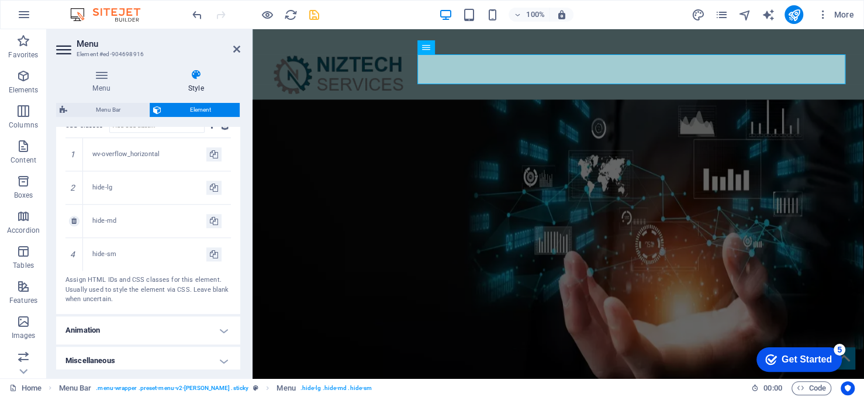
scroll to position [713, 0]
click at [157, 326] on h4 "Animation" at bounding box center [148, 328] width 184 height 28
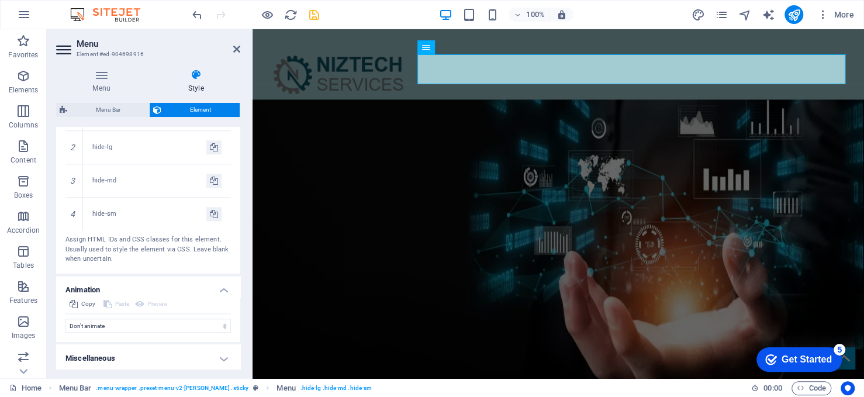
click at [158, 358] on h4 "Miscellaneous" at bounding box center [148, 358] width 184 height 28
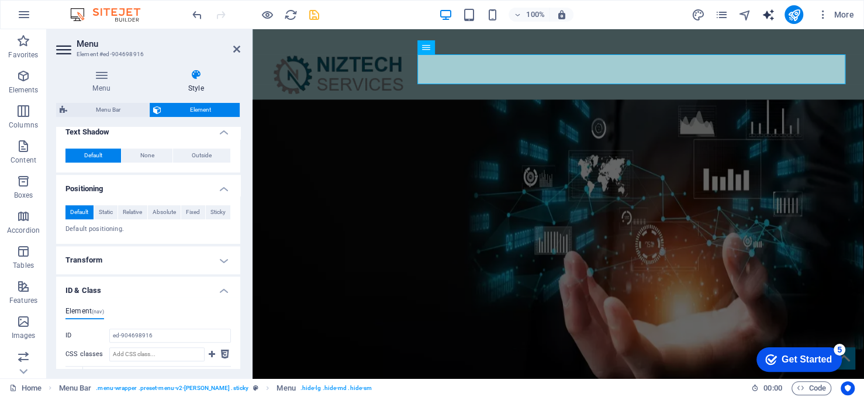
scroll to position [341, 0]
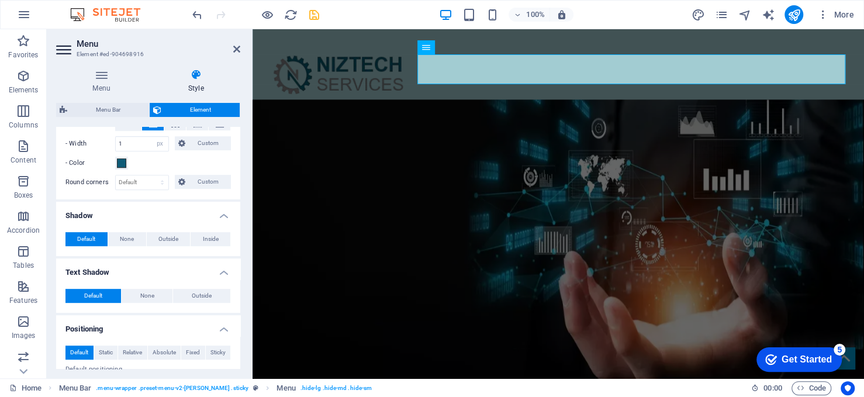
click at [228, 53] on header "Menu Element #ed-904698916" at bounding box center [148, 44] width 184 height 30
click at [293, 13] on icon "reload" at bounding box center [290, 14] width 13 height 13
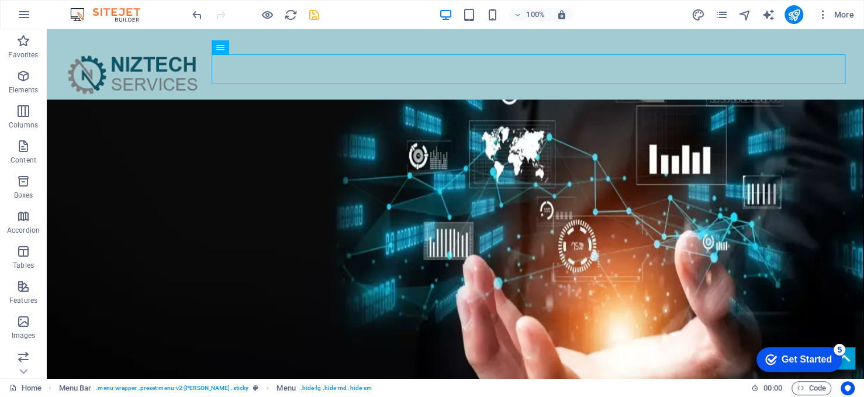
click at [313, 9] on icon "save" at bounding box center [314, 14] width 13 height 13
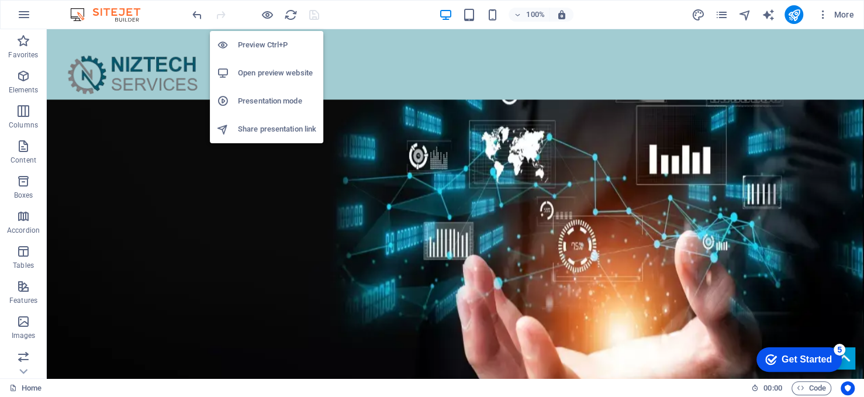
click at [265, 68] on h6 "Open preview website" at bounding box center [277, 73] width 78 height 14
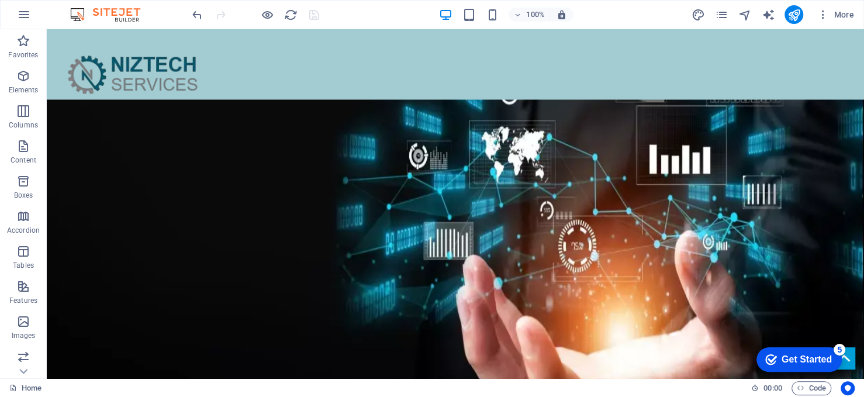
click at [313, 15] on div at bounding box center [255, 14] width 131 height 19
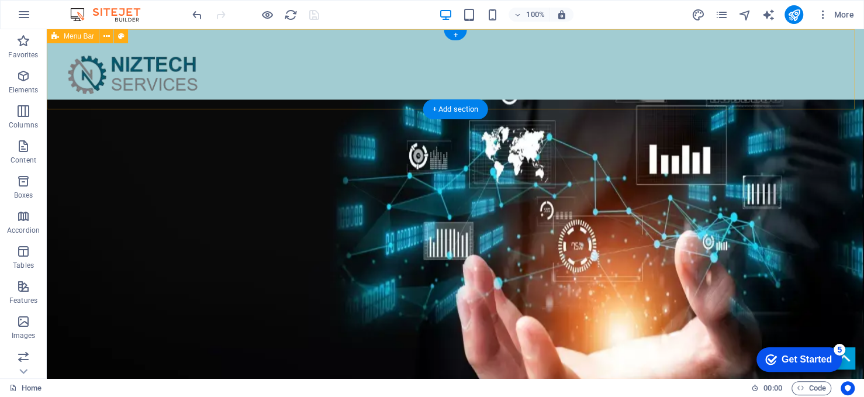
click at [396, 93] on div "Home ABOUT US SERVICES INDUSTRIES CONTACT" at bounding box center [455, 84] width 817 height 110
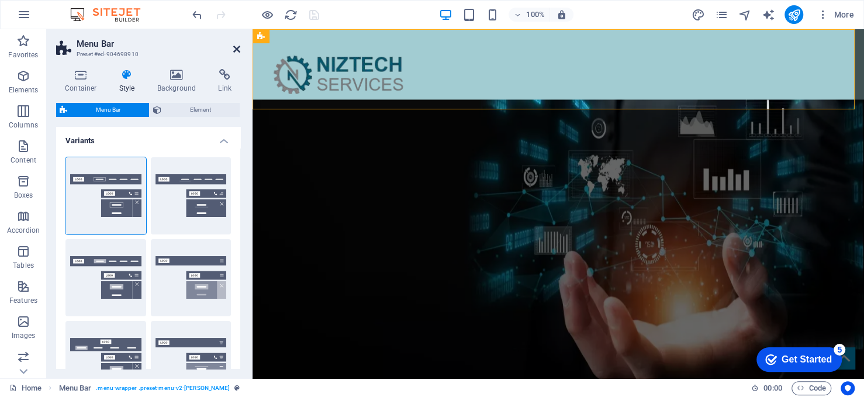
click at [238, 50] on icon at bounding box center [236, 48] width 7 height 9
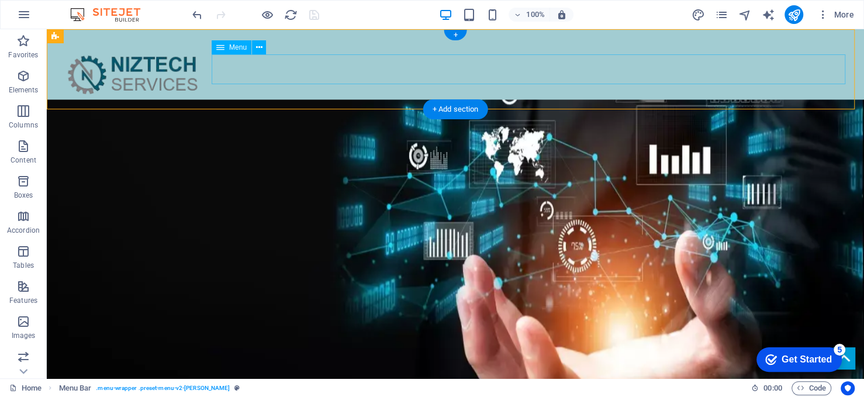
click at [376, 100] on nav "Home ABOUT US SERVICES INDUSTRIES CONTACT" at bounding box center [455, 115] width 799 height 30
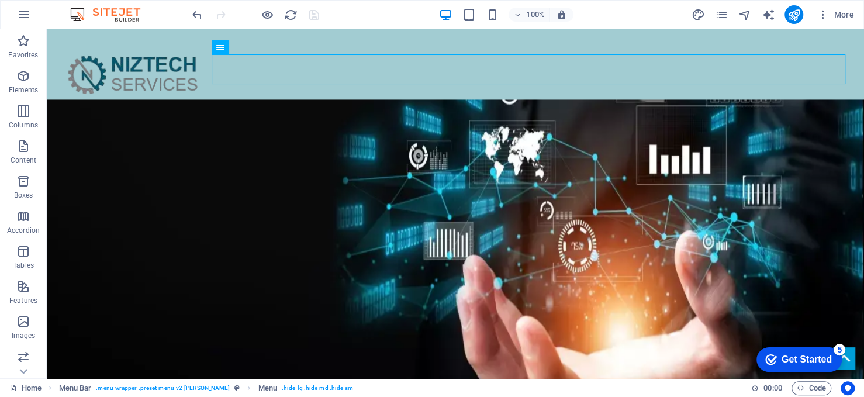
click at [310, 13] on div at bounding box center [255, 14] width 131 height 19
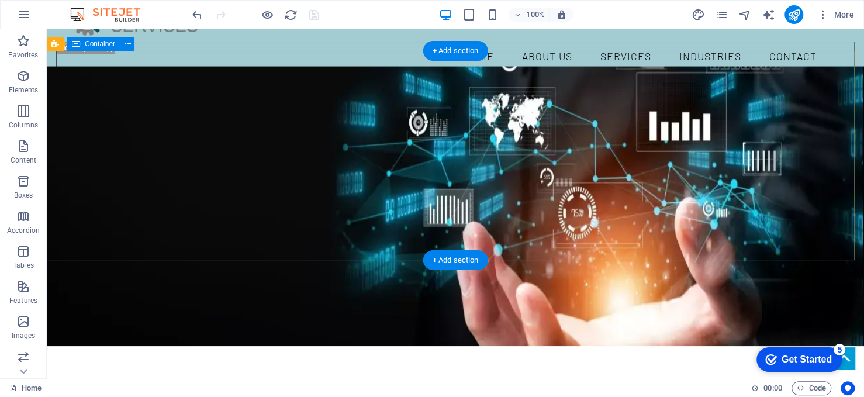
scroll to position [0, 0]
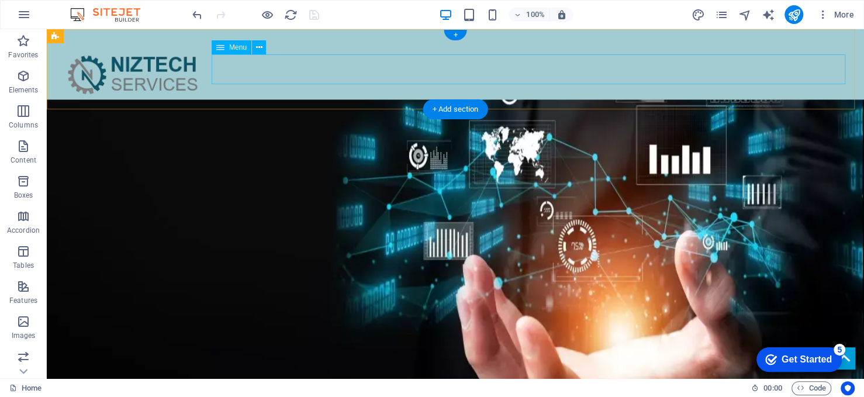
click at [459, 100] on nav "Home ABOUT US SERVICES INDUSTRIES CONTACT" at bounding box center [455, 115] width 799 height 30
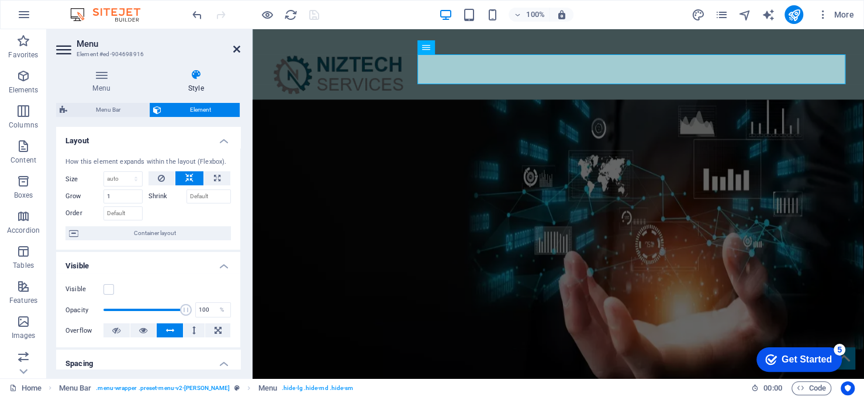
click at [235, 48] on icon at bounding box center [236, 48] width 7 height 9
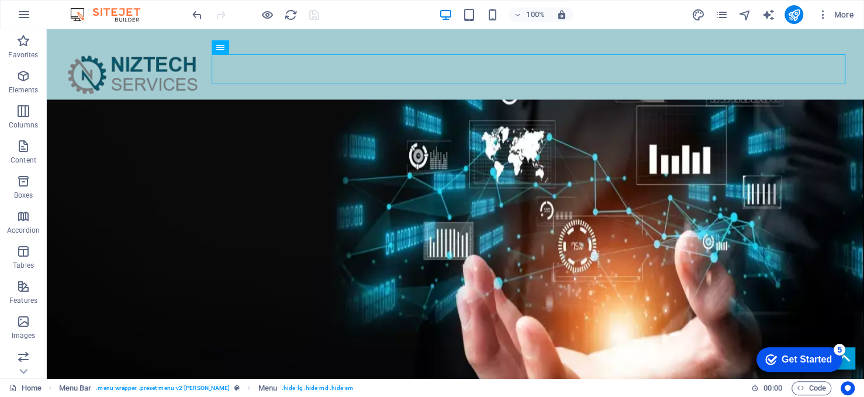
click at [312, 13] on div at bounding box center [255, 14] width 131 height 19
click at [568, 8] on button "button" at bounding box center [561, 15] width 23 height 14
click at [317, 12] on div at bounding box center [255, 14] width 131 height 19
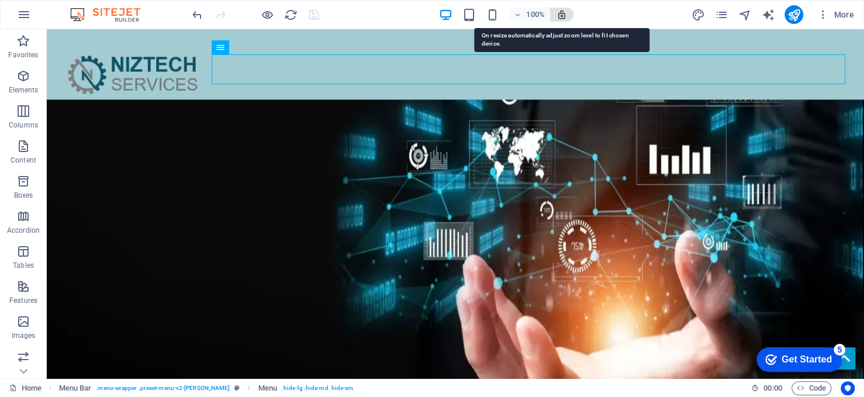
click at [564, 14] on icon "button" at bounding box center [562, 14] width 11 height 11
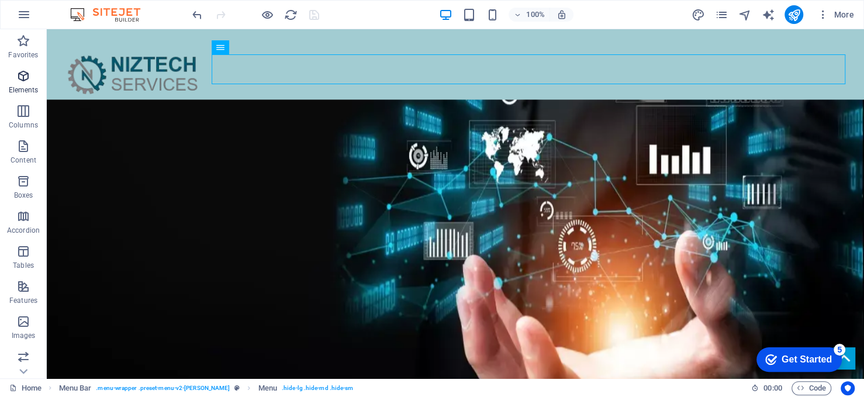
click at [35, 79] on span "Elements" at bounding box center [23, 83] width 47 height 28
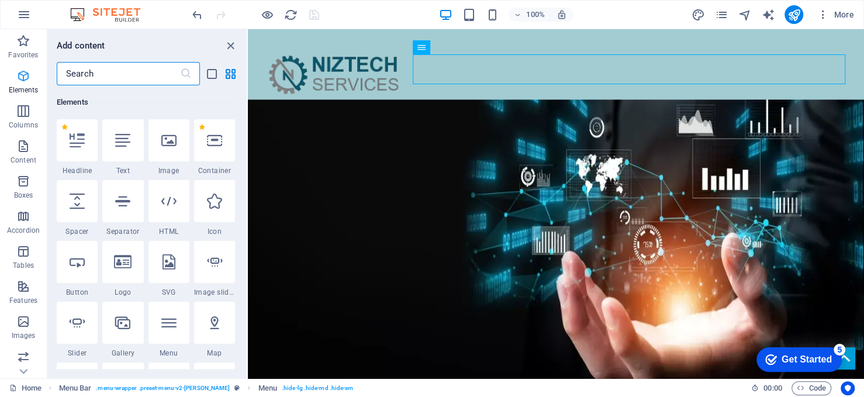
scroll to position [125, 0]
click at [229, 42] on icon "close panel" at bounding box center [230, 45] width 13 height 13
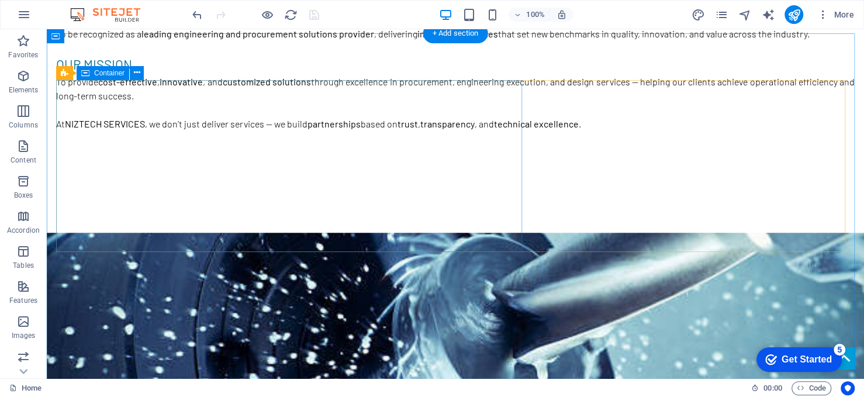
scroll to position [702, 0]
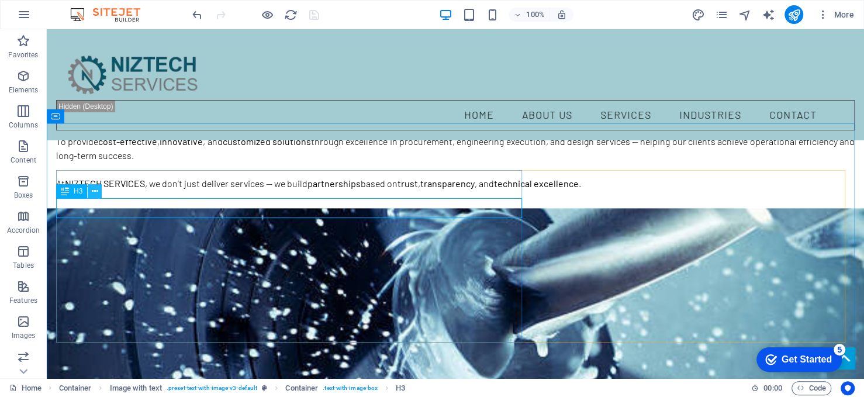
click at [97, 191] on icon at bounding box center [95, 191] width 6 height 12
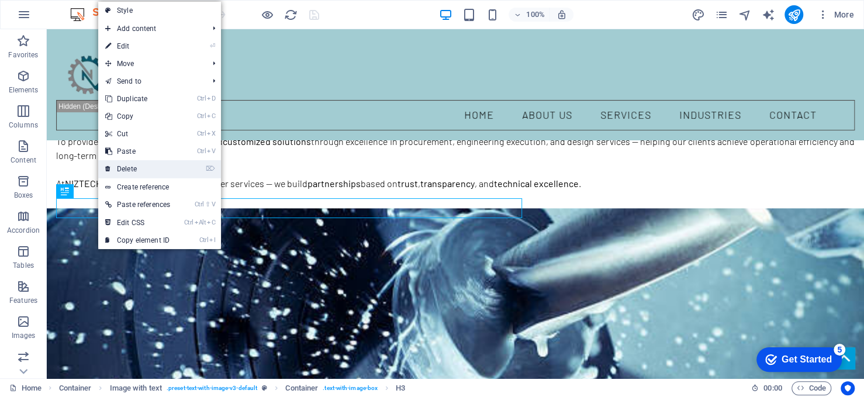
drag, startPoint x: 76, startPoint y: 137, endPoint x: 123, endPoint y: 167, distance: 55.2
click at [123, 167] on link "⌦ Delete" at bounding box center [137, 169] width 79 height 18
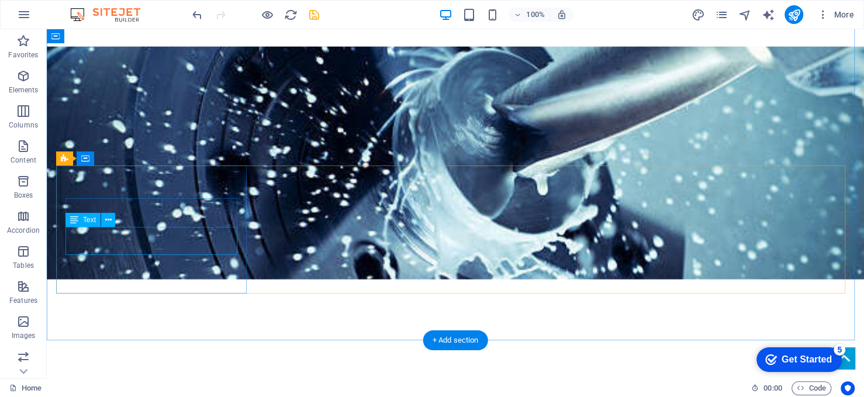
scroll to position [994, 0]
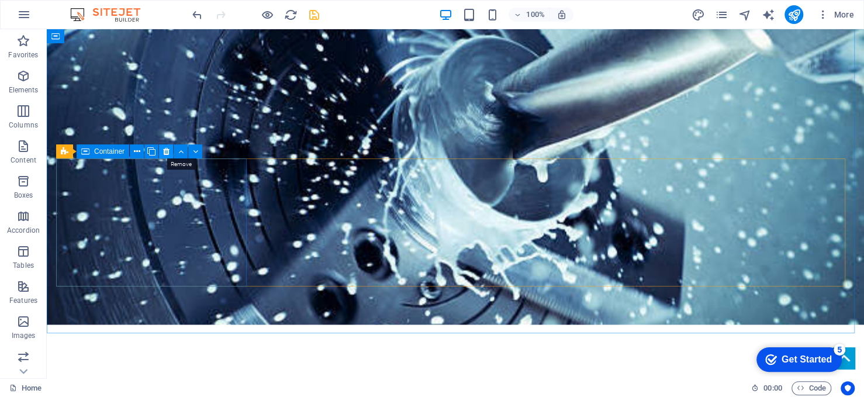
click at [165, 149] on icon at bounding box center [166, 152] width 6 height 12
click at [168, 150] on icon at bounding box center [166, 152] width 6 height 12
click at [181, 152] on icon at bounding box center [180, 152] width 5 height 12
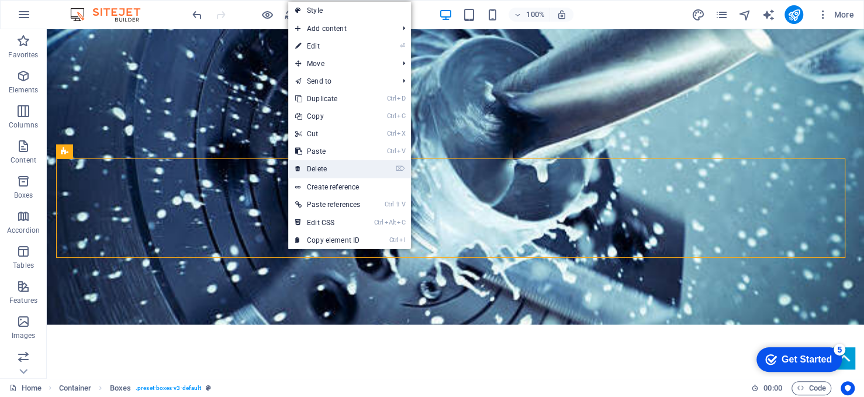
click at [344, 168] on link "⌦ Delete" at bounding box center [327, 169] width 79 height 18
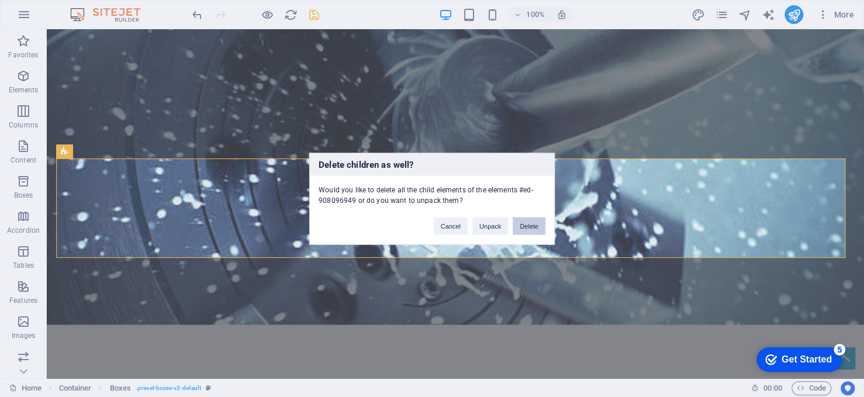
click at [520, 222] on button "Delete" at bounding box center [529, 226] width 33 height 18
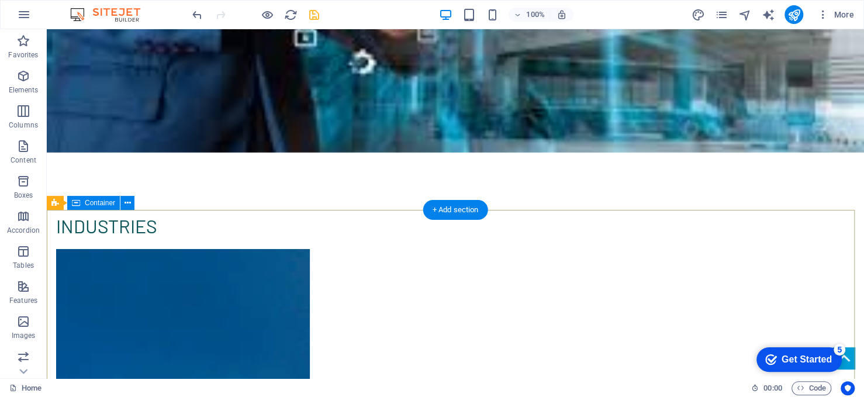
scroll to position [2163, 0]
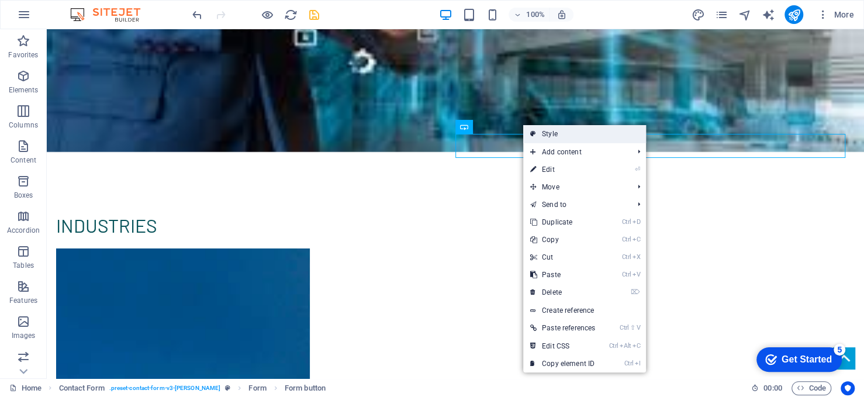
click at [540, 127] on link "Style" at bounding box center [584, 134] width 123 height 18
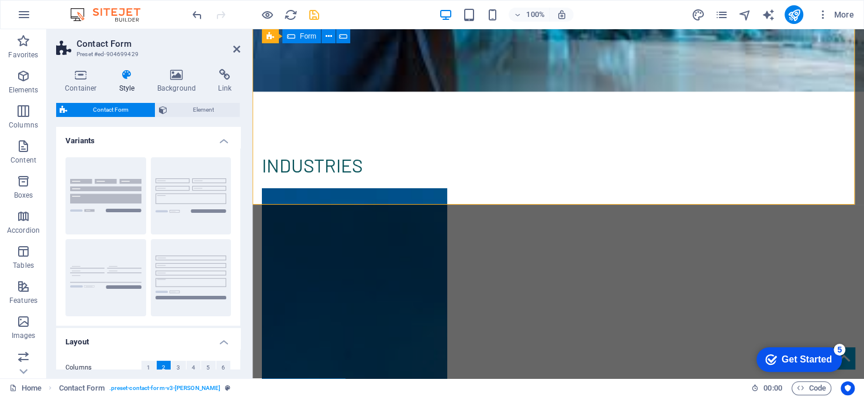
scroll to position [2137, 0]
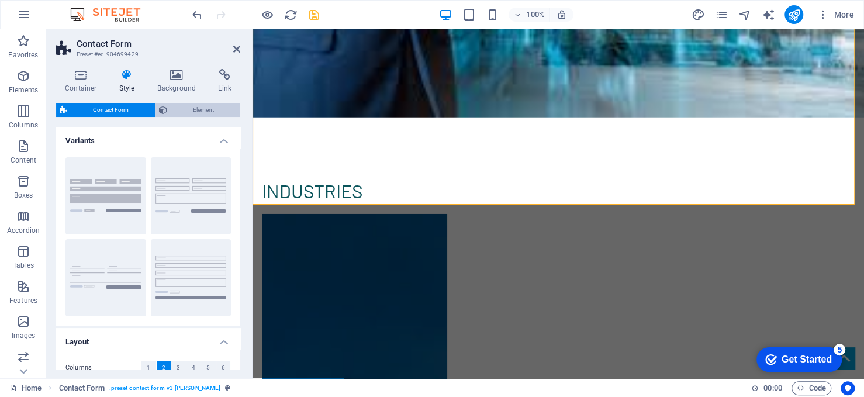
click at [182, 110] on span "Element" at bounding box center [204, 110] width 66 height 14
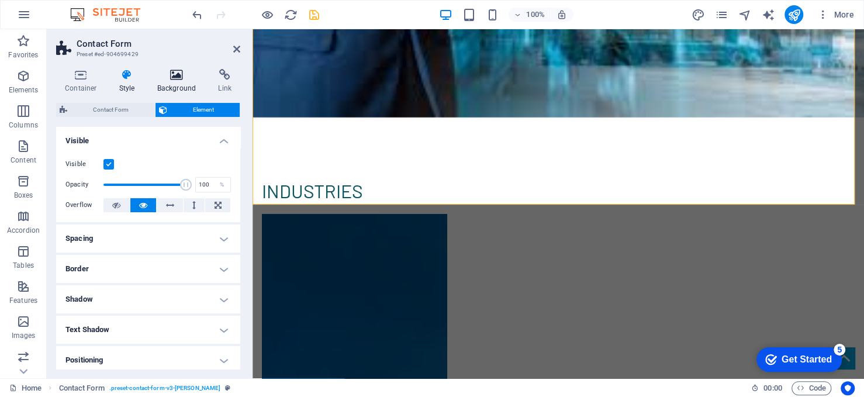
click at [187, 80] on icon at bounding box center [177, 75] width 57 height 12
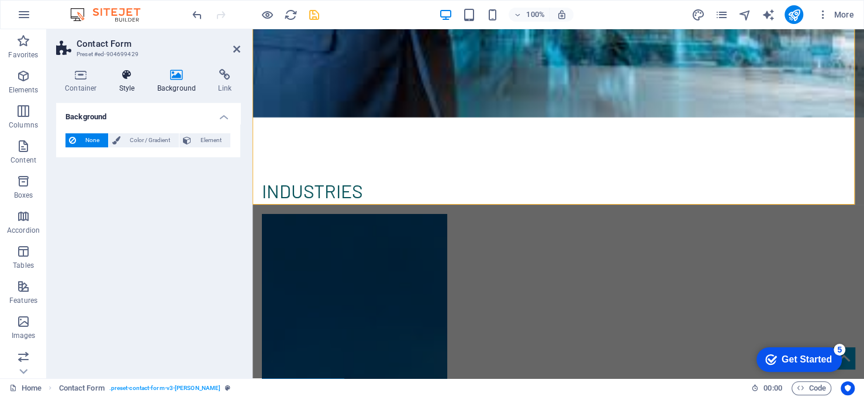
click at [127, 81] on h4 "Style" at bounding box center [129, 81] width 38 height 25
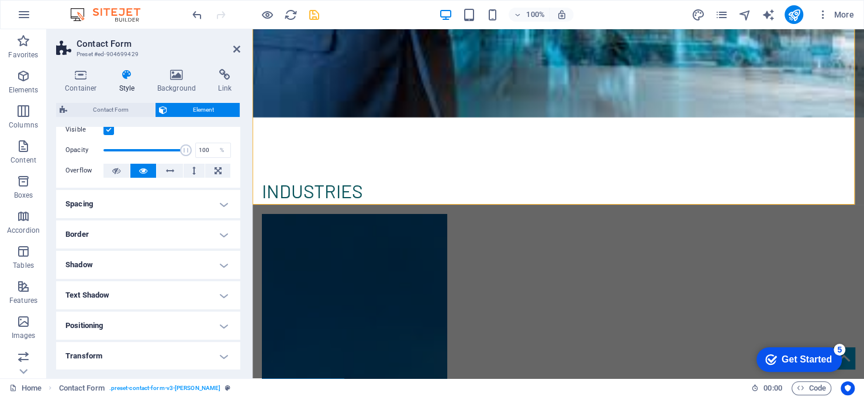
scroll to position [58, 0]
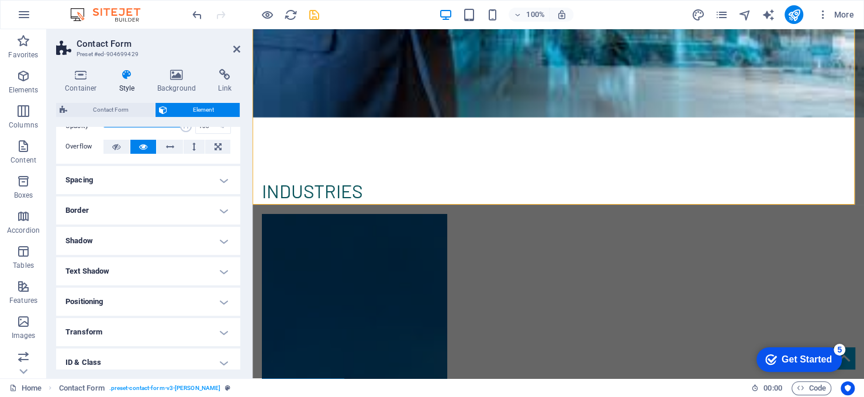
click at [152, 185] on h4 "Spacing" at bounding box center [148, 180] width 184 height 28
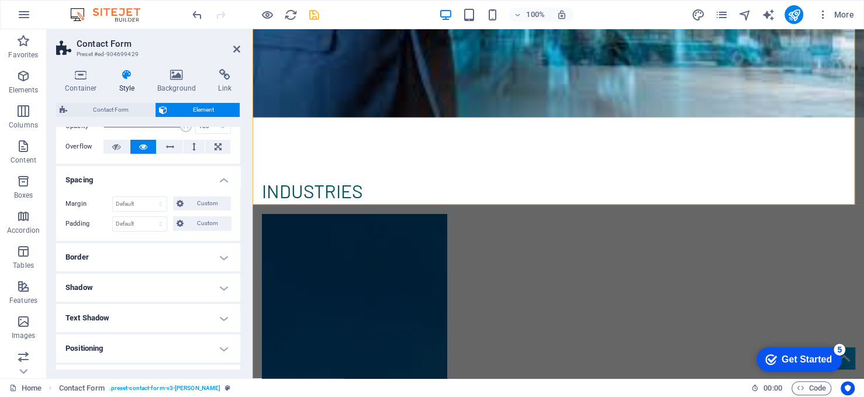
click at [94, 259] on h4 "Border" at bounding box center [148, 257] width 184 height 28
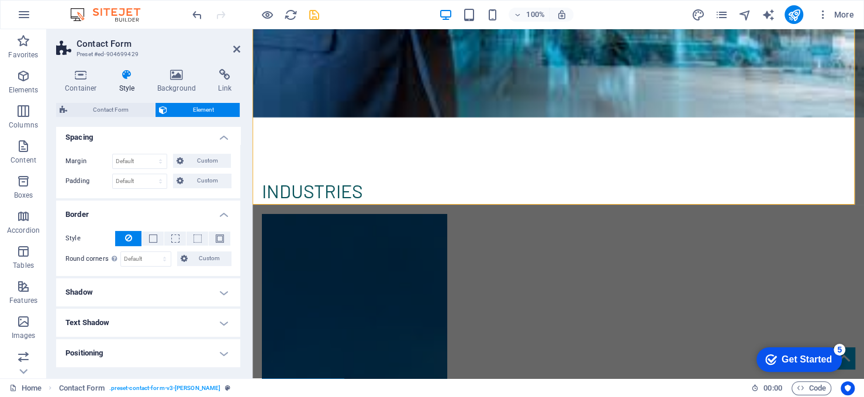
scroll to position [117, 0]
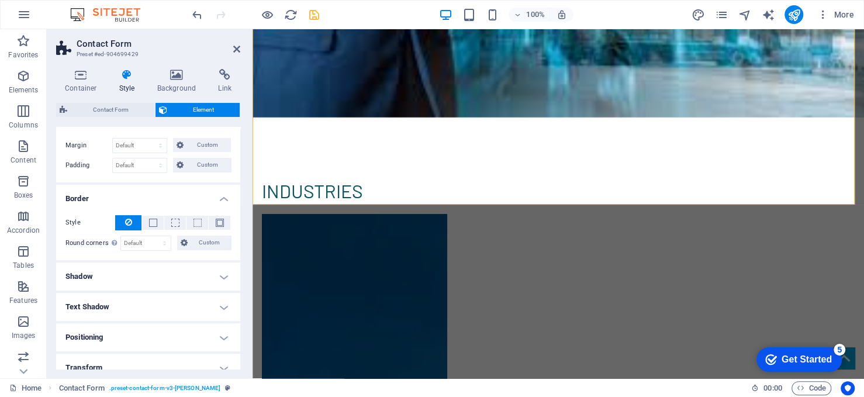
click at [118, 271] on h4 "Shadow" at bounding box center [148, 277] width 184 height 28
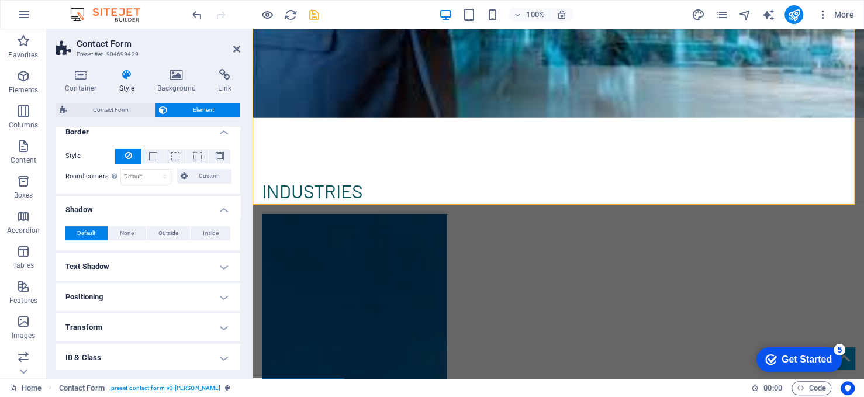
scroll to position [234, 0]
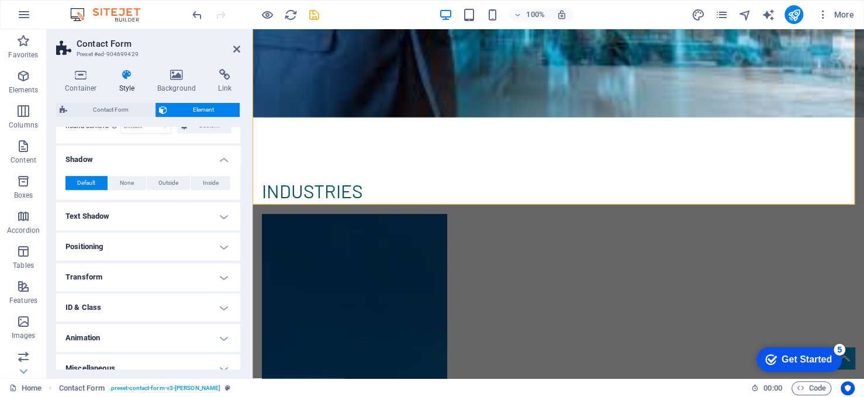
click at [141, 208] on h4 "Text Shadow" at bounding box center [148, 216] width 184 height 28
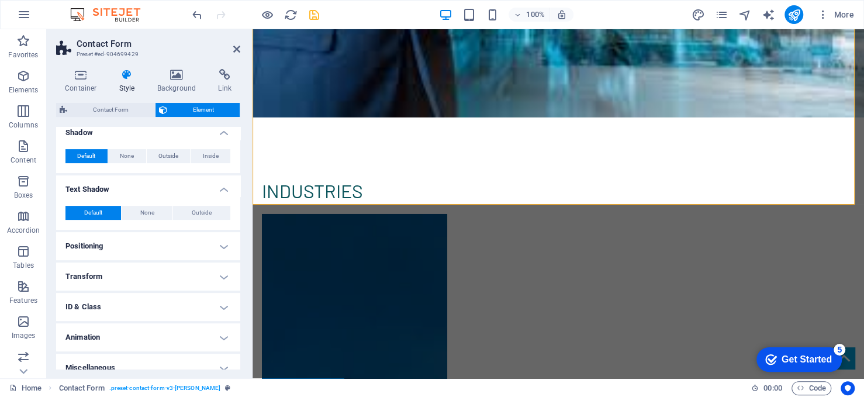
scroll to position [271, 0]
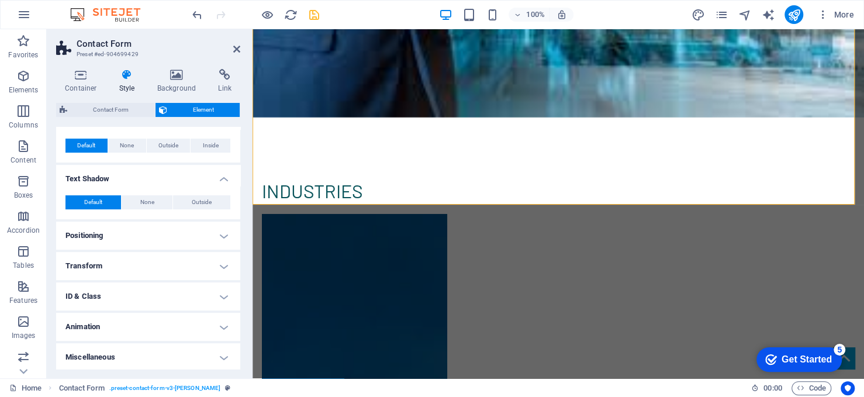
click at [138, 236] on h4 "Positioning" at bounding box center [148, 236] width 184 height 28
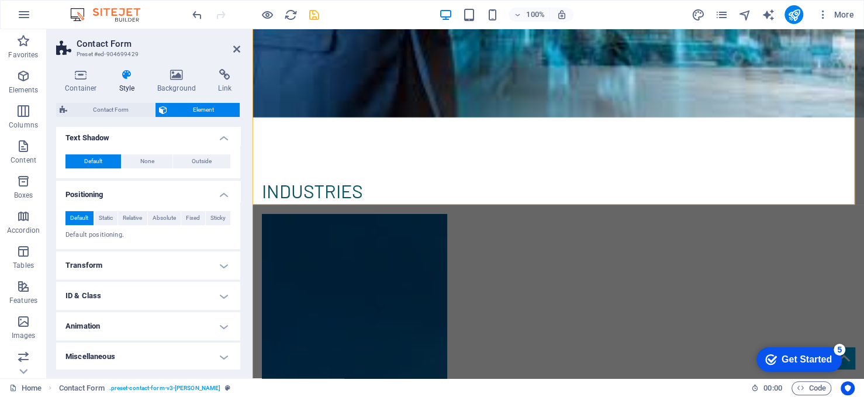
click at [140, 272] on h4 "Transform" at bounding box center [148, 265] width 184 height 28
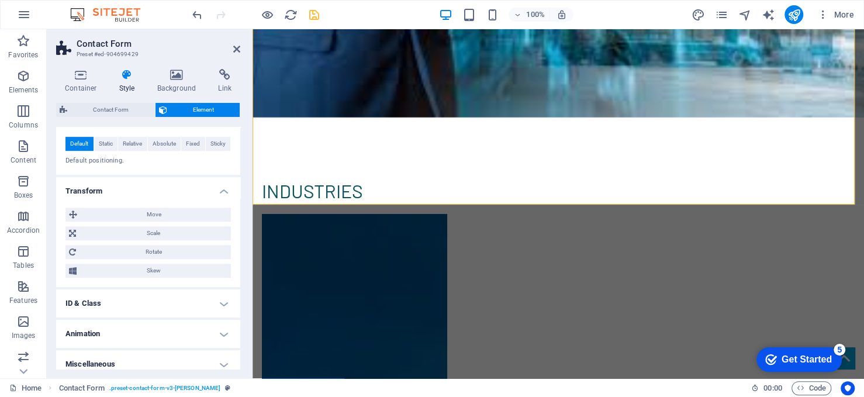
scroll to position [394, 0]
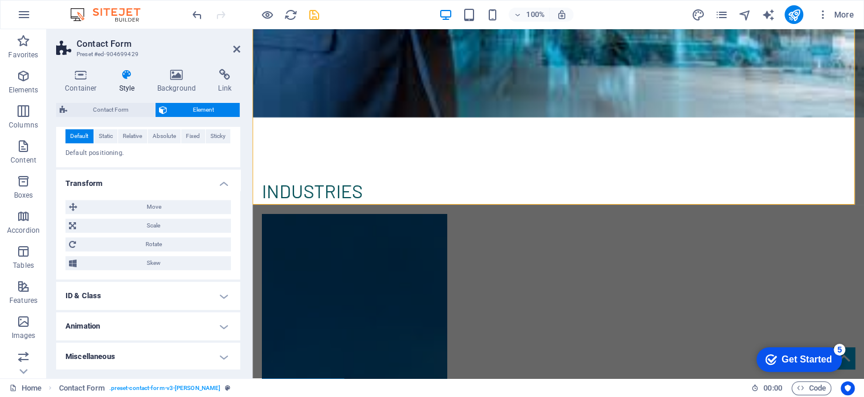
click at [156, 293] on h4 "ID & Class" at bounding box center [148, 296] width 184 height 28
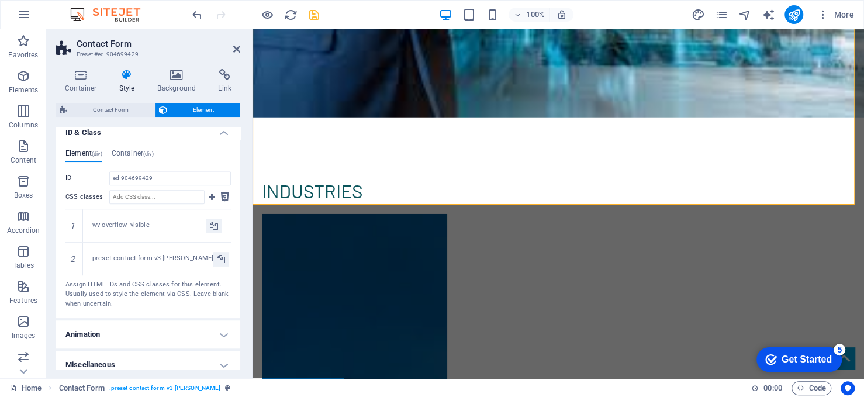
scroll to position [565, 0]
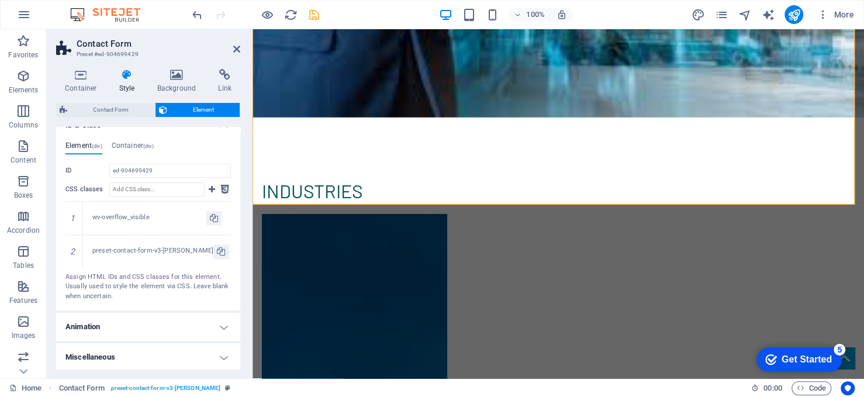
click at [146, 325] on h4 "Animation" at bounding box center [148, 327] width 184 height 28
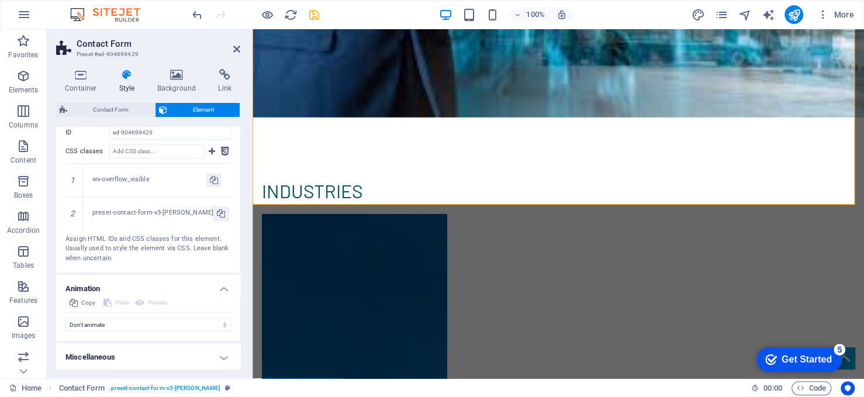
click at [154, 354] on h4 "Miscellaneous" at bounding box center [148, 357] width 184 height 28
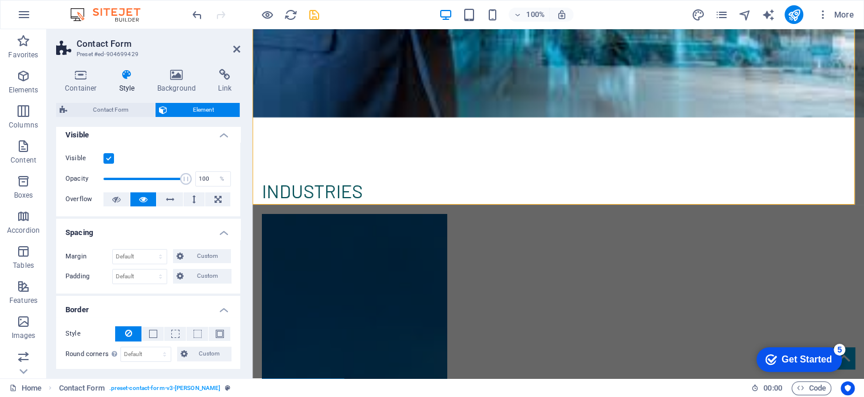
scroll to position [0, 0]
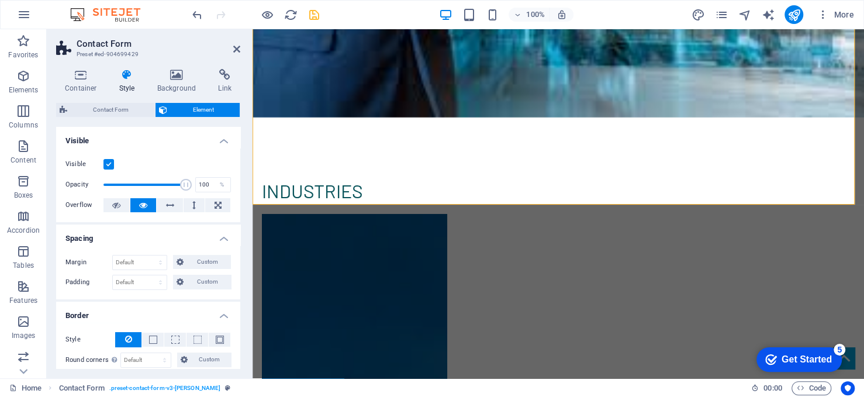
click at [219, 139] on h4 "Visible" at bounding box center [148, 137] width 184 height 21
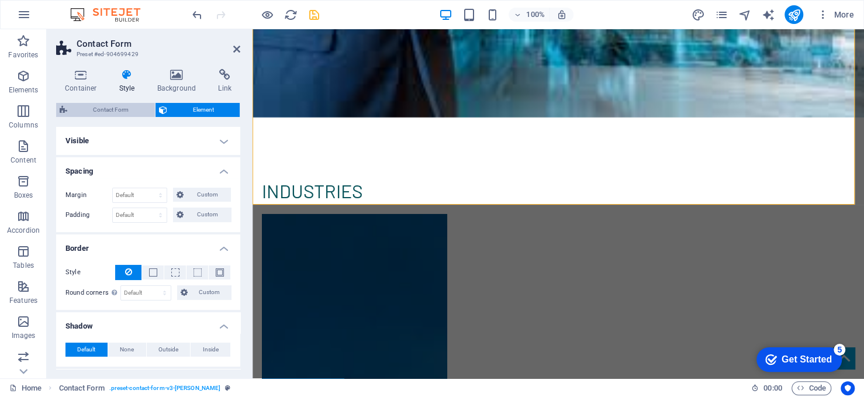
click at [126, 103] on span "Contact Form" at bounding box center [111, 110] width 81 height 14
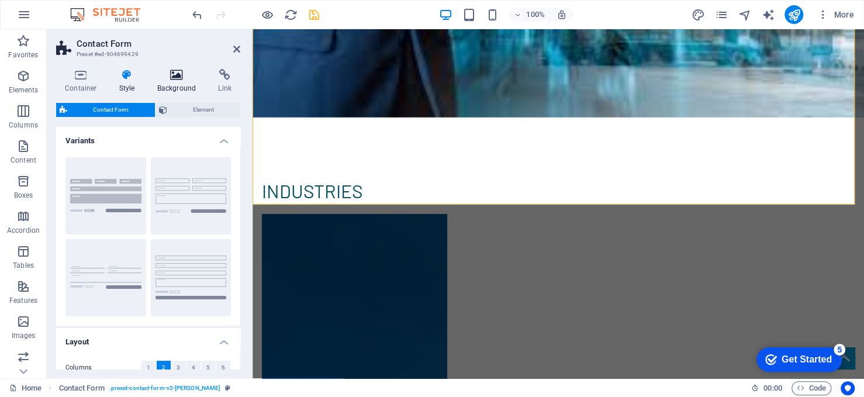
click at [168, 78] on icon at bounding box center [177, 75] width 57 height 12
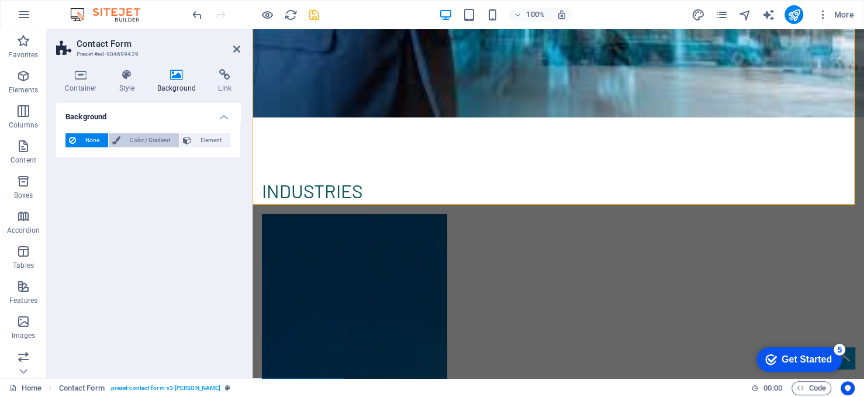
click at [154, 140] on span "Color / Gradient" at bounding box center [149, 140] width 51 height 14
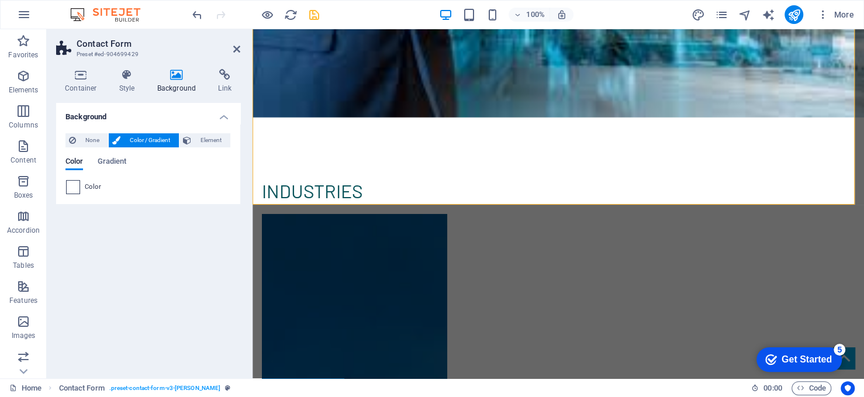
click at [74, 187] on span at bounding box center [73, 187] width 13 height 13
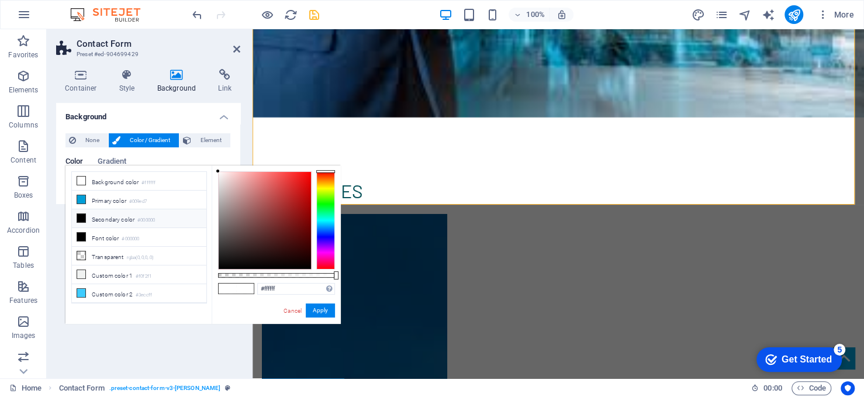
click at [324, 221] on div at bounding box center [325, 220] width 19 height 98
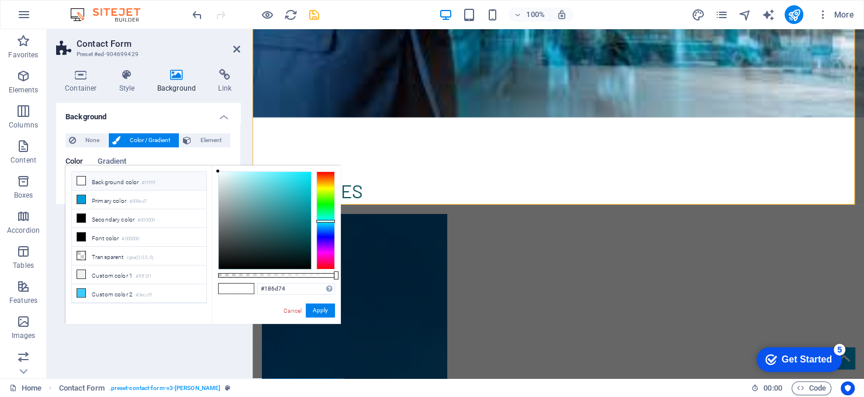
click at [292, 224] on div at bounding box center [265, 220] width 92 height 97
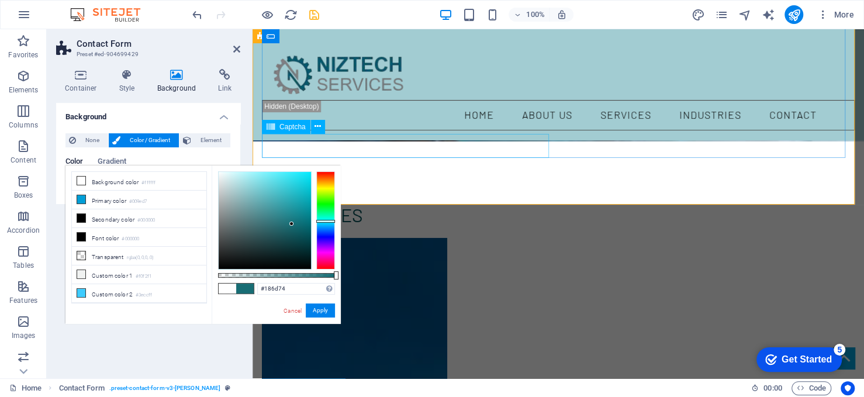
scroll to position [2079, 0]
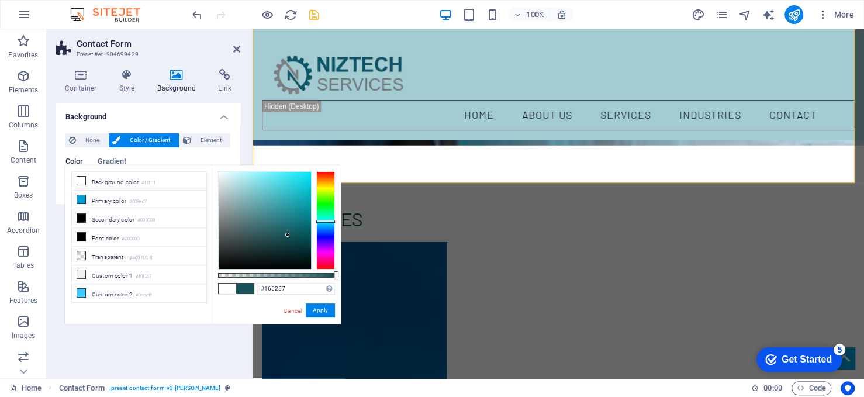
click at [288, 235] on div at bounding box center [265, 220] width 92 height 97
click at [294, 189] on div at bounding box center [265, 220] width 92 height 97
click at [269, 205] on div at bounding box center [265, 220] width 92 height 97
click at [278, 205] on div at bounding box center [265, 220] width 92 height 97
click at [281, 194] on div at bounding box center [265, 220] width 92 height 97
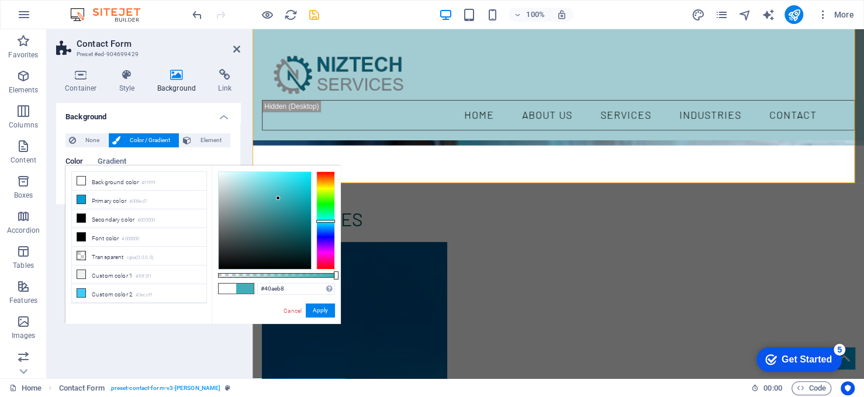
drag, startPoint x: 279, startPoint y: 191, endPoint x: 278, endPoint y: 198, distance: 7.1
click at [278, 198] on div at bounding box center [278, 198] width 4 height 4
click at [313, 305] on button "Apply" at bounding box center [320, 310] width 29 height 14
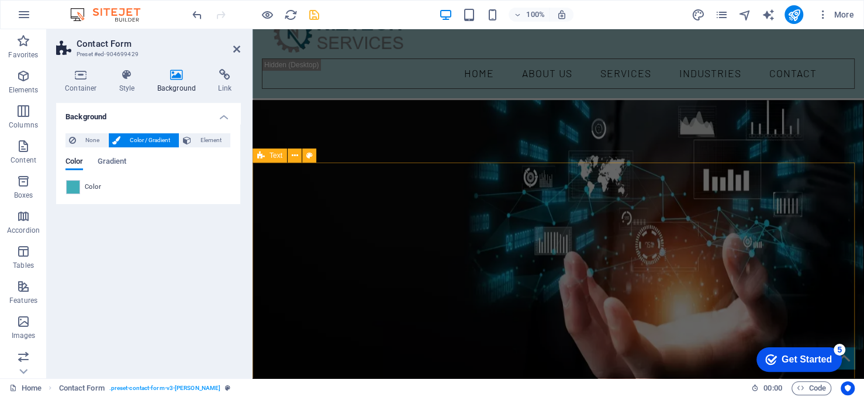
scroll to position [0, 0]
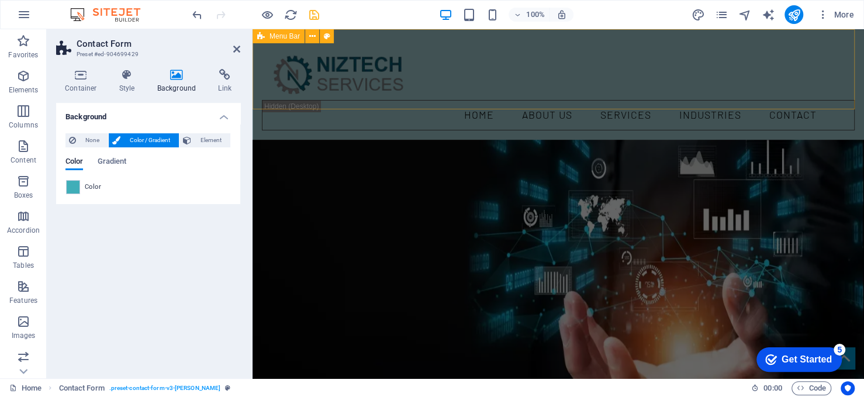
click at [450, 99] on div "Home ABOUT US SERVICES INDUSTRIES CONTACT" at bounding box center [559, 84] width 612 height 110
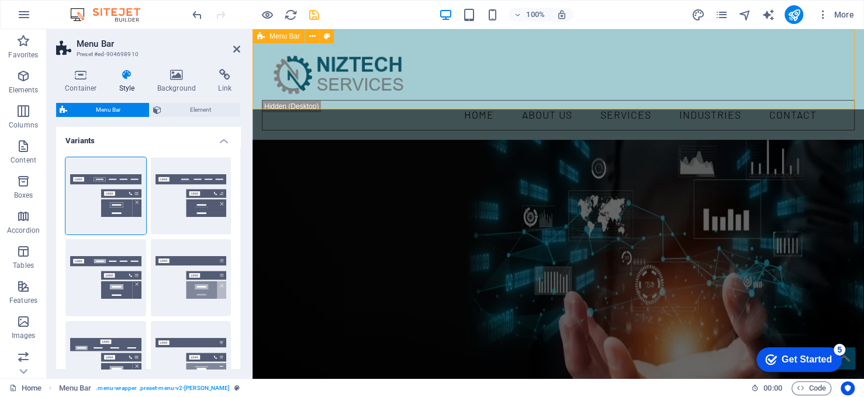
click at [450, 99] on div "Home ABOUT US SERVICES INDUSTRIES CONTACT" at bounding box center [559, 84] width 612 height 110
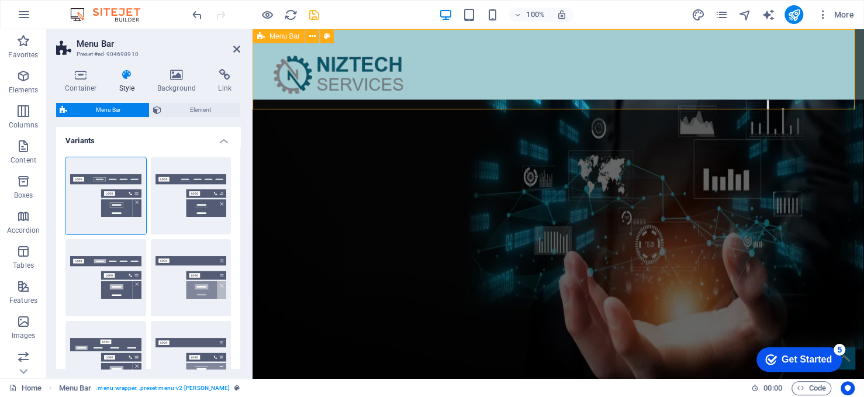
click at [450, 101] on div "Home ABOUT US SERVICES INDUSTRIES CONTACT" at bounding box center [559, 84] width 612 height 110
click at [327, 33] on icon at bounding box center [329, 36] width 6 height 12
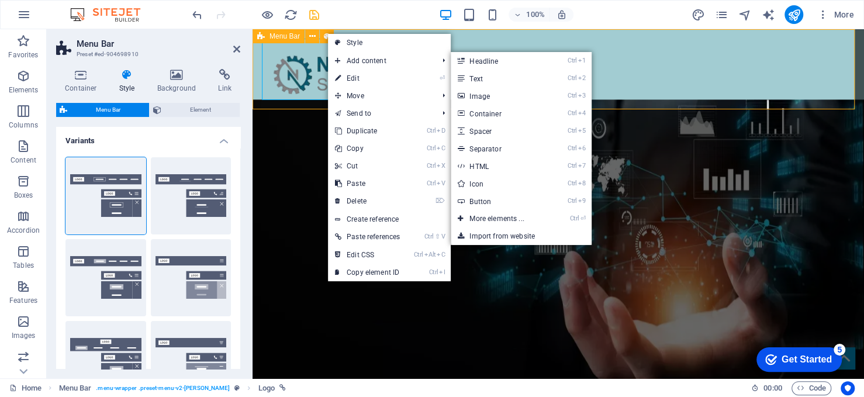
click at [635, 96] on div "Home ABOUT US SERVICES INDUSTRIES CONTACT" at bounding box center [559, 84] width 612 height 110
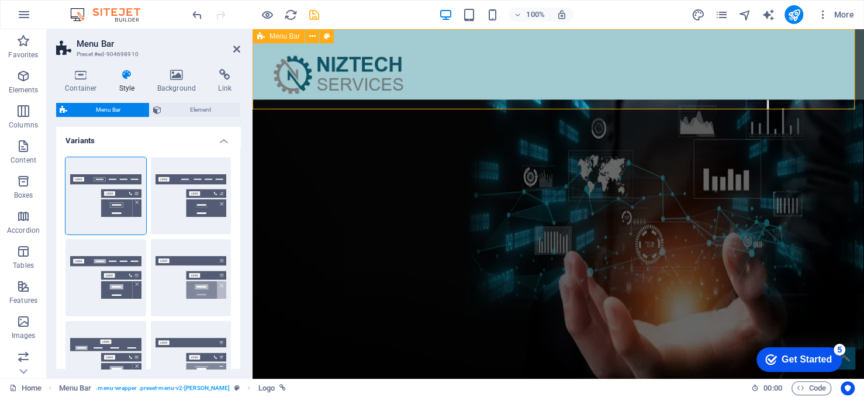
click at [635, 96] on div "Home ABOUT US SERVICES INDUSTRIES CONTACT" at bounding box center [559, 84] width 612 height 110
click at [312, 13] on icon "save" at bounding box center [314, 14] width 13 height 13
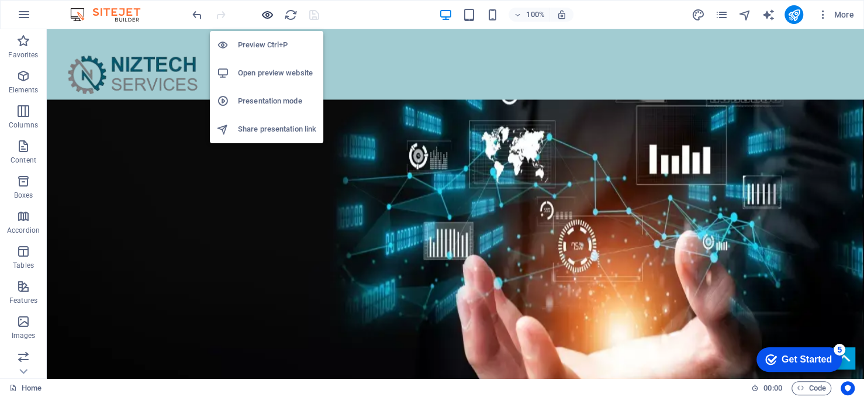
click at [261, 12] on icon "button" at bounding box center [267, 14] width 13 height 13
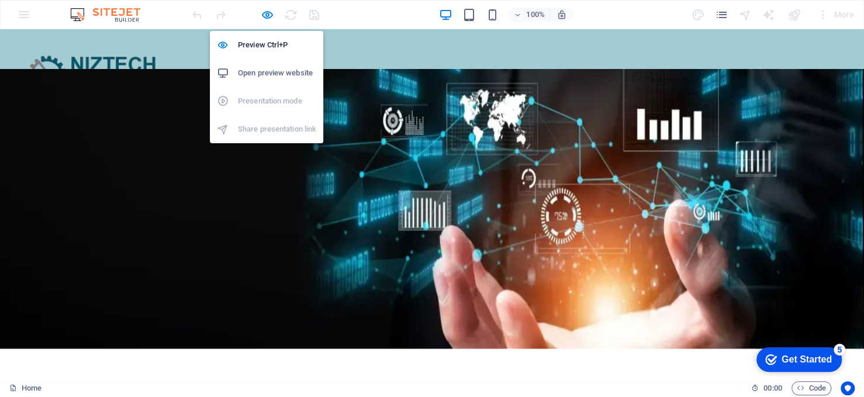
click at [259, 68] on h6 "Open preview website" at bounding box center [277, 73] width 78 height 14
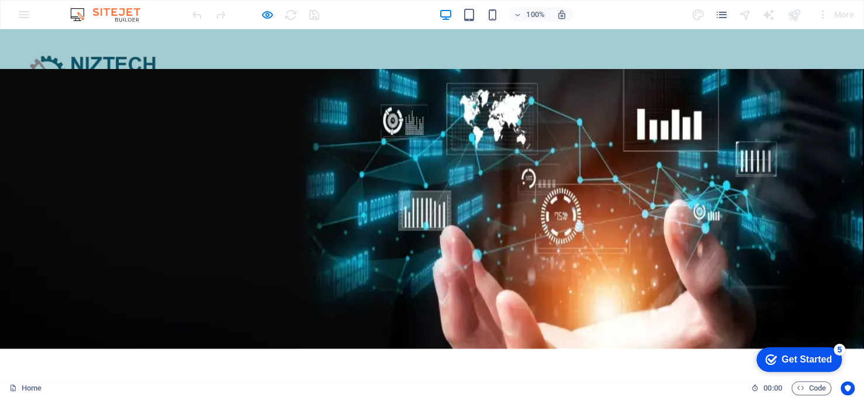
click at [471, 54] on header "Home ABOUT US SERVICES INDUSTRIES CONTACT" at bounding box center [431, 69] width 851 height 80
click at [264, 20] on icon "button" at bounding box center [267, 14] width 13 height 13
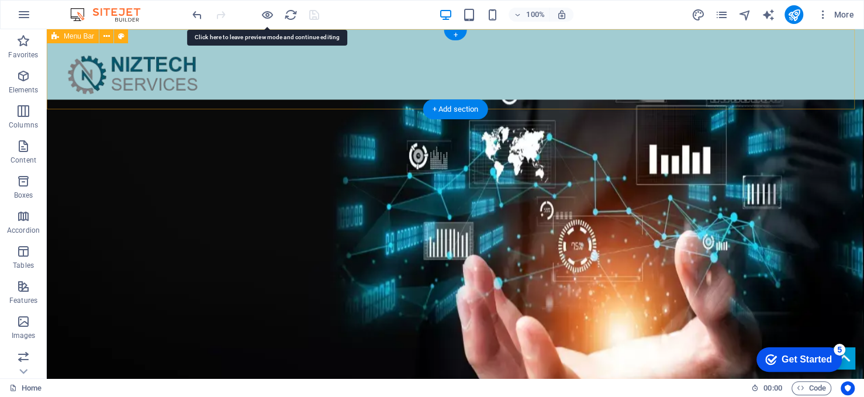
click at [518, 102] on div "Home ABOUT US SERVICES INDUSTRIES CONTACT" at bounding box center [455, 84] width 817 height 110
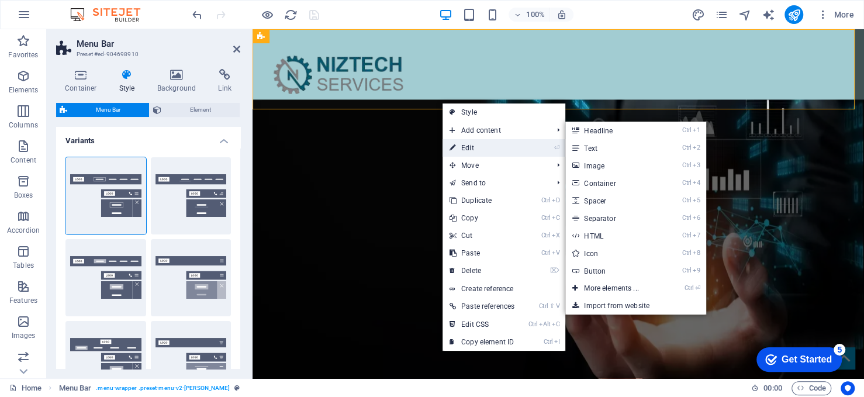
click at [475, 146] on link "⏎ Edit" at bounding box center [482, 148] width 79 height 18
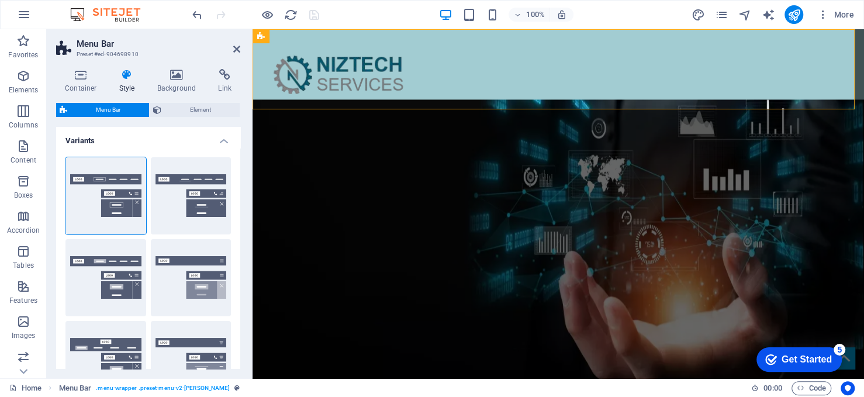
click at [123, 77] on icon at bounding box center [126, 75] width 33 height 12
click at [161, 80] on icon at bounding box center [177, 75] width 57 height 12
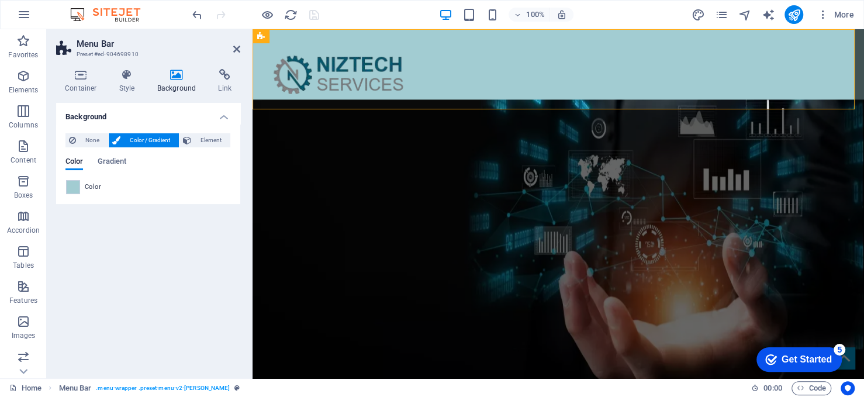
click at [91, 187] on span "Color" at bounding box center [93, 186] width 16 height 9
click at [74, 188] on span at bounding box center [73, 187] width 13 height 13
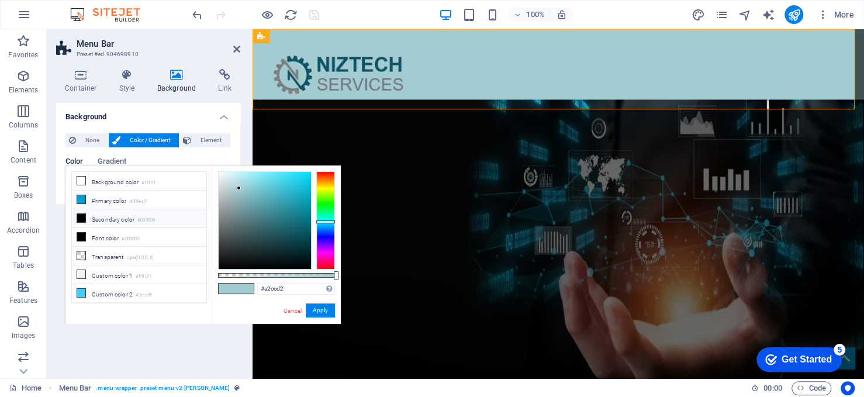
click at [74, 188] on li "Background color #ffffff" at bounding box center [139, 181] width 134 height 19
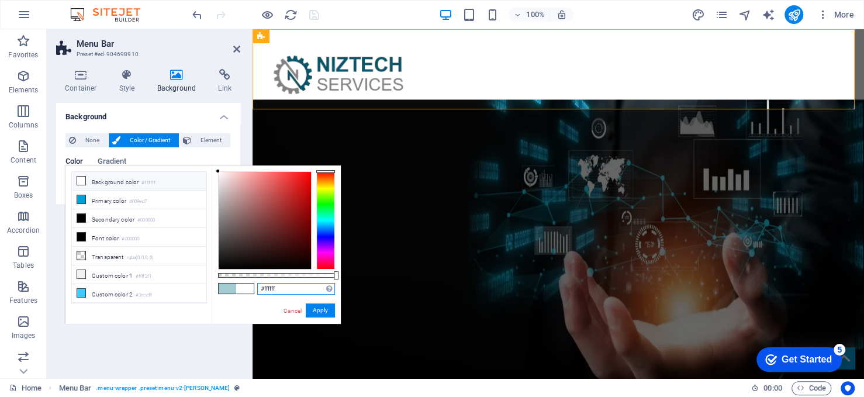
click at [272, 291] on input "#ffffff" at bounding box center [296, 289] width 78 height 12
click at [293, 285] on input "#ffffff" at bounding box center [296, 289] width 78 height 12
drag, startPoint x: 289, startPoint y: 285, endPoint x: 253, endPoint y: 284, distance: 36.3
click at [253, 284] on div "#ffffff Supported formats #0852ed rgb(8, 82, 237) rgba(8, 82, 237, 90%) hsv(221…" at bounding box center [276, 329] width 129 height 328
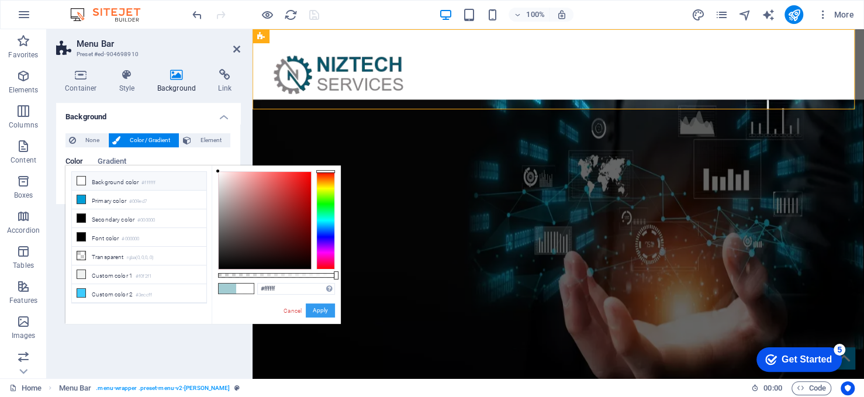
click at [316, 311] on button "Apply" at bounding box center [320, 310] width 29 height 14
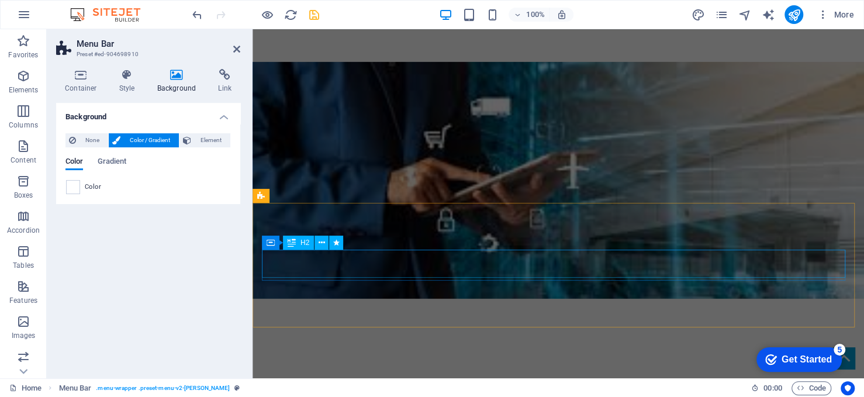
scroll to position [2046, 0]
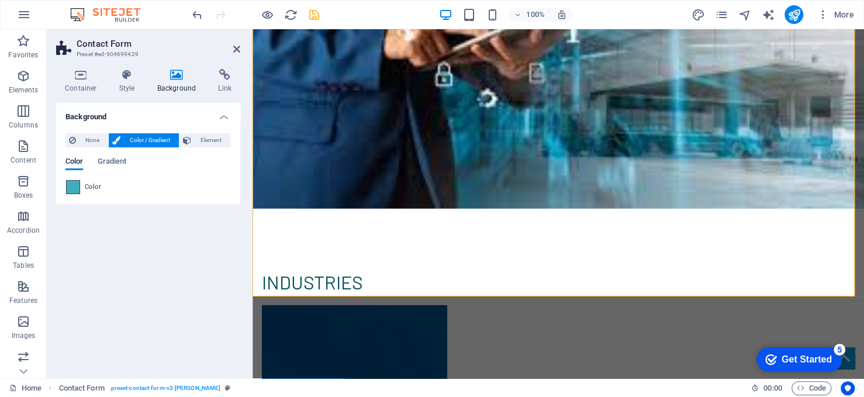
click at [75, 188] on span at bounding box center [73, 187] width 13 height 13
click at [0, 0] on li "Background color #ffffff" at bounding box center [0, 0] width 0 height 0
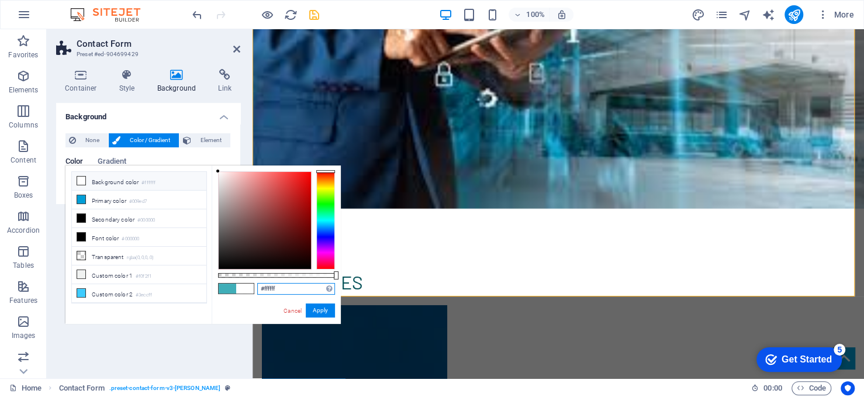
click at [286, 288] on input "#ffffff" at bounding box center [296, 289] width 78 height 12
click at [316, 307] on button "Apply" at bounding box center [320, 310] width 29 height 14
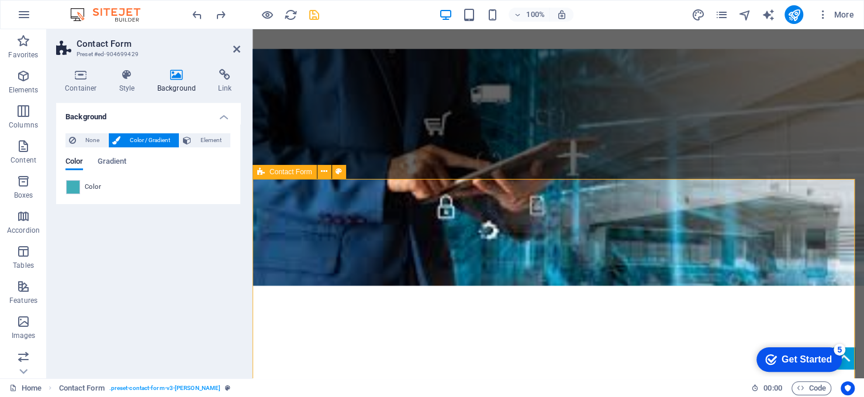
scroll to position [1979, 0]
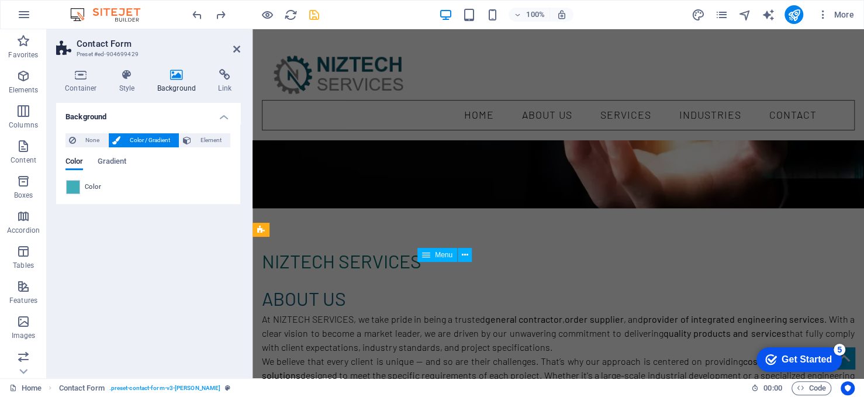
scroll to position [0, 0]
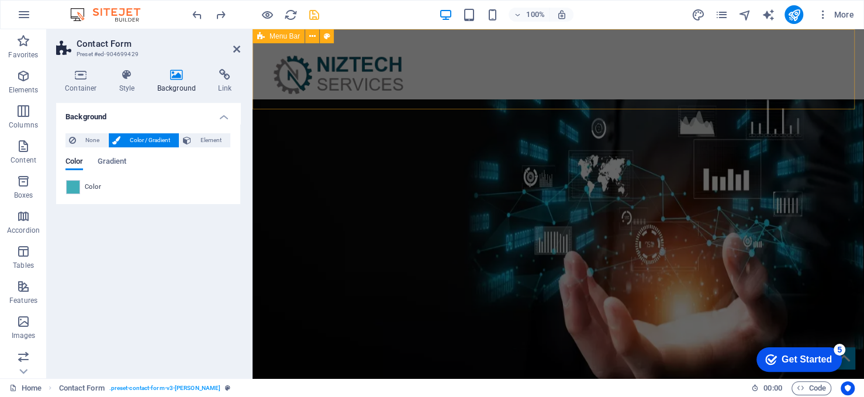
click at [451, 91] on div "Home ABOUT US SERVICES INDUSTRIES CONTACT" at bounding box center [559, 84] width 612 height 110
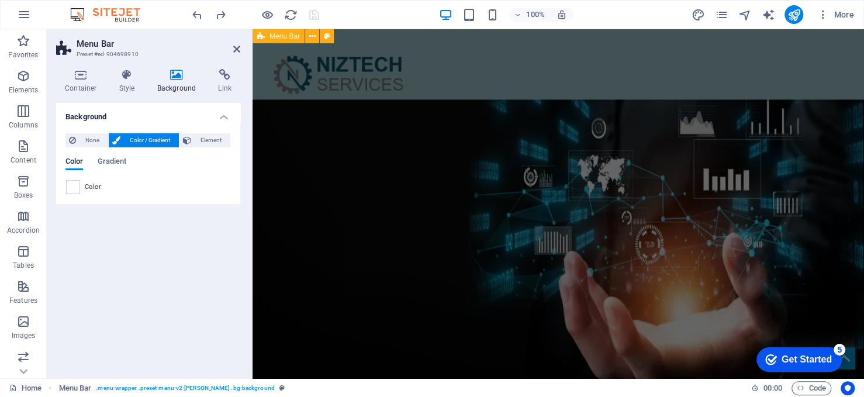
click at [609, 44] on div "Home ABOUT US SERVICES INDUSTRIES CONTACT" at bounding box center [559, 84] width 612 height 110
drag, startPoint x: 235, startPoint y: 51, endPoint x: 221, endPoint y: 61, distance: 17.2
click at [235, 51] on icon at bounding box center [236, 48] width 7 height 9
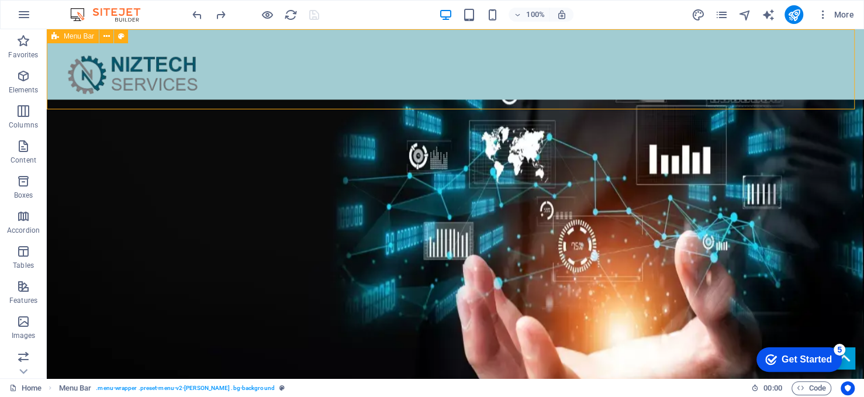
click at [72, 37] on span "Menu Bar" at bounding box center [79, 36] width 30 height 7
click at [103, 37] on icon at bounding box center [106, 36] width 6 height 12
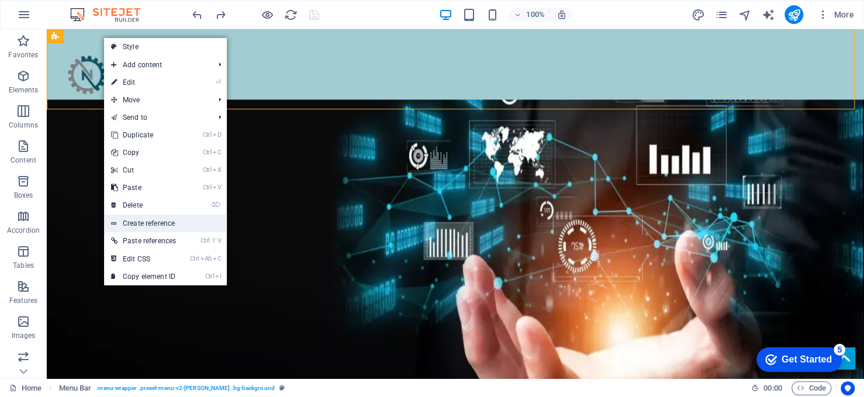
click at [170, 226] on link "Create reference" at bounding box center [165, 224] width 123 height 18
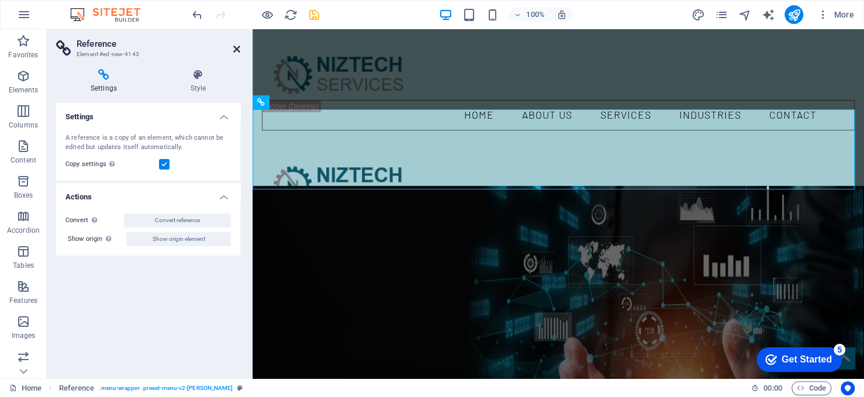
click at [234, 51] on icon at bounding box center [236, 48] width 7 height 9
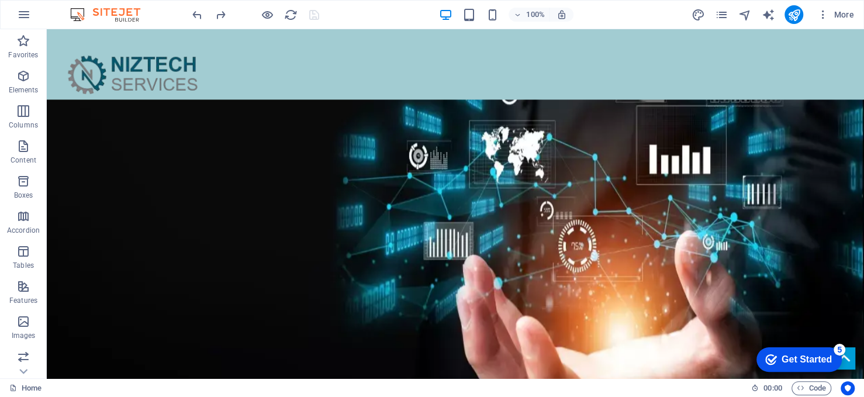
click at [312, 11] on div at bounding box center [255, 14] width 131 height 19
